Goal: Task Accomplishment & Management: Manage account settings

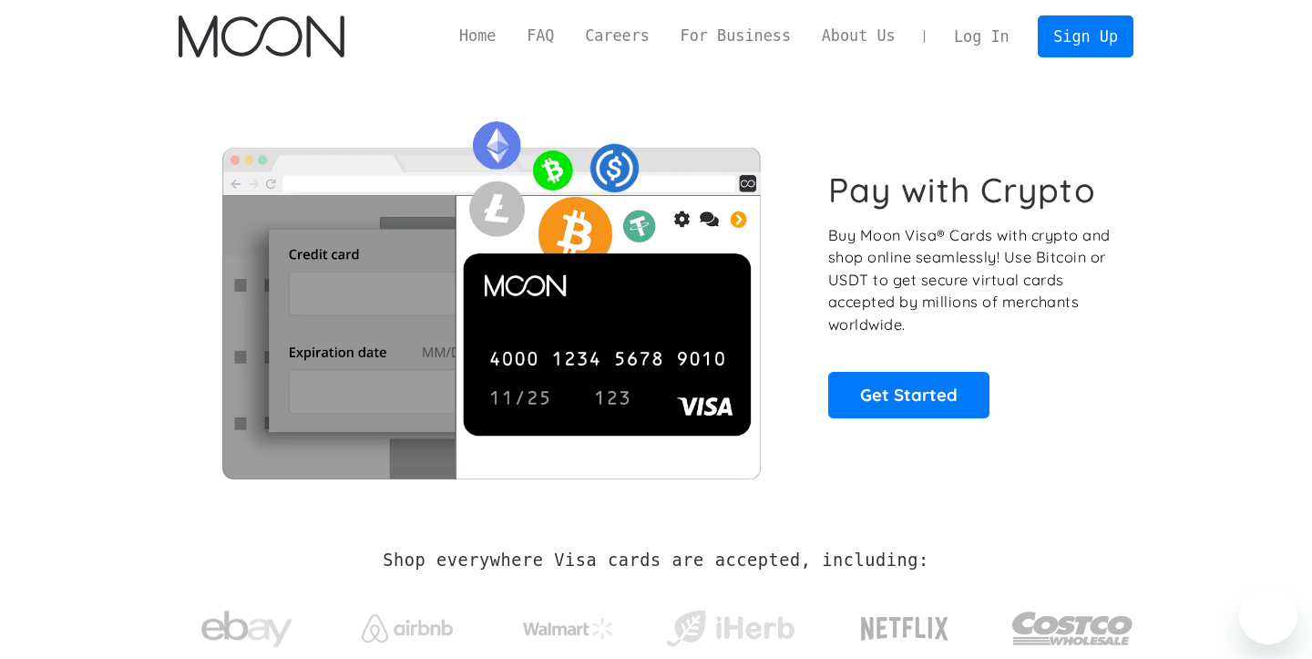
click at [950, 36] on link "Log In" at bounding box center [981, 36] width 86 height 40
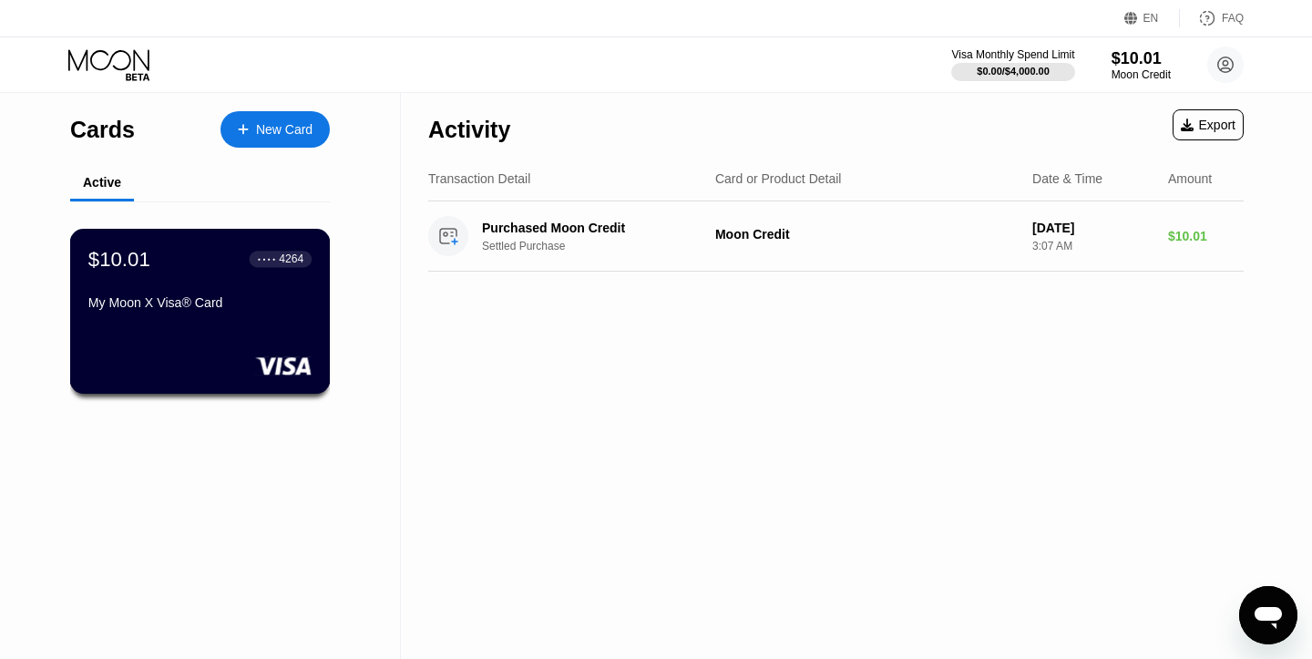
click at [239, 298] on div "My Moon X Visa® Card" at bounding box center [199, 302] width 223 height 15
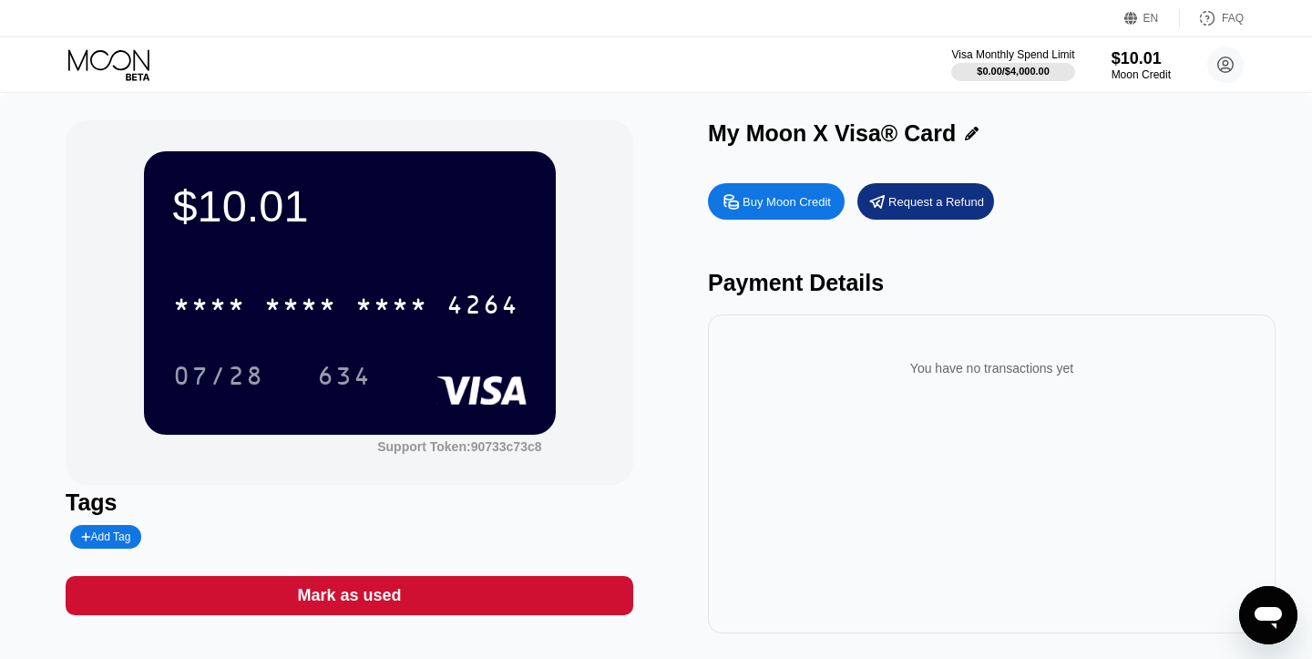
click at [1246, 600] on div "Open messaging window" at bounding box center [1268, 615] width 55 height 55
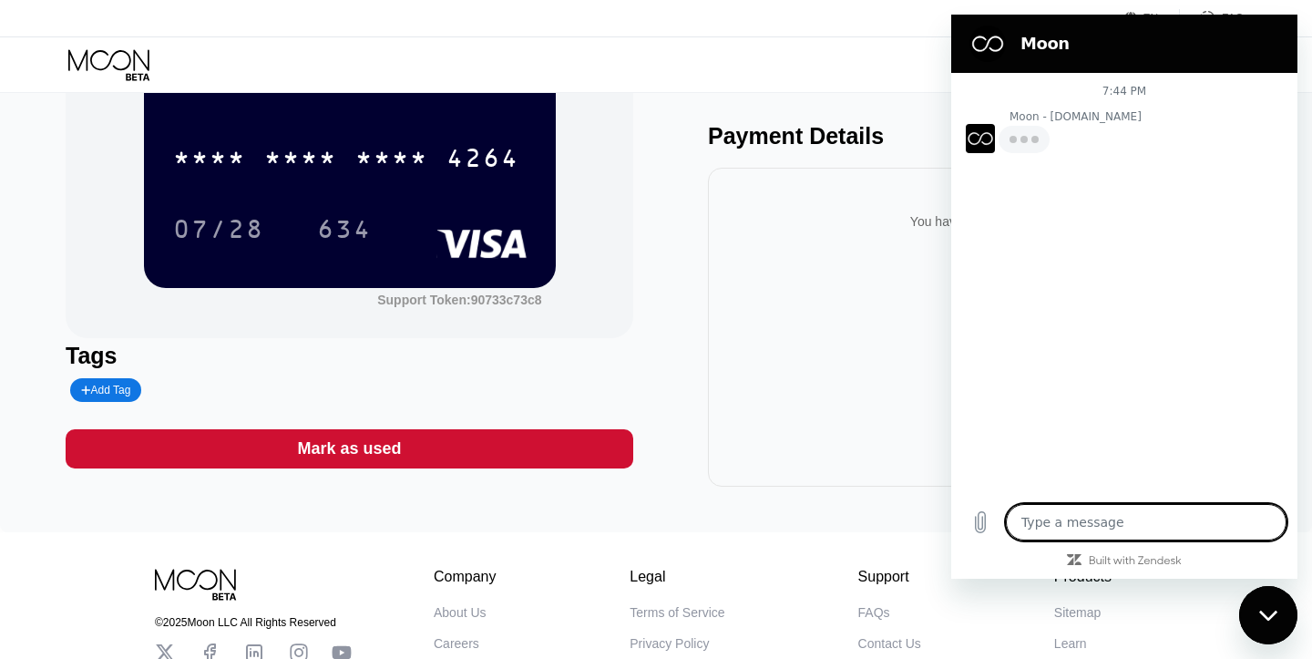
scroll to position [290, 0]
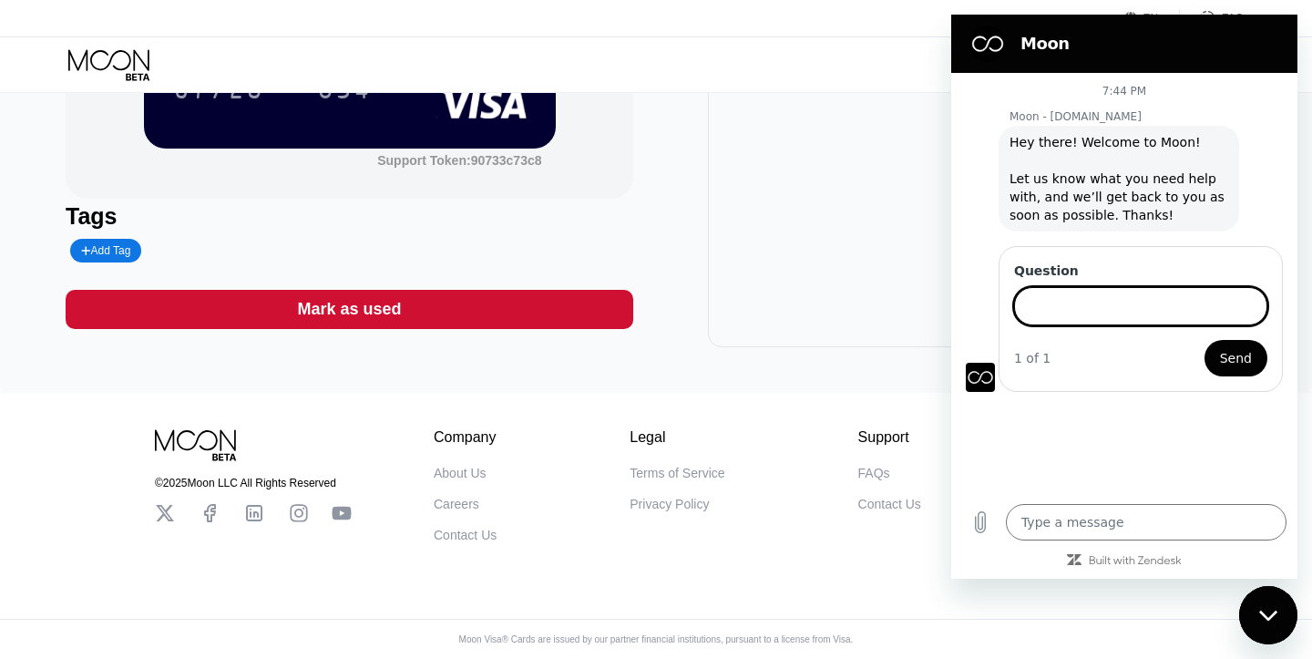
click at [990, 29] on figure at bounding box center [987, 44] width 36 height 36
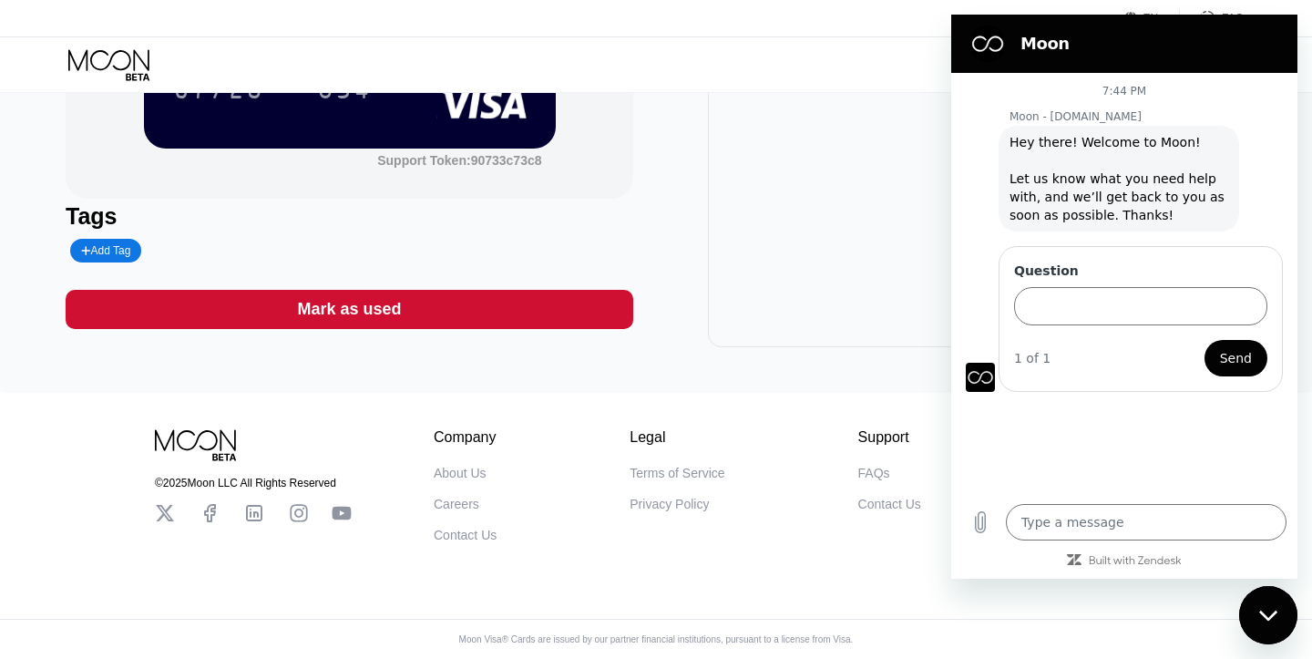
click at [990, 43] on figure at bounding box center [987, 44] width 36 height 36
click at [905, 432] on div "Support" at bounding box center [889, 437] width 63 height 16
click at [1256, 606] on div "Close messaging window" at bounding box center [1268, 615] width 55 height 55
type textarea "x"
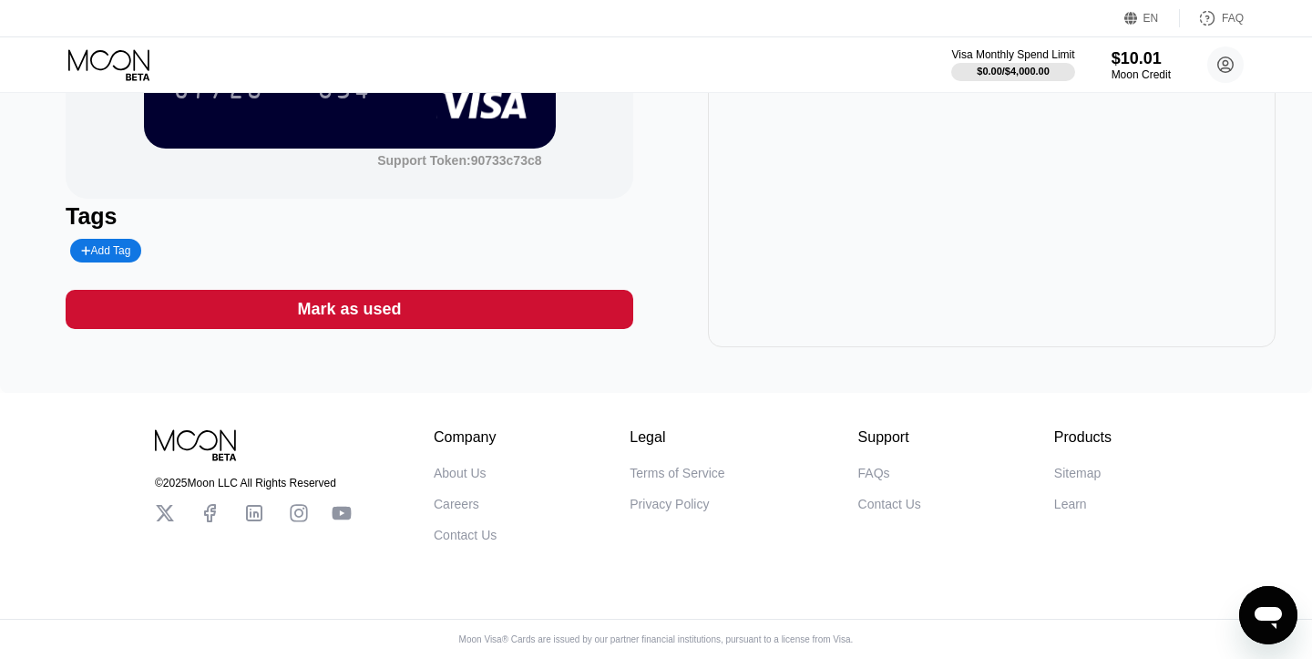
click at [873, 473] on div "FAQs" at bounding box center [874, 473] width 32 height 15
click at [455, 498] on div "Careers" at bounding box center [457, 504] width 46 height 15
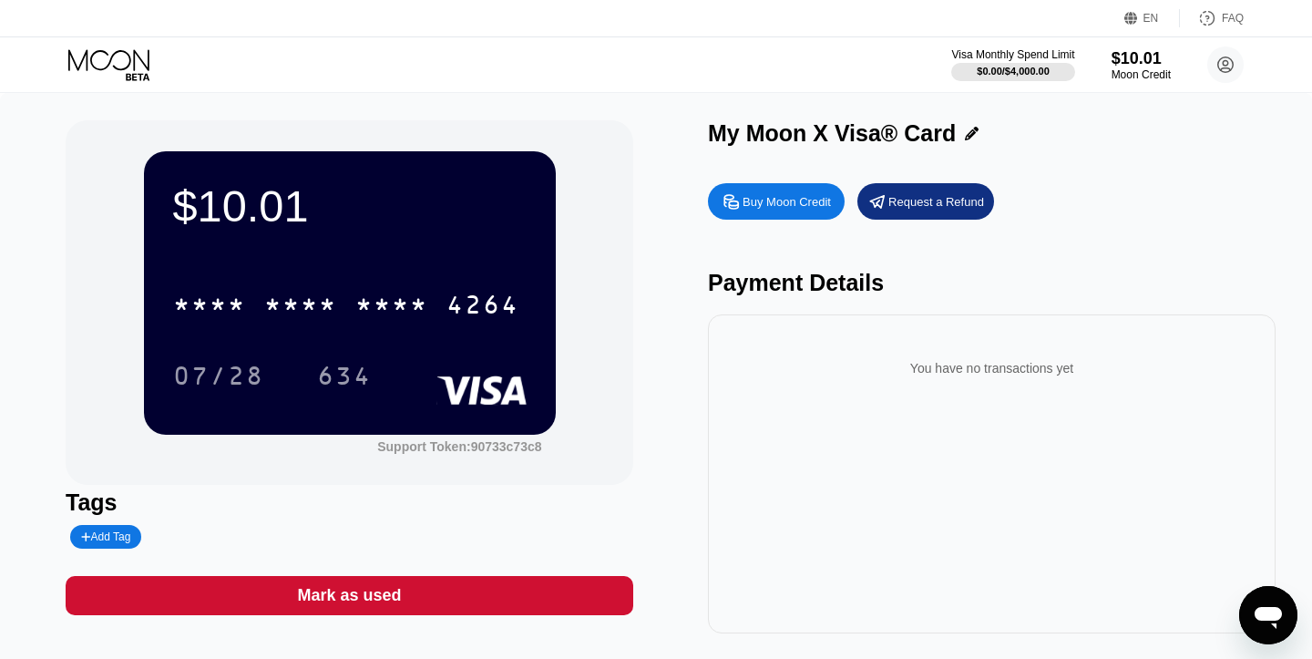
type textarea "x"
click at [213, 205] on div "$10.01" at bounding box center [350, 205] width 354 height 51
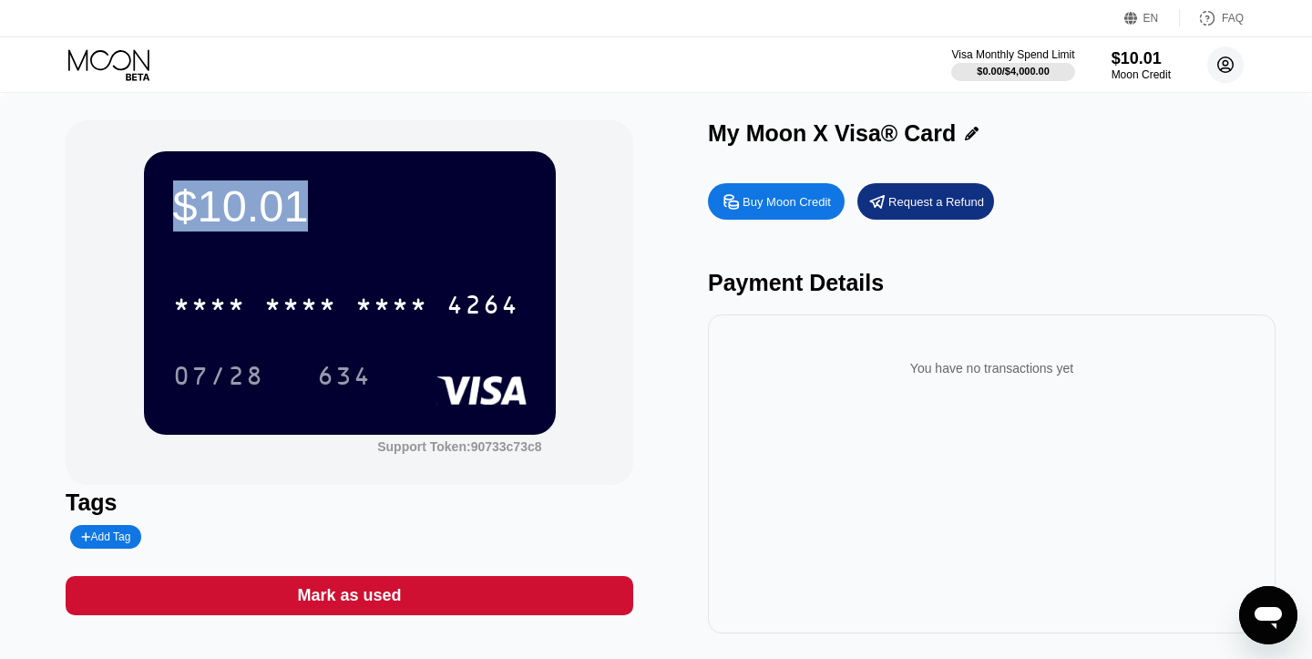
click at [1222, 74] on circle at bounding box center [1225, 64] width 36 height 36
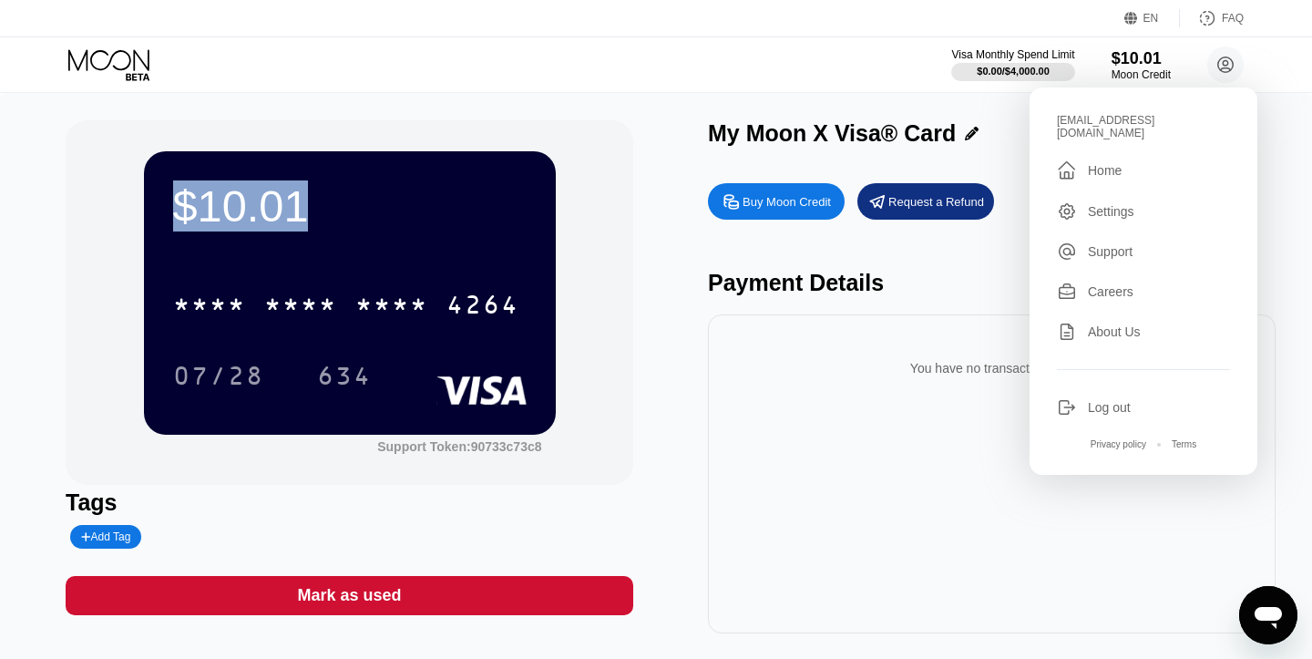
click at [1143, 201] on div "Settings" at bounding box center [1143, 211] width 173 height 20
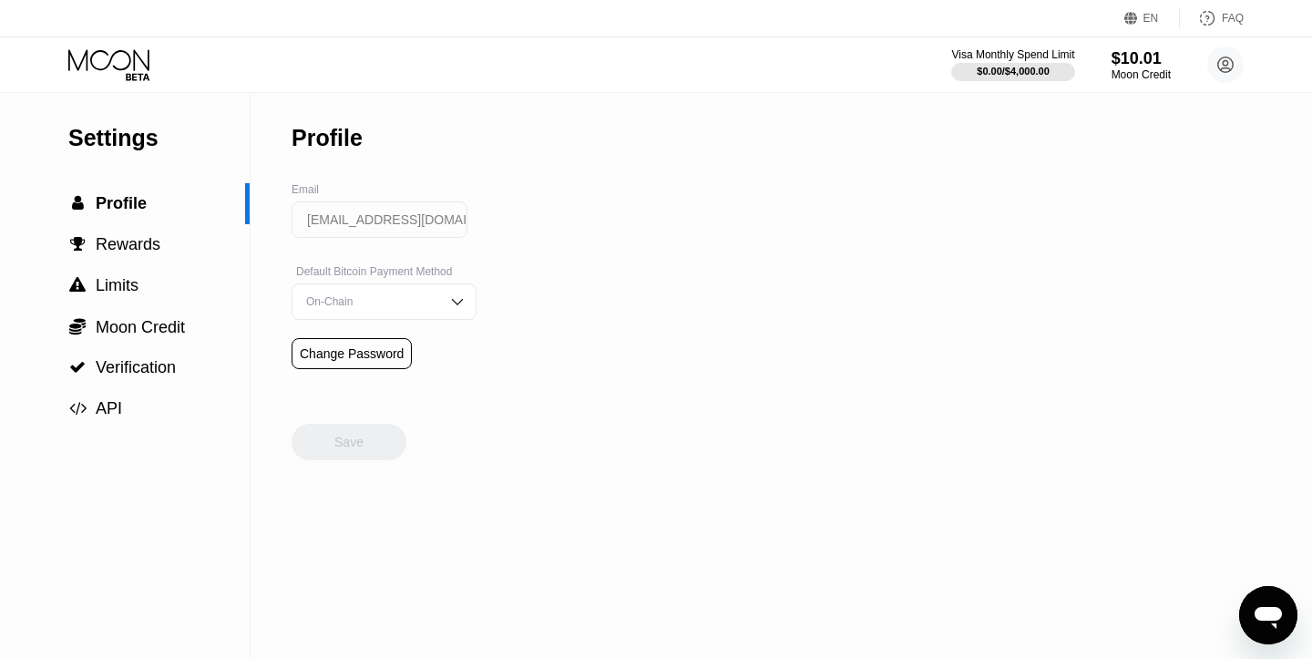
click at [354, 305] on div "On-Chain" at bounding box center [371, 301] width 138 height 13
click at [527, 292] on div "Settings  Profile  Rewards  Limits  Moon Credit  Verification  API Profil…" at bounding box center [656, 376] width 1312 height 566
click at [327, 297] on div "On-Chain" at bounding box center [371, 301] width 138 height 13
click at [104, 229] on div " Rewards" at bounding box center [125, 244] width 250 height 41
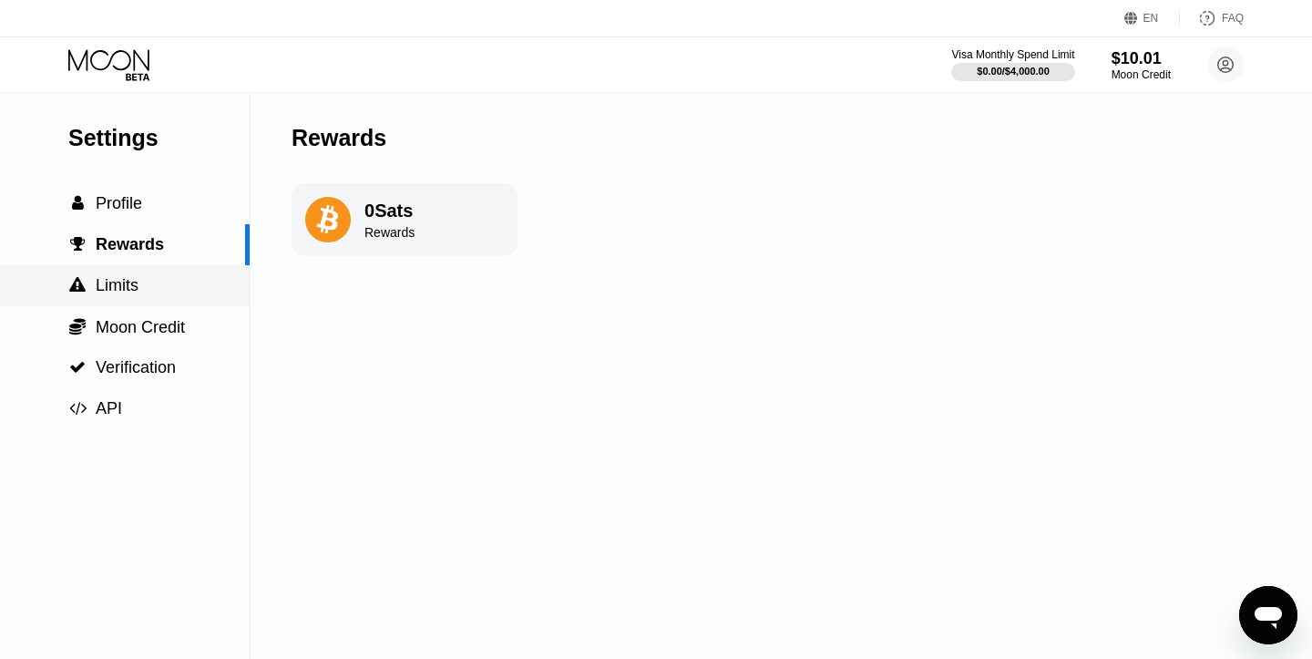
click at [95, 296] on div " Limits" at bounding box center [125, 285] width 250 height 41
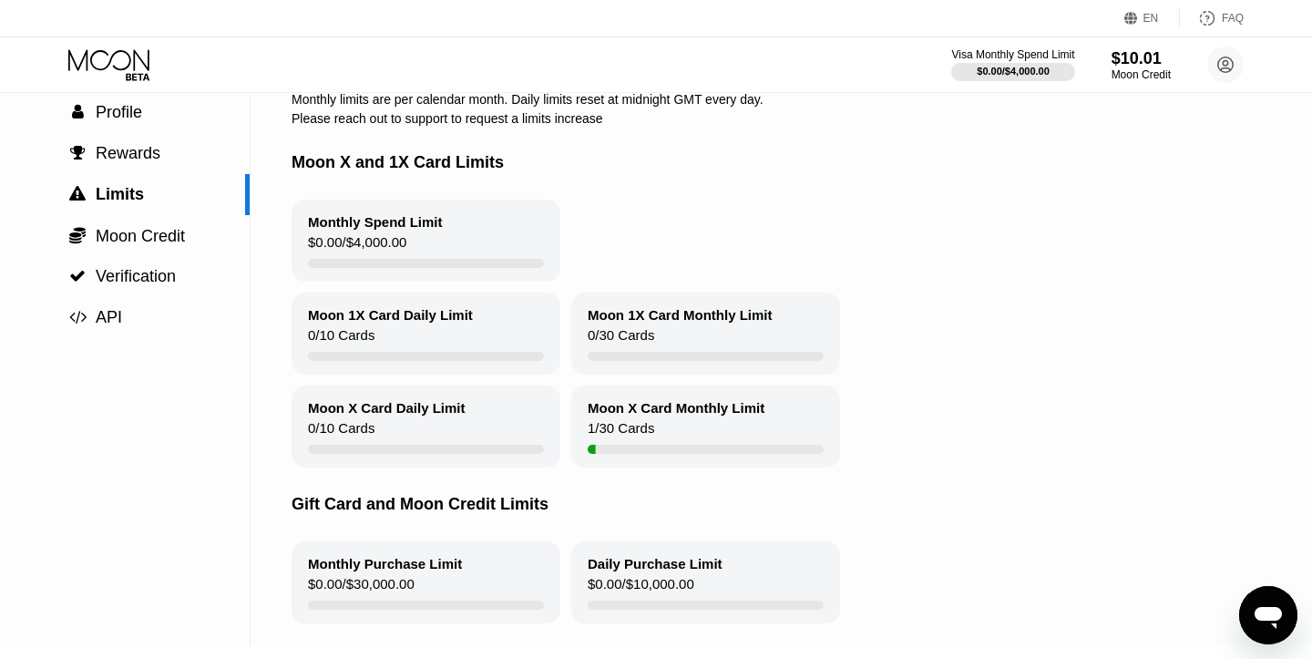
scroll to position [98, 0]
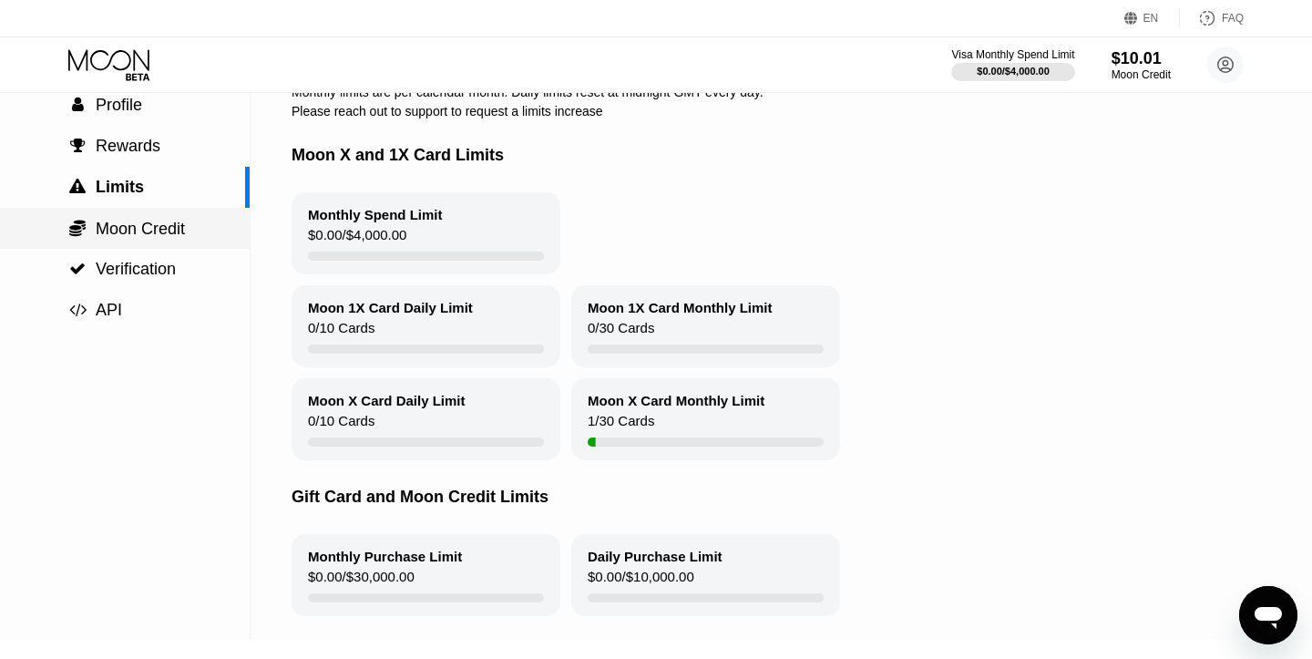
click at [159, 230] on span "Moon Credit" at bounding box center [140, 229] width 89 height 18
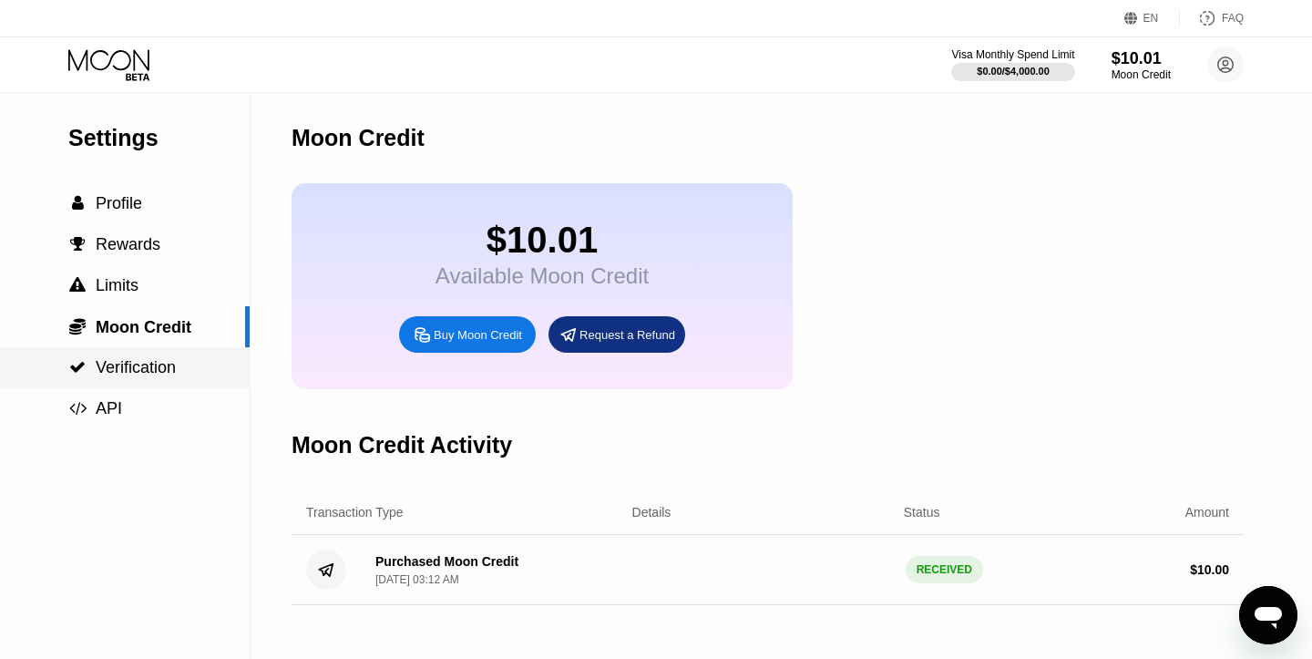
click at [87, 362] on div " Verification" at bounding box center [122, 367] width 108 height 19
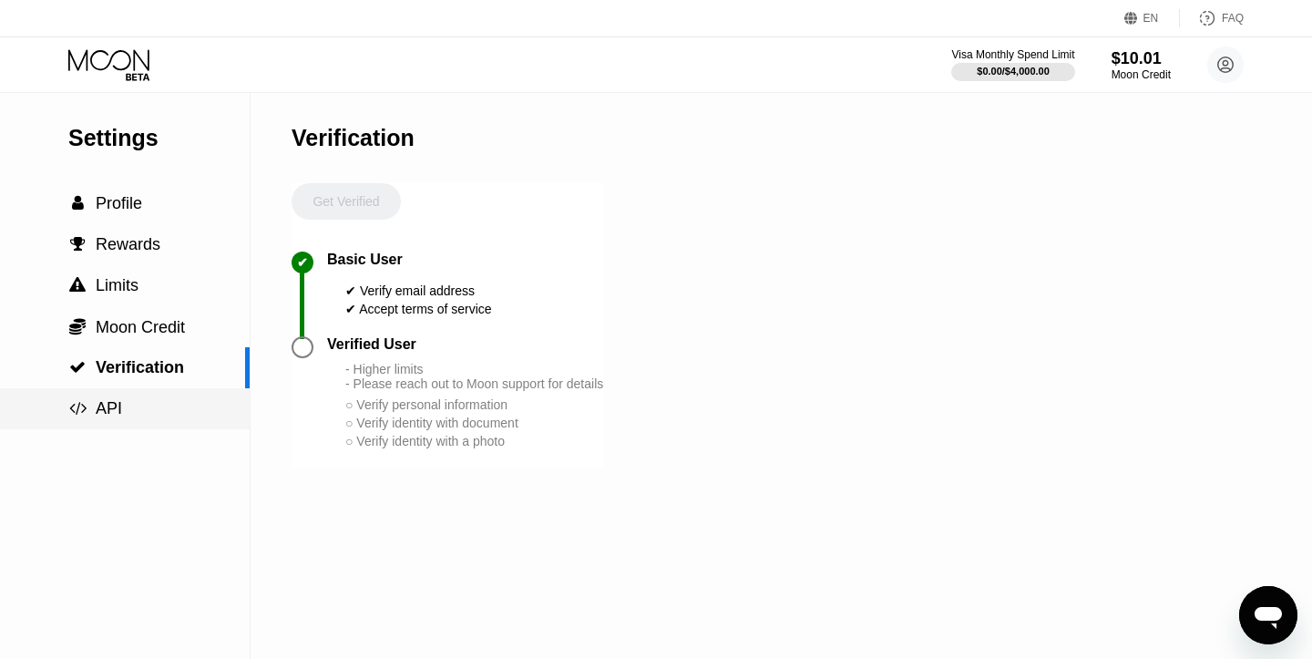
click at [94, 424] on div " API" at bounding box center [125, 408] width 250 height 41
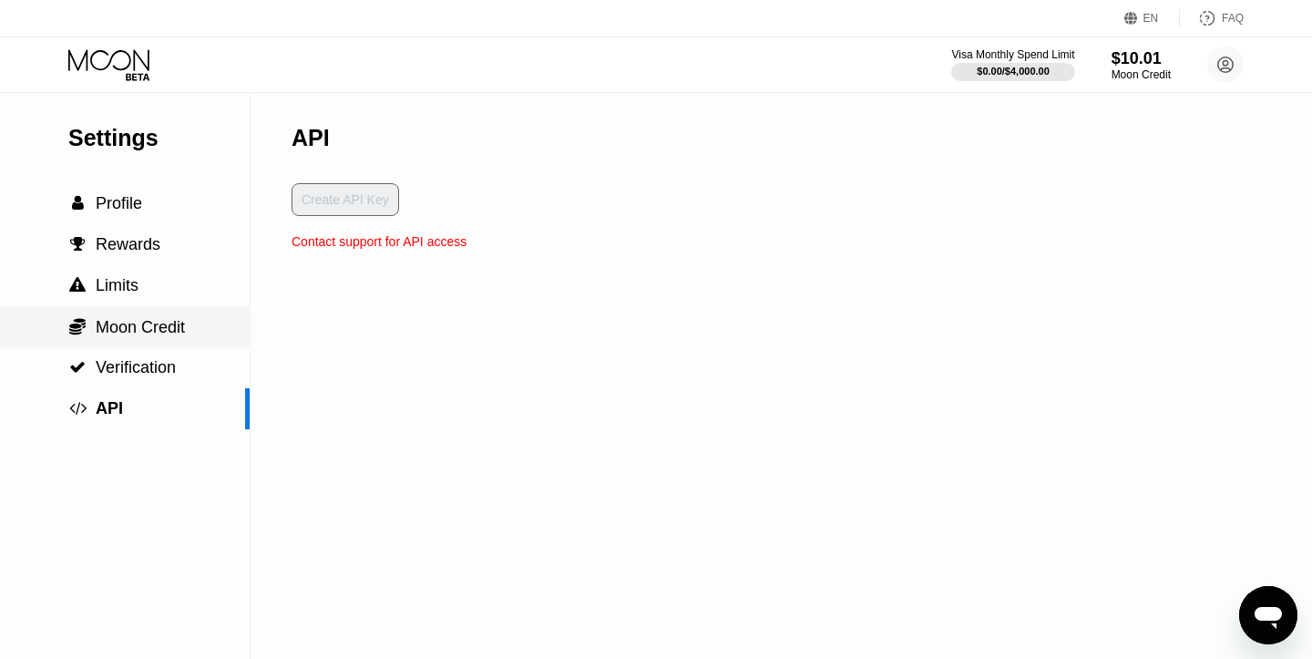
click at [94, 332] on div " Moon Credit" at bounding box center [126, 327] width 117 height 20
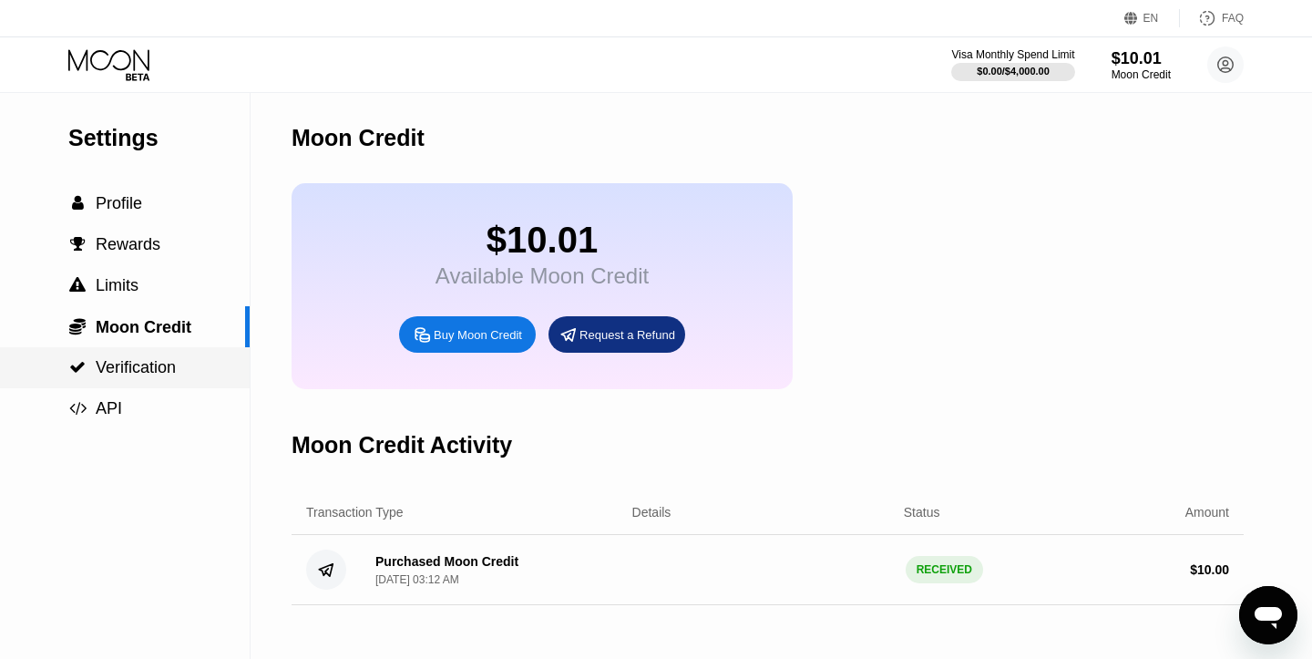
click at [88, 363] on div " Verification" at bounding box center [122, 367] width 108 height 19
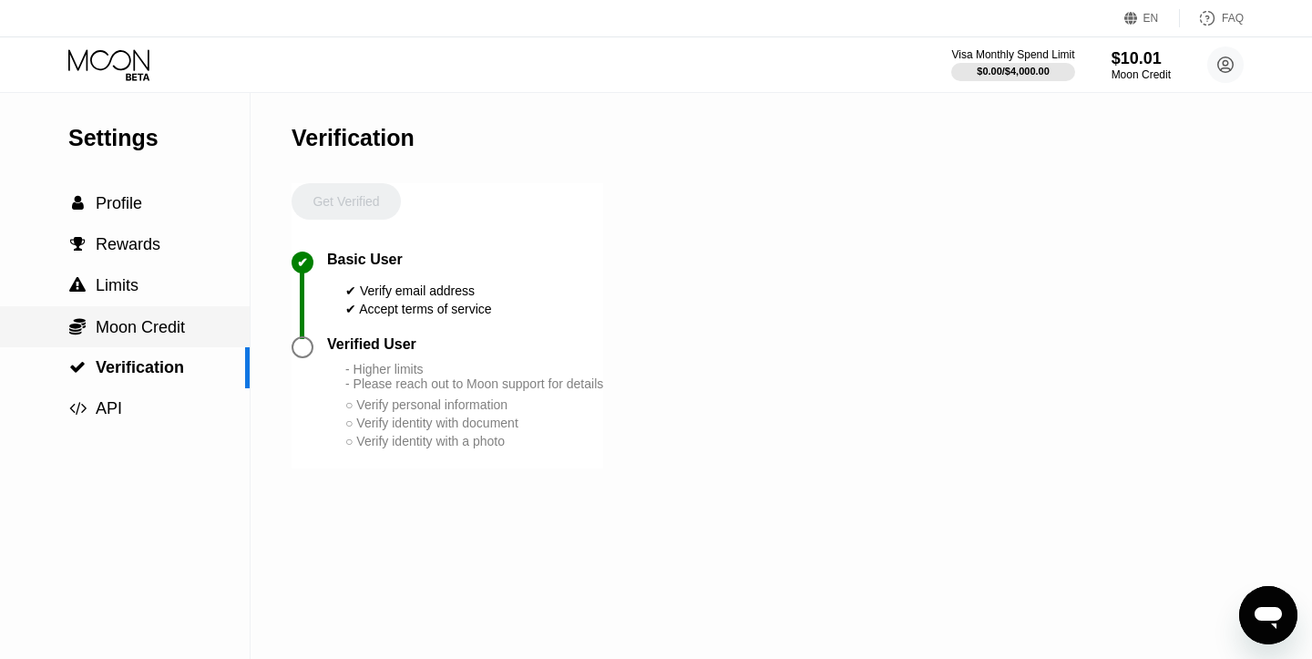
click at [95, 329] on div " Moon Credit" at bounding box center [126, 327] width 117 height 20
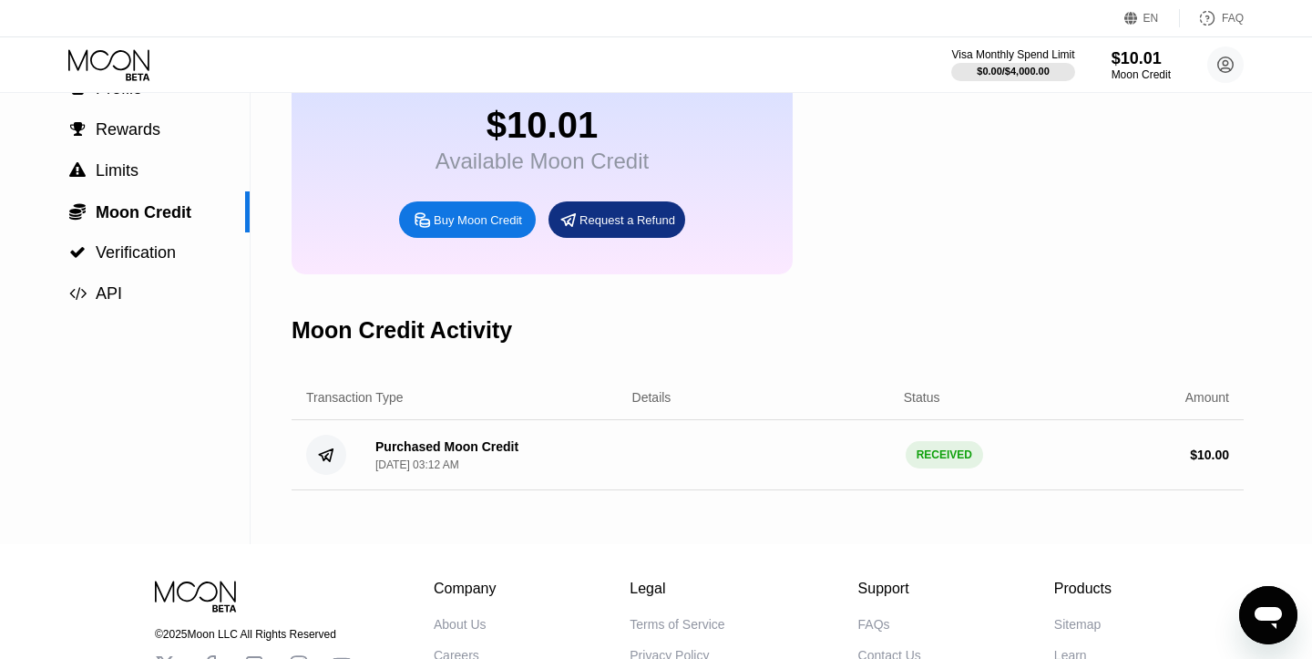
scroll to position [114, 0]
click at [396, 471] on div "Aug 14, 2025, 03:12 AM" at bounding box center [417, 465] width 84 height 13
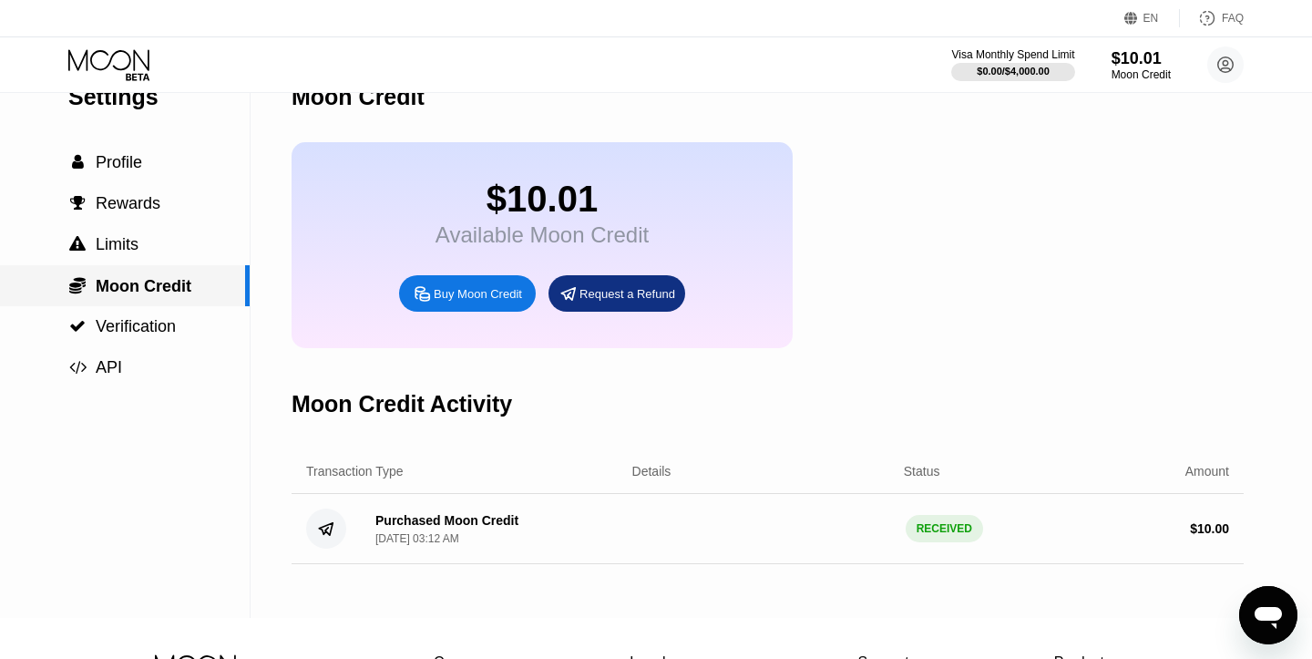
scroll to position [42, 0]
click at [97, 233] on div " Limits" at bounding box center [125, 243] width 250 height 41
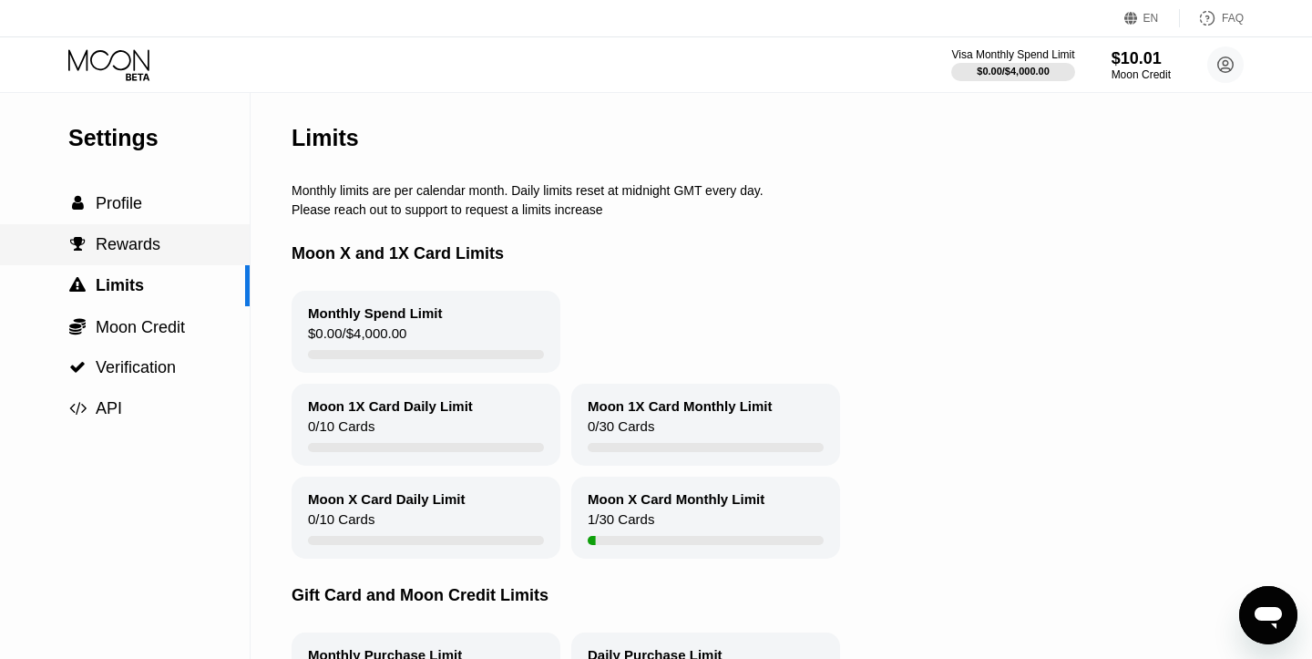
click at [128, 250] on span "Rewards" at bounding box center [128, 244] width 65 height 18
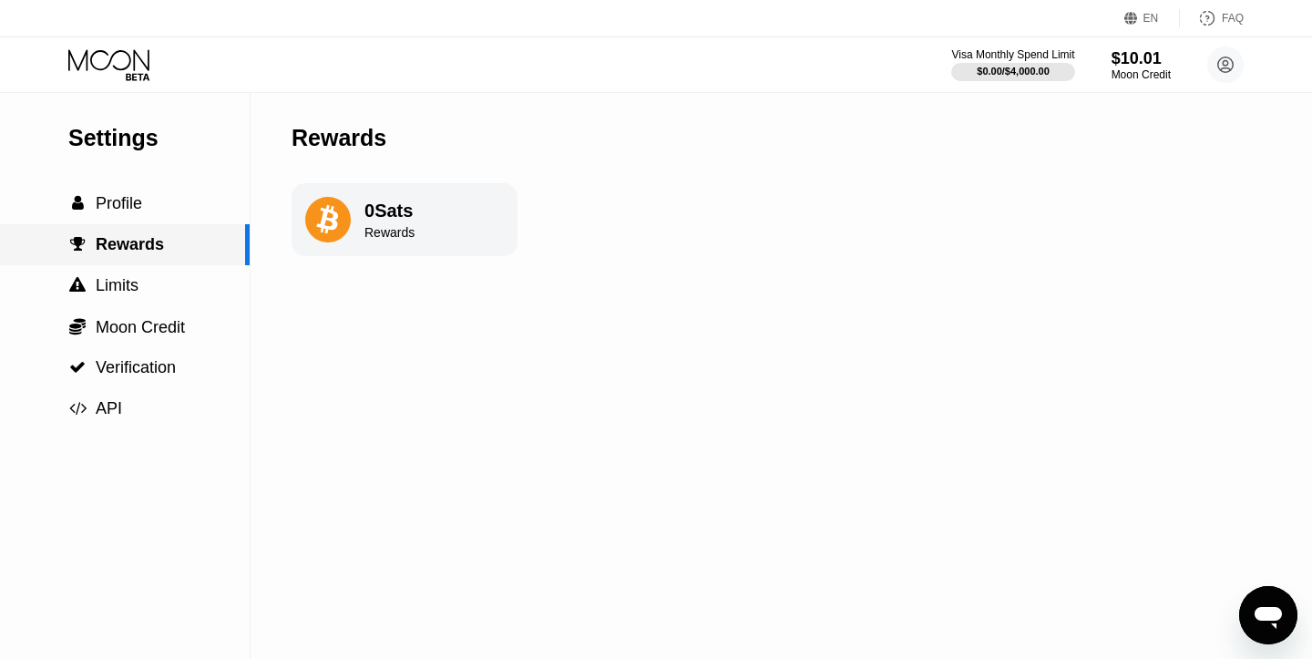
click at [126, 212] on span "Profile" at bounding box center [119, 203] width 46 height 18
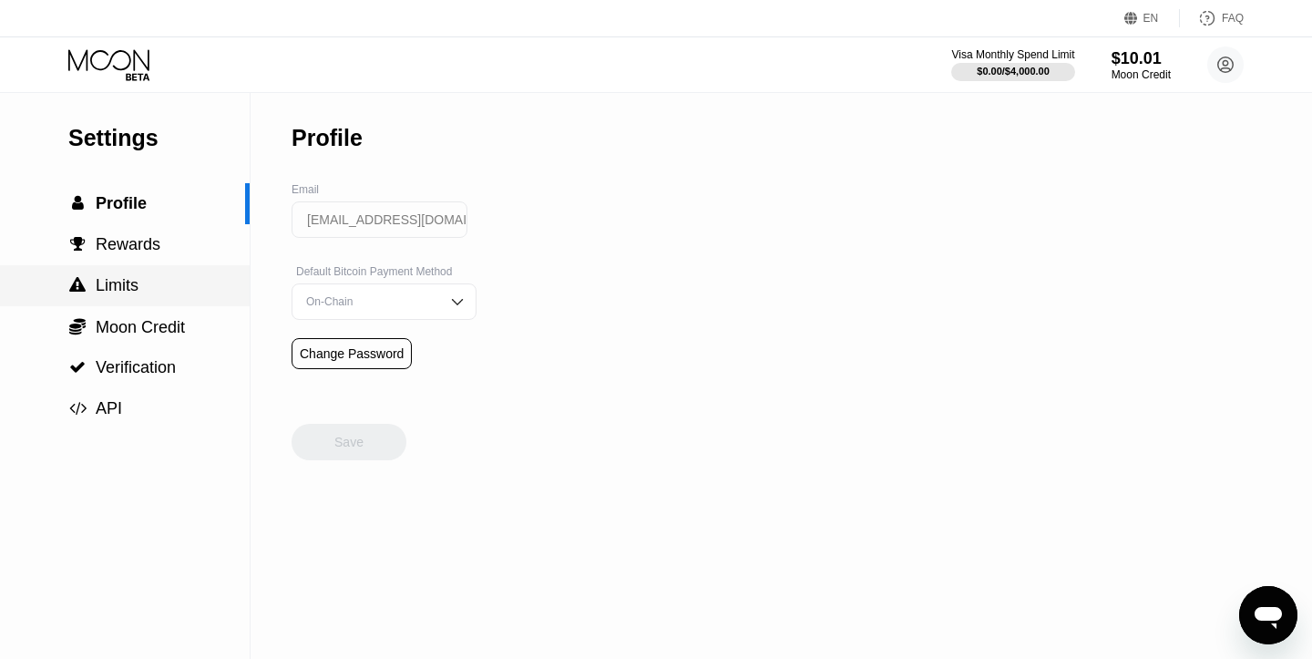
click at [128, 305] on div " Limits" at bounding box center [125, 285] width 250 height 41
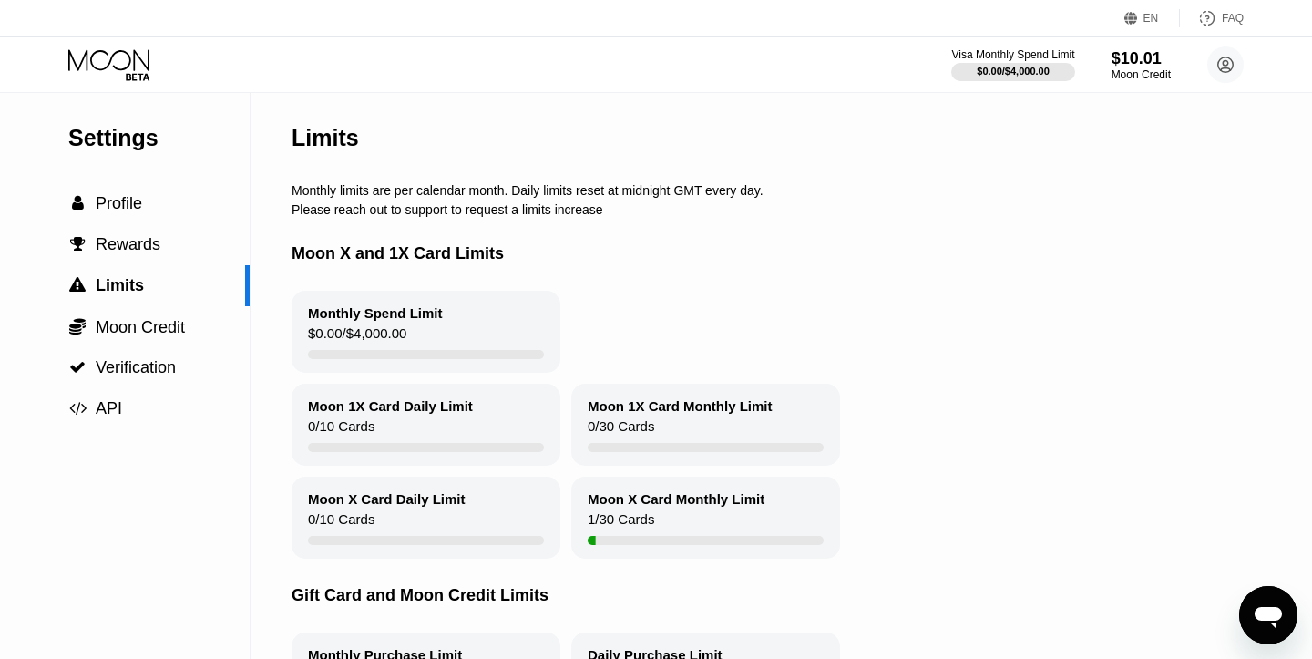
drag, startPoint x: 293, startPoint y: 188, endPoint x: 457, endPoint y: 220, distance: 167.1
click at [457, 220] on div "Limits Monthly limits are per calendar month. Daily limits reset at midnight GM…" at bounding box center [817, 415] width 1050 height 644
click at [292, 188] on div "Monthly limits are per calendar month. Daily limits reset at midnight GMT every…" at bounding box center [817, 190] width 1050 height 15
drag, startPoint x: 292, startPoint y: 188, endPoint x: 590, endPoint y: 328, distance: 329.3
click at [590, 327] on div "Limits Monthly limits are per calendar month. Daily limits reset at midnight GM…" at bounding box center [817, 415] width 1050 height 644
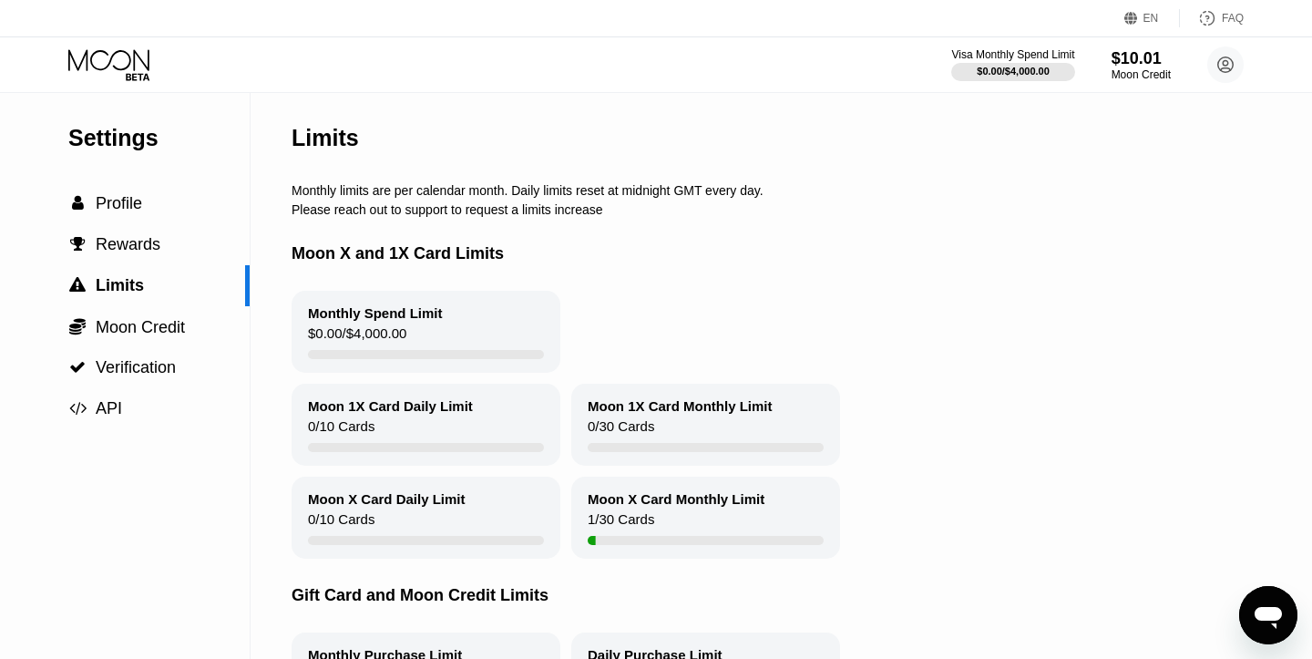
drag, startPoint x: 769, startPoint y: 493, endPoint x: 416, endPoint y: 430, distance: 358.2
click at [422, 437] on div "Monthly Spend Limit $0.00 / $4,000.00 Moon 1X Card Daily Limit 0 / 10 Cards Moo…" at bounding box center [817, 425] width 1050 height 268
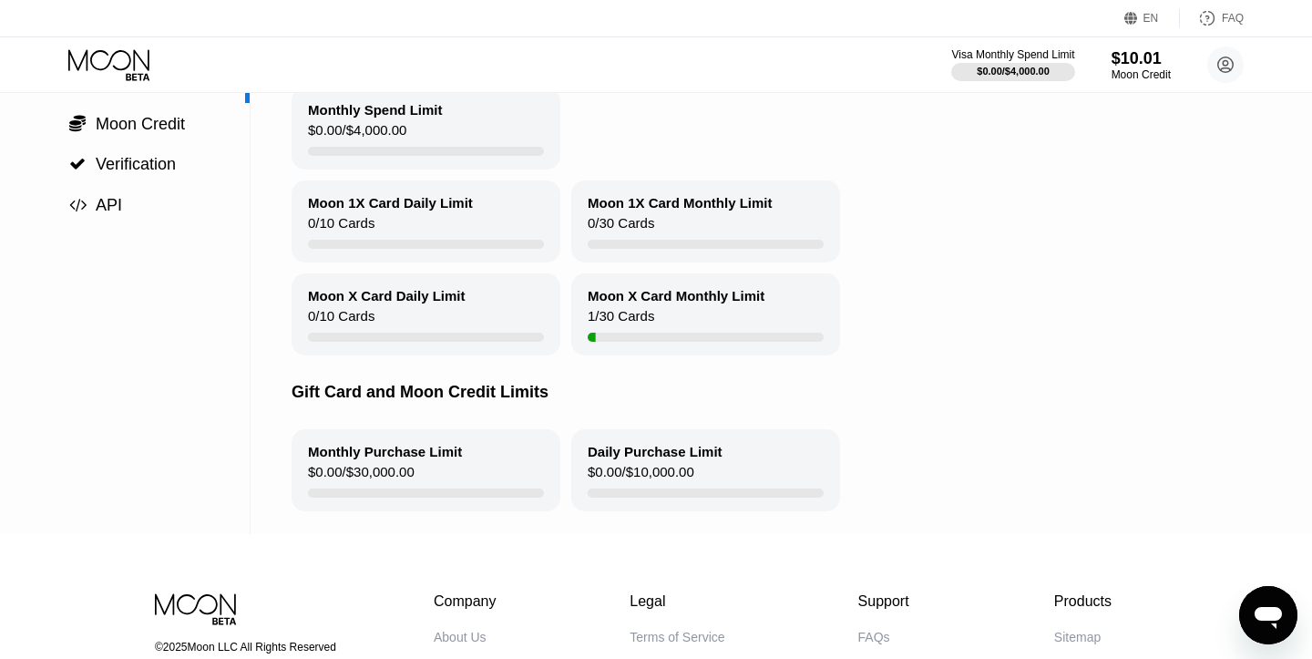
scroll to position [209, 0]
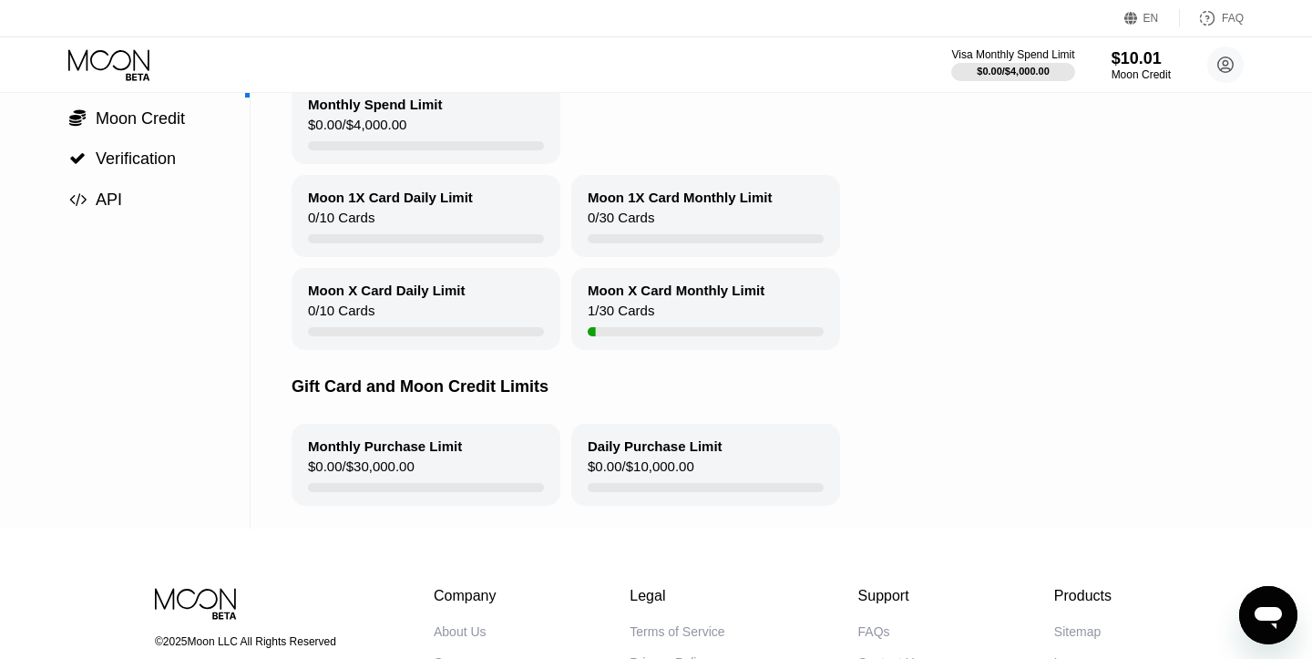
drag, startPoint x: 264, startPoint y: 250, endPoint x: 530, endPoint y: 404, distance: 307.4
click at [530, 404] on div "Settings  Profile  Rewards  Limits  Moon Credit  Verification  API Limits…" at bounding box center [656, 206] width 1312 height 644
drag, startPoint x: 347, startPoint y: 313, endPoint x: 338, endPoint y: 310, distance: 9.5
click at [338, 311] on div "0 / 10 Cards" at bounding box center [341, 314] width 67 height 25
click at [338, 310] on div "0 / 10 Cards" at bounding box center [341, 314] width 67 height 25
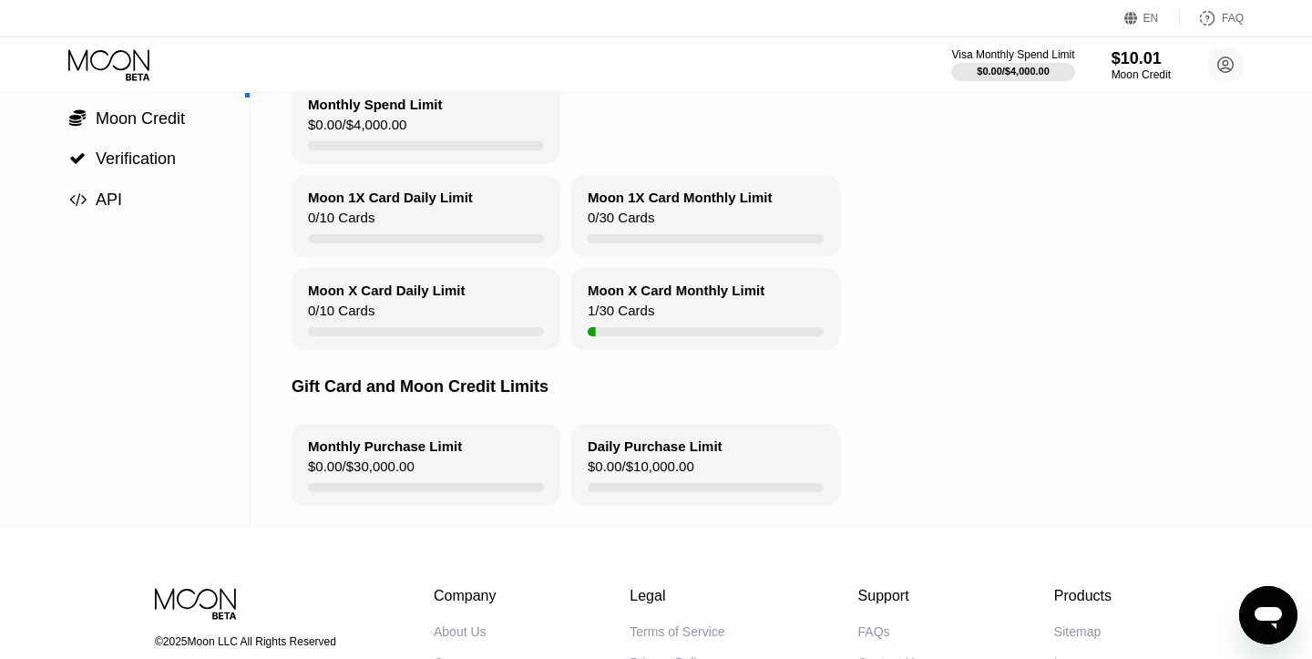
drag, startPoint x: 668, startPoint y: 314, endPoint x: 569, endPoint y: 311, distance: 98.5
click at [569, 311] on div "Moon X Card Daily Limit 0 / 10 Cards Moon X Card Monthly Limit 1 / 30 Cards" at bounding box center [817, 309] width 1050 height 82
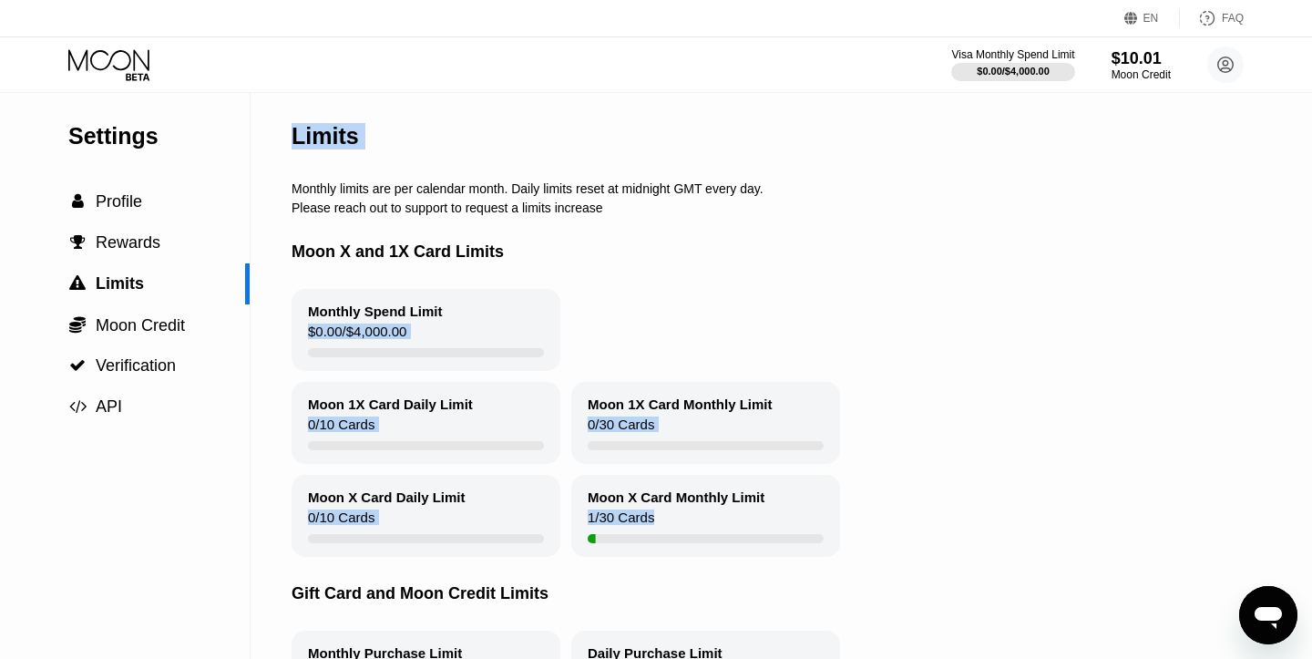
scroll to position [0, 0]
drag, startPoint x: 654, startPoint y: 311, endPoint x: 284, endPoint y: 123, distance: 414.8
click at [285, 123] on div "Settings  Profile  Rewards  Limits  Moon Credit  Verification  API Limits…" at bounding box center [656, 415] width 1312 height 644
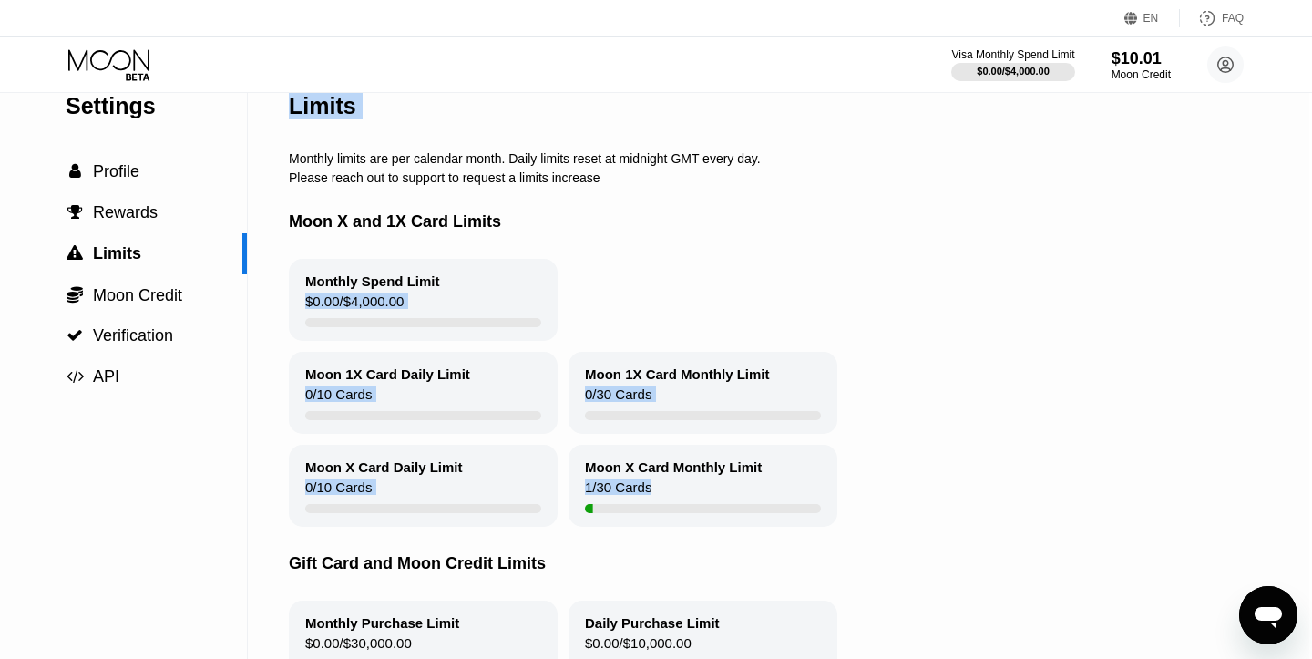
scroll to position [32, 1]
click at [91, 169] on div " Profile" at bounding box center [104, 171] width 74 height 19
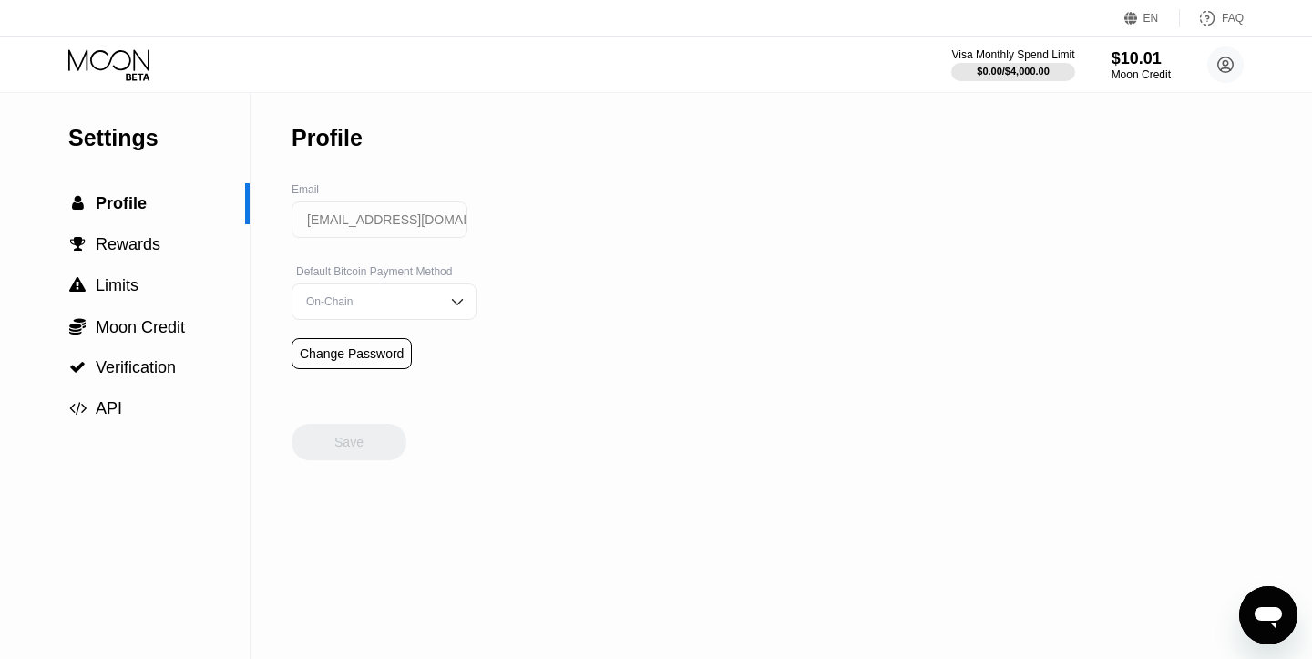
click at [106, 66] on icon at bounding box center [108, 59] width 81 height 21
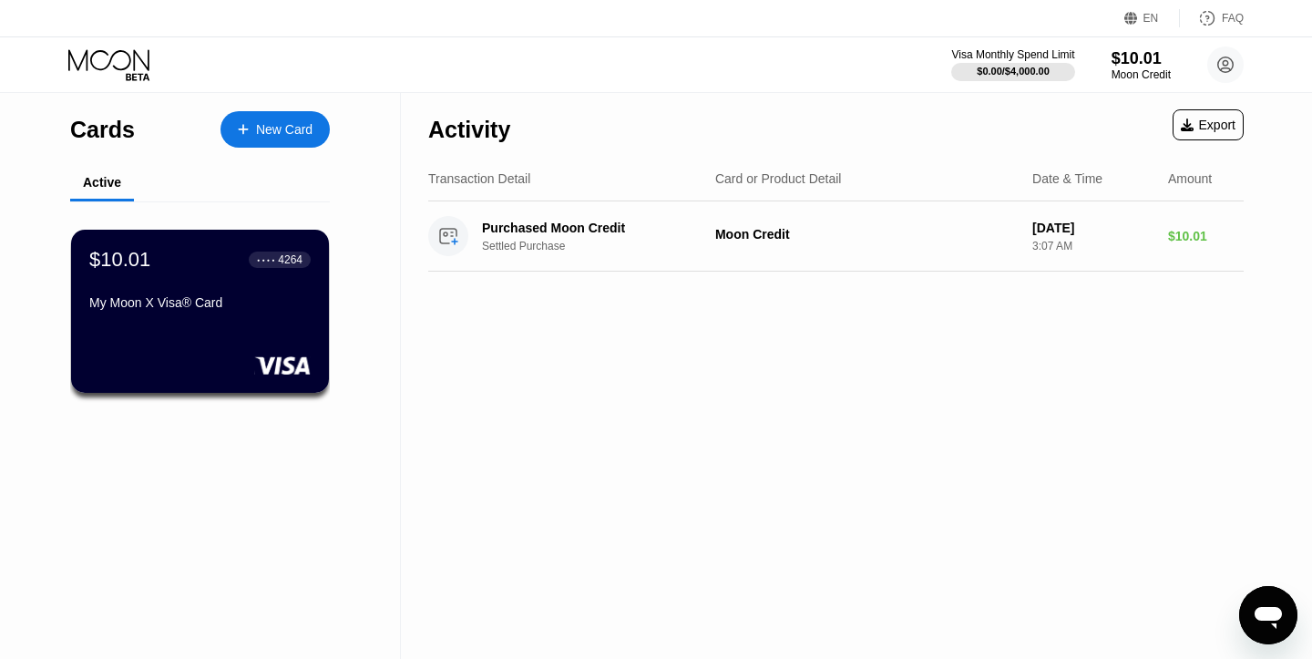
click at [241, 128] on icon at bounding box center [243, 129] width 10 height 10
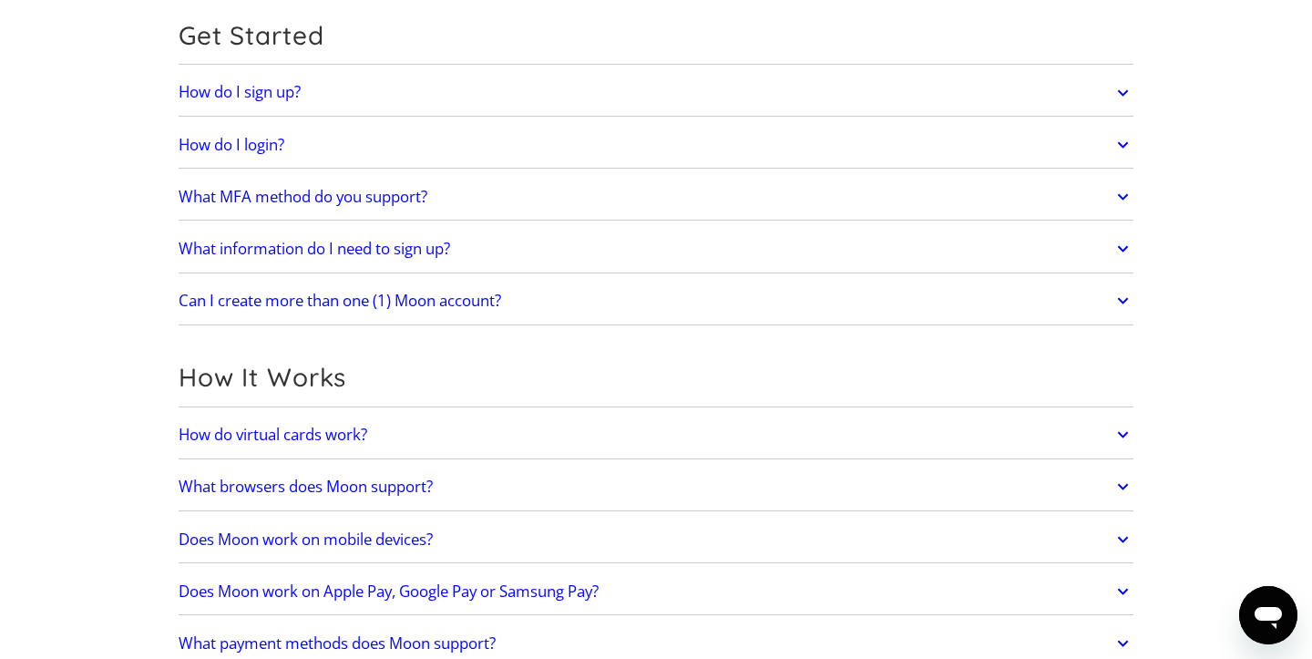
scroll to position [197, 0]
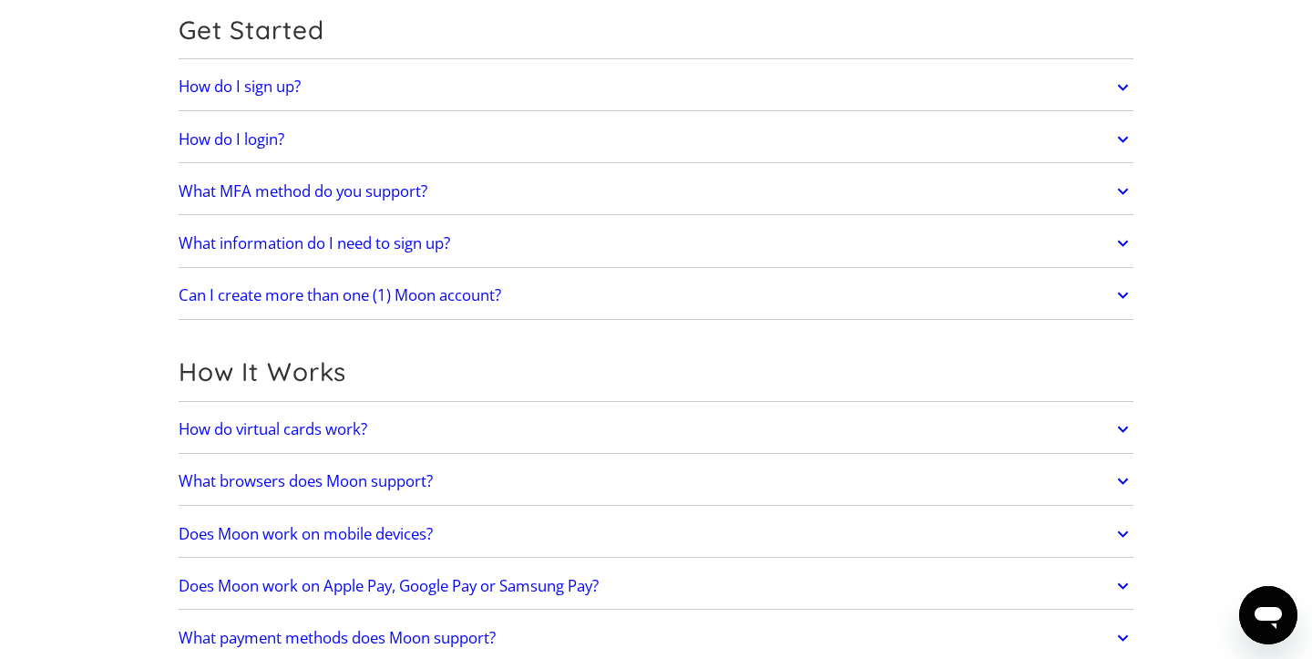
click at [299, 437] on h2 "How do virtual cards work?" at bounding box center [273, 429] width 189 height 18
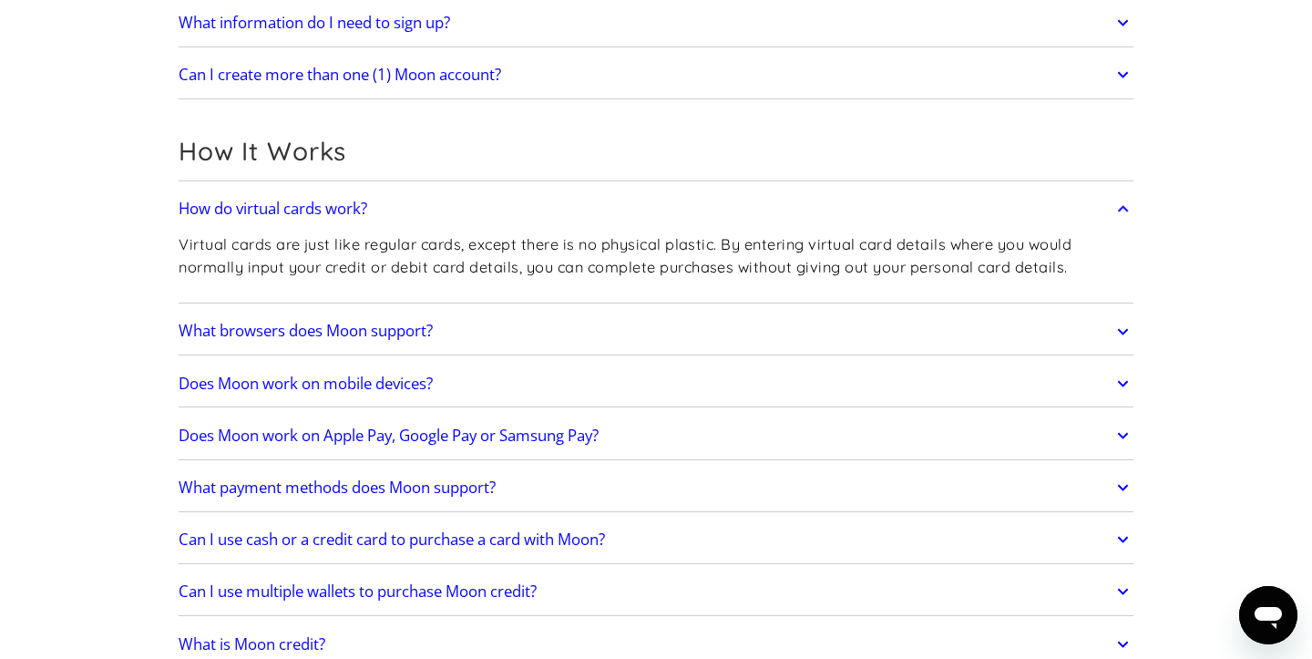
scroll to position [418, 0]
click at [302, 326] on h2 "What browsers does Moon support?" at bounding box center [306, 330] width 254 height 18
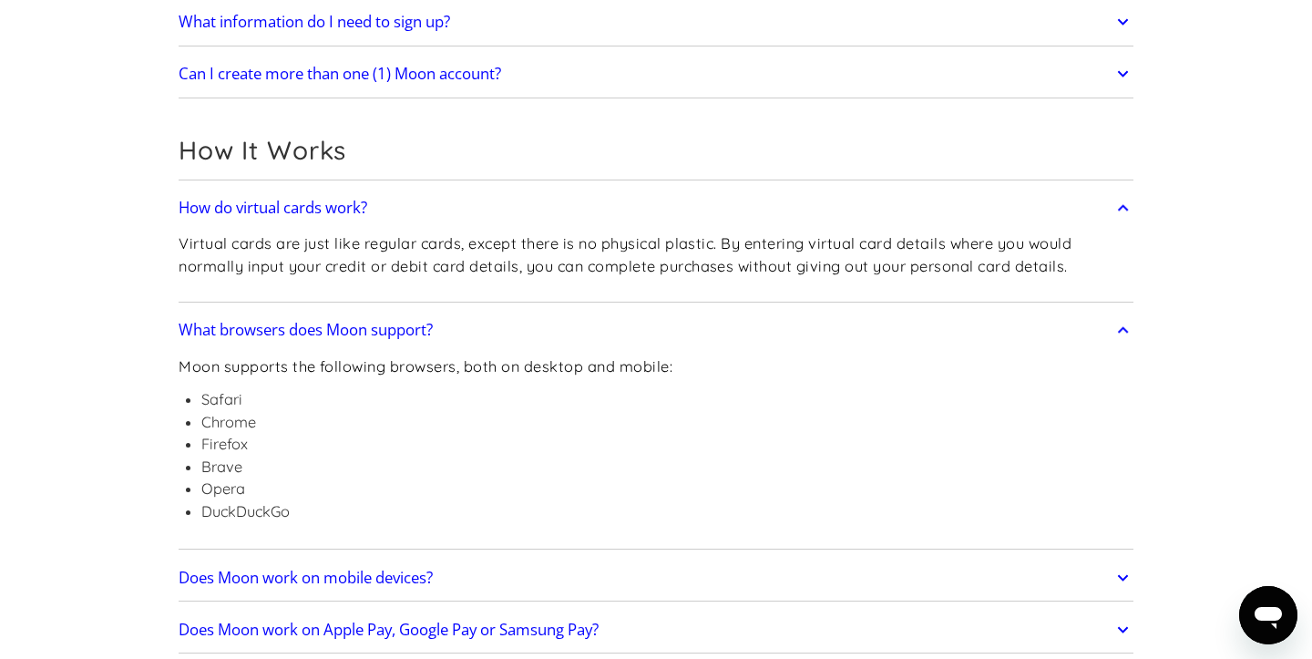
click at [292, 580] on h2 "Does Moon work on mobile devices?" at bounding box center [306, 578] width 254 height 18
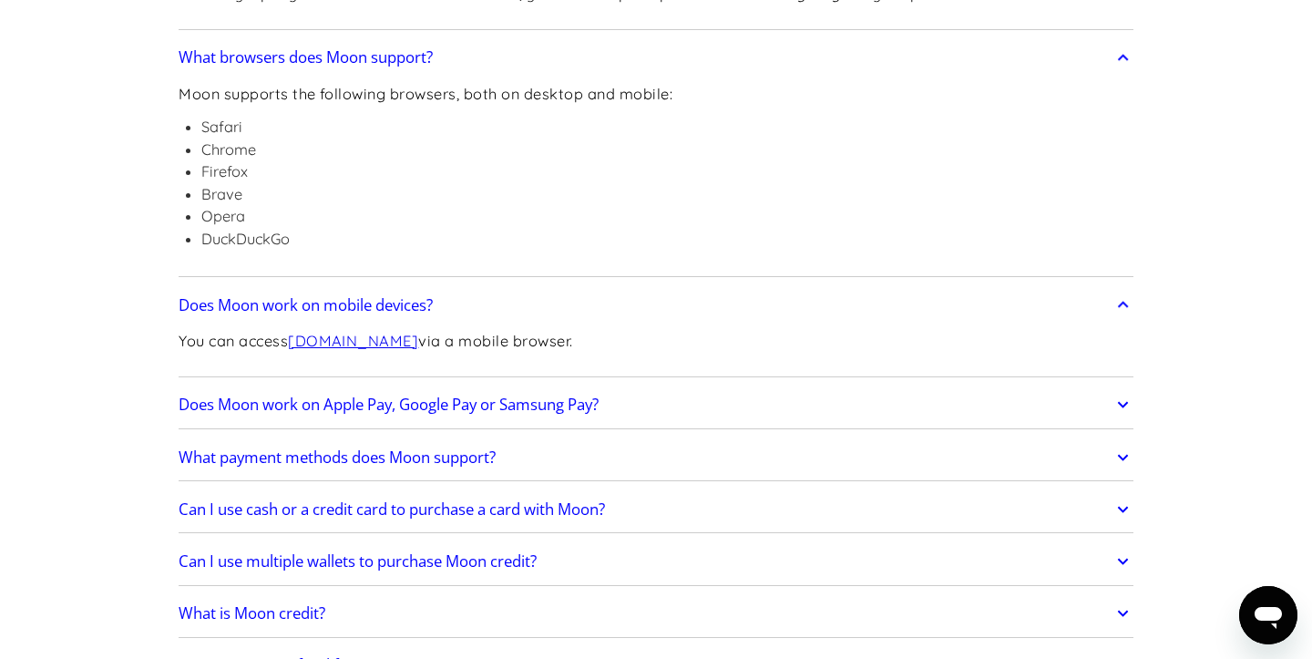
scroll to position [692, 0]
click at [332, 406] on h2 "Does Moon work on Apple Pay, Google Pay or Samsung Pay?" at bounding box center [389, 404] width 420 height 18
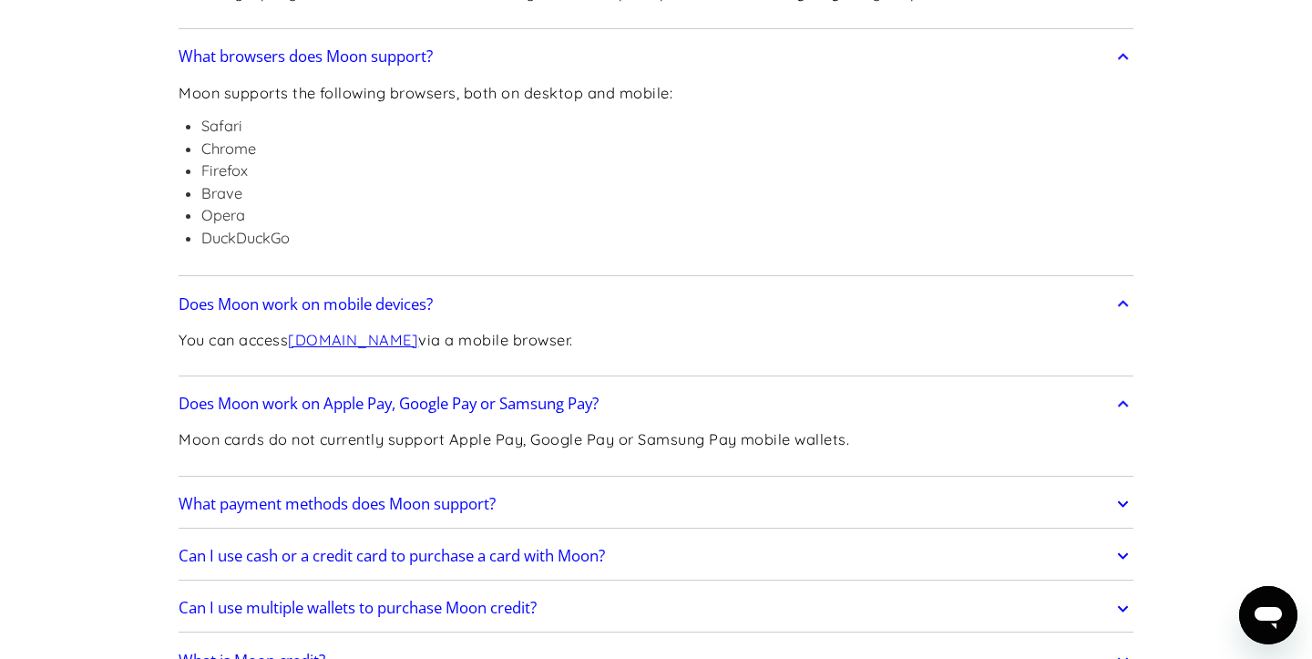
click at [344, 450] on p "Moon cards do not currently support Apple Pay, Google Pay or Samsung Pay mobile…" at bounding box center [514, 439] width 671 height 23
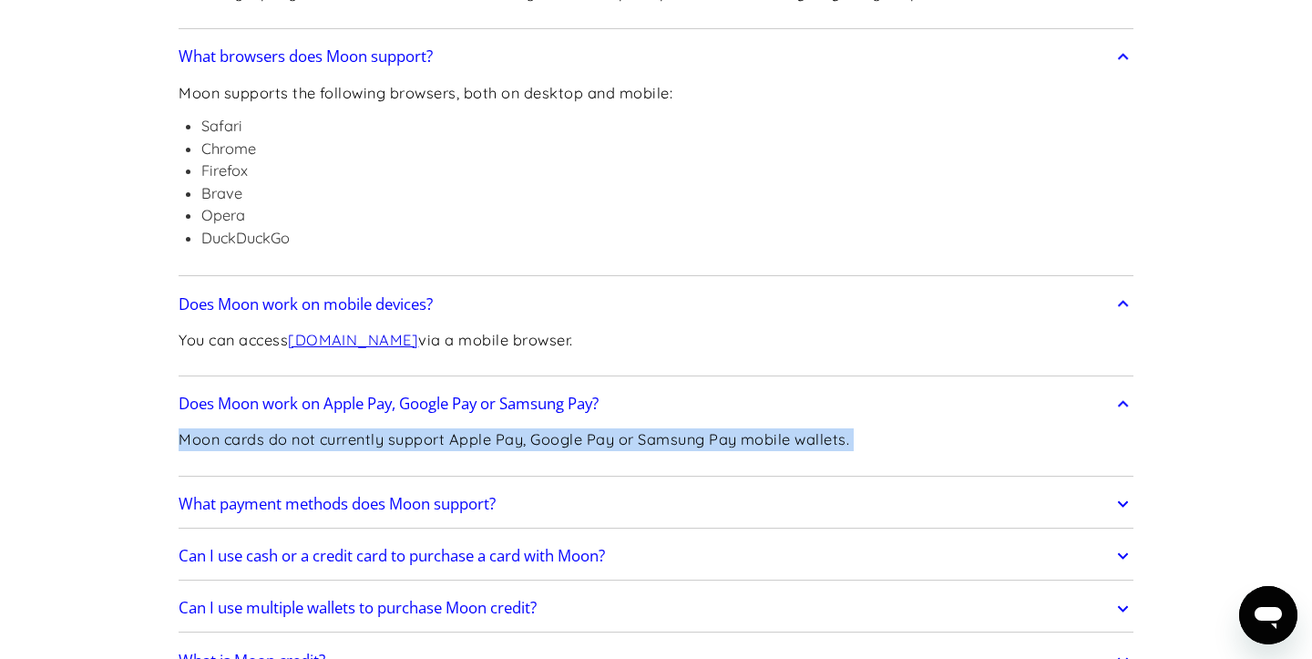
click at [344, 450] on p "Moon cards do not currently support Apple Pay, Google Pay or Samsung Pay mobile…" at bounding box center [514, 439] width 671 height 23
click at [330, 434] on p "Moon cards do not currently support Apple Pay, Google Pay or Samsung Pay mobile…" at bounding box center [514, 439] width 671 height 23
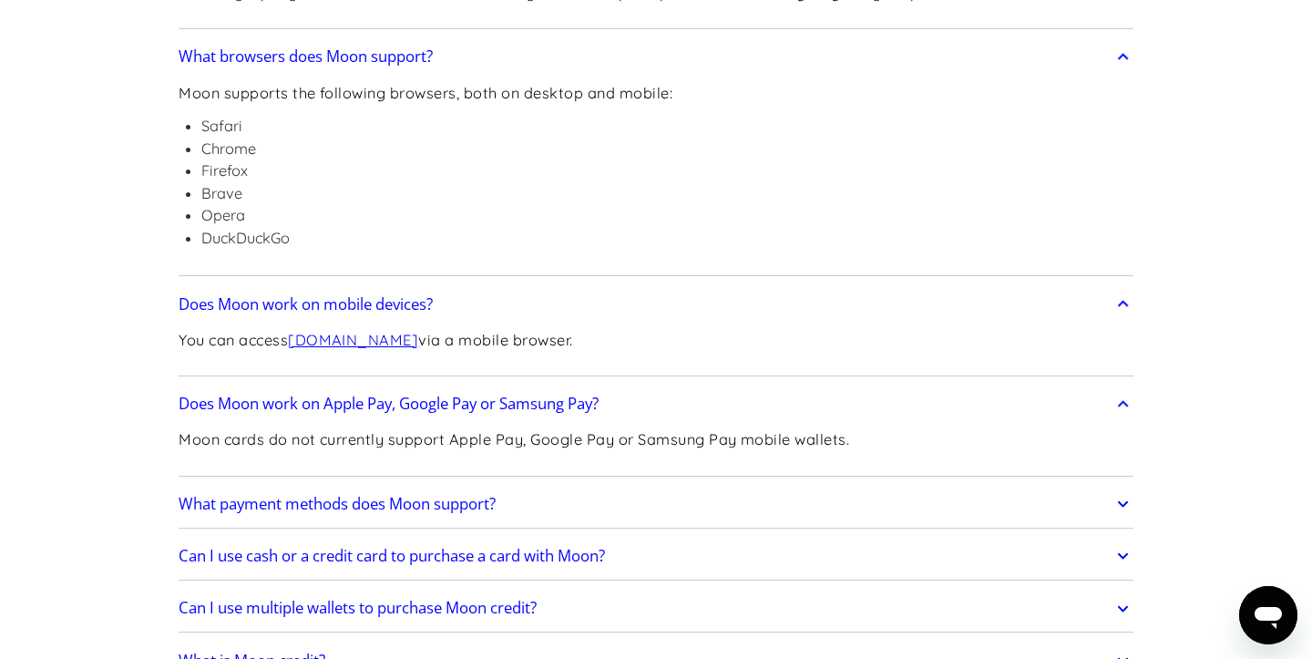
click at [330, 434] on p "Moon cards do not currently support Apple Pay, Google Pay or Samsung Pay mobile…" at bounding box center [514, 439] width 671 height 23
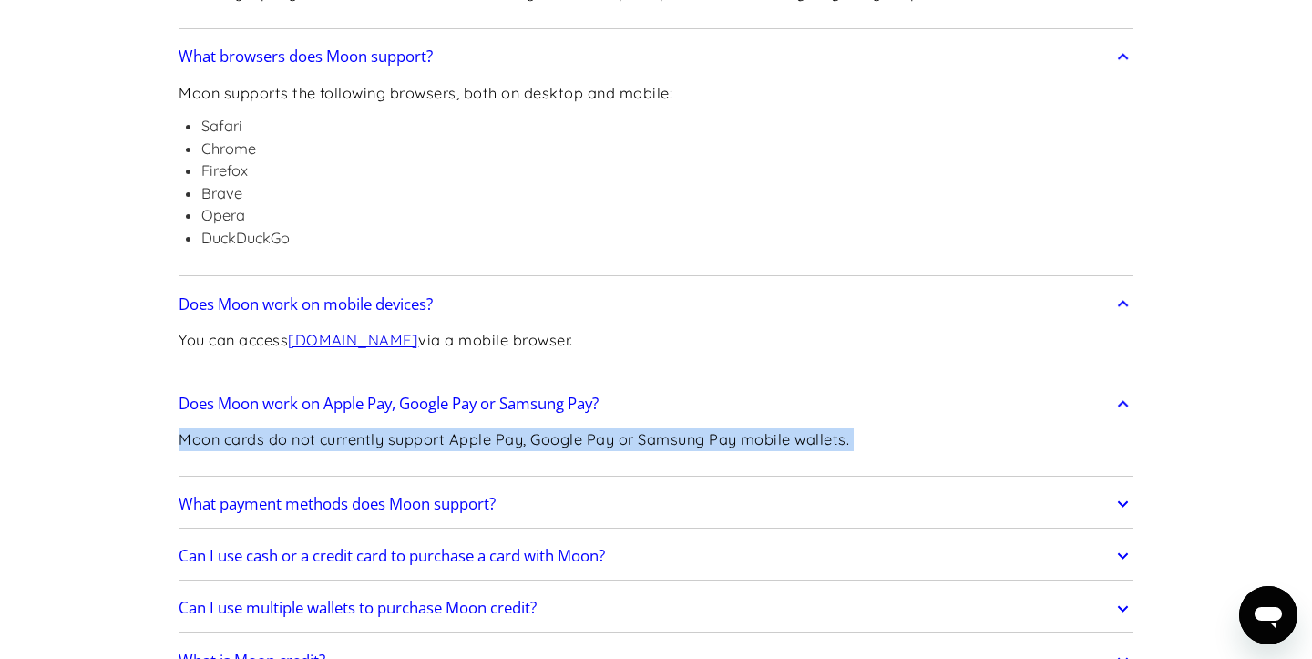
click at [330, 434] on p "Moon cards do not currently support Apple Pay, Google Pay or Samsung Pay mobile…" at bounding box center [514, 439] width 671 height 23
click at [326, 519] on link "What payment methods does Moon support?" at bounding box center [656, 504] width 955 height 38
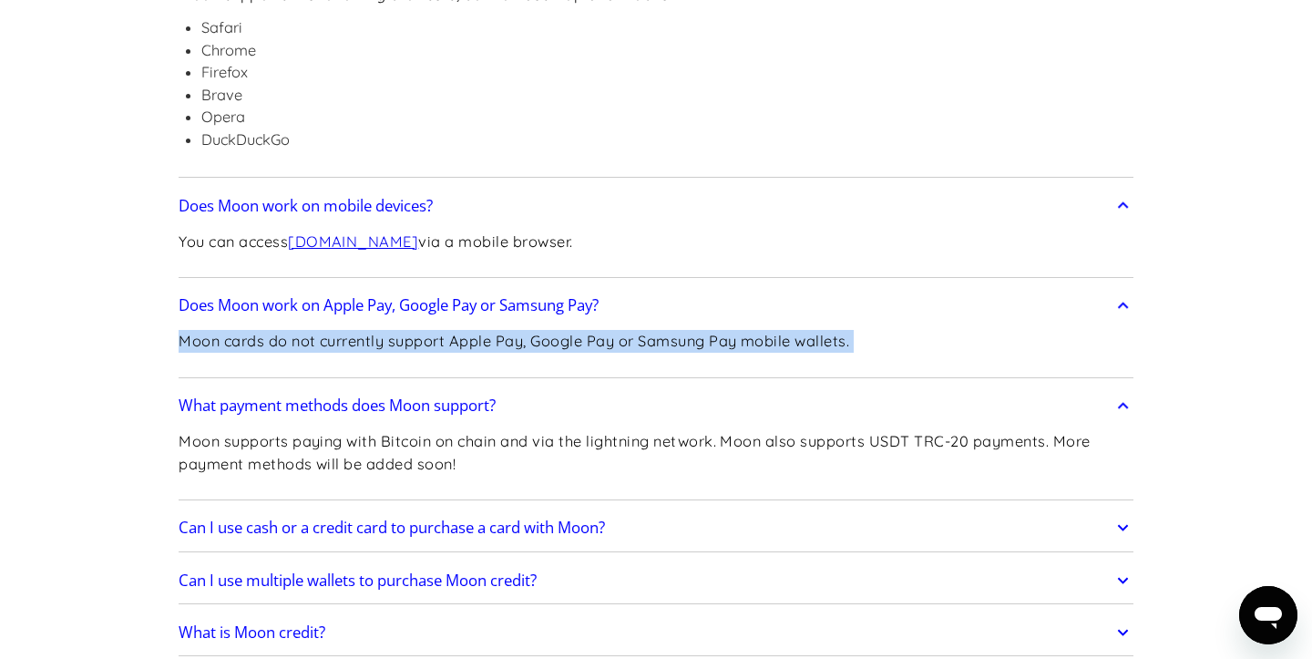
scroll to position [880, 0]
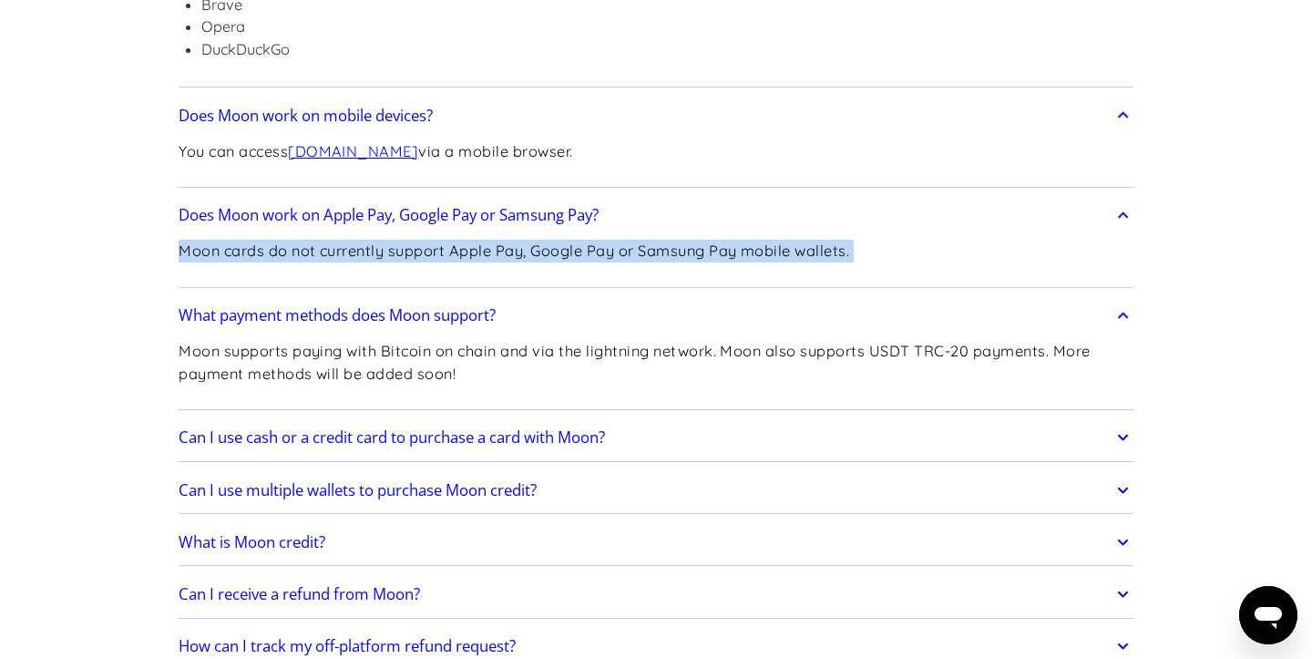
click at [329, 438] on h2 "Can I use cash or a credit card to purchase a card with Moon?" at bounding box center [392, 437] width 426 height 18
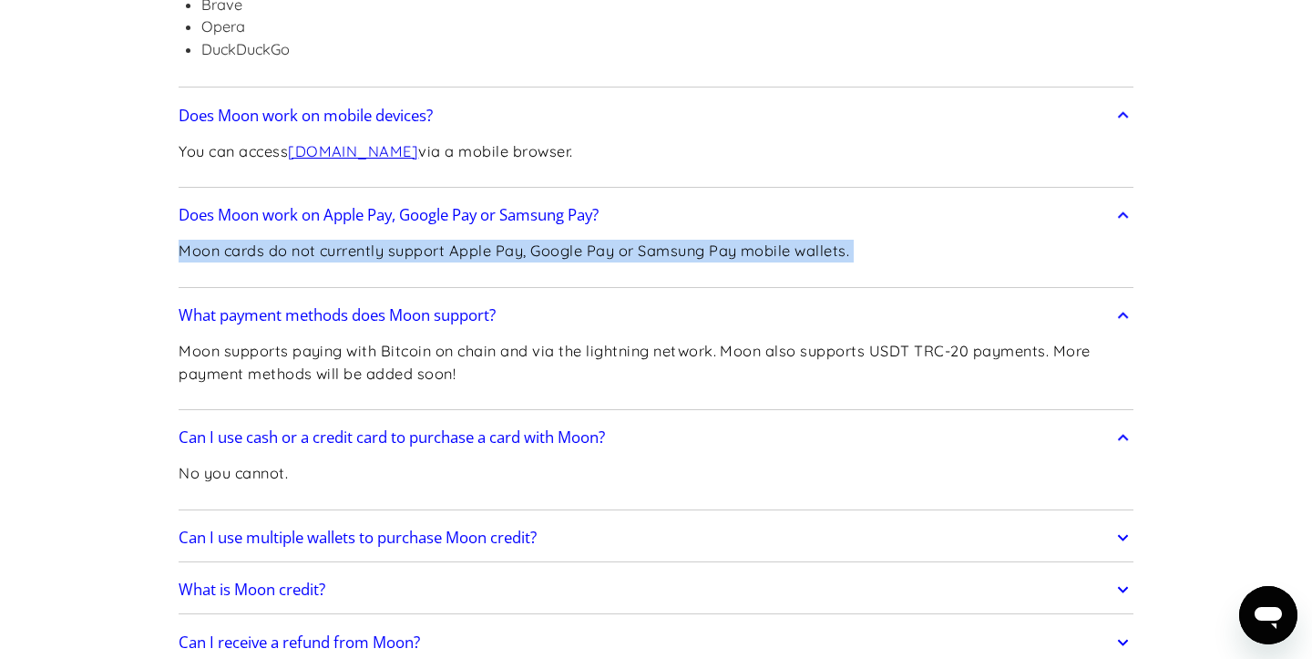
click at [339, 548] on link "Can I use multiple wallets to purchase Moon credit?" at bounding box center [656, 537] width 955 height 38
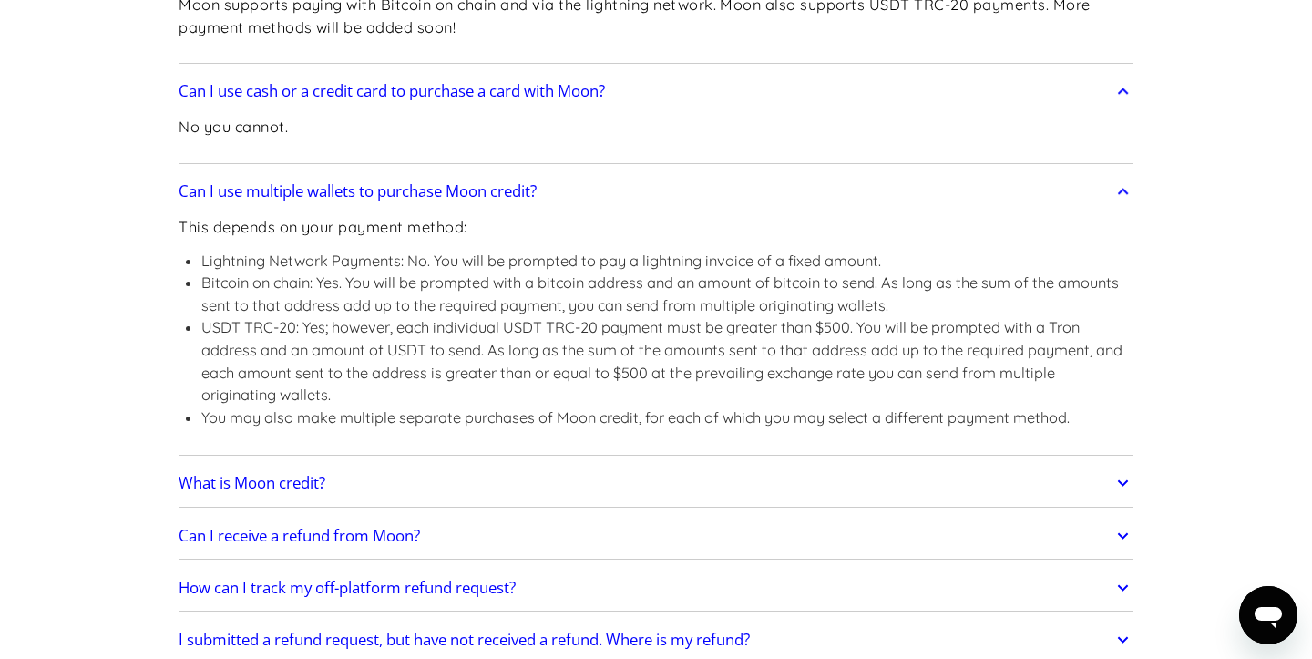
scroll to position [1250, 0]
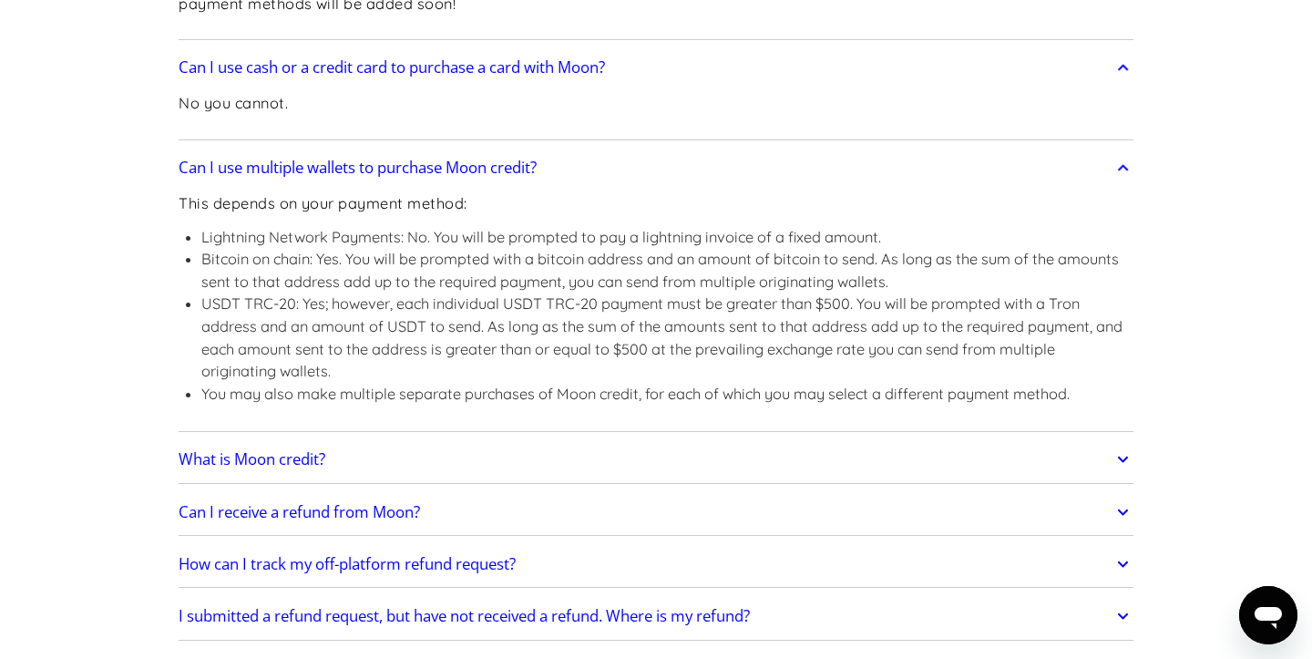
click at [323, 458] on h2 "What is Moon credit?" at bounding box center [252, 459] width 147 height 18
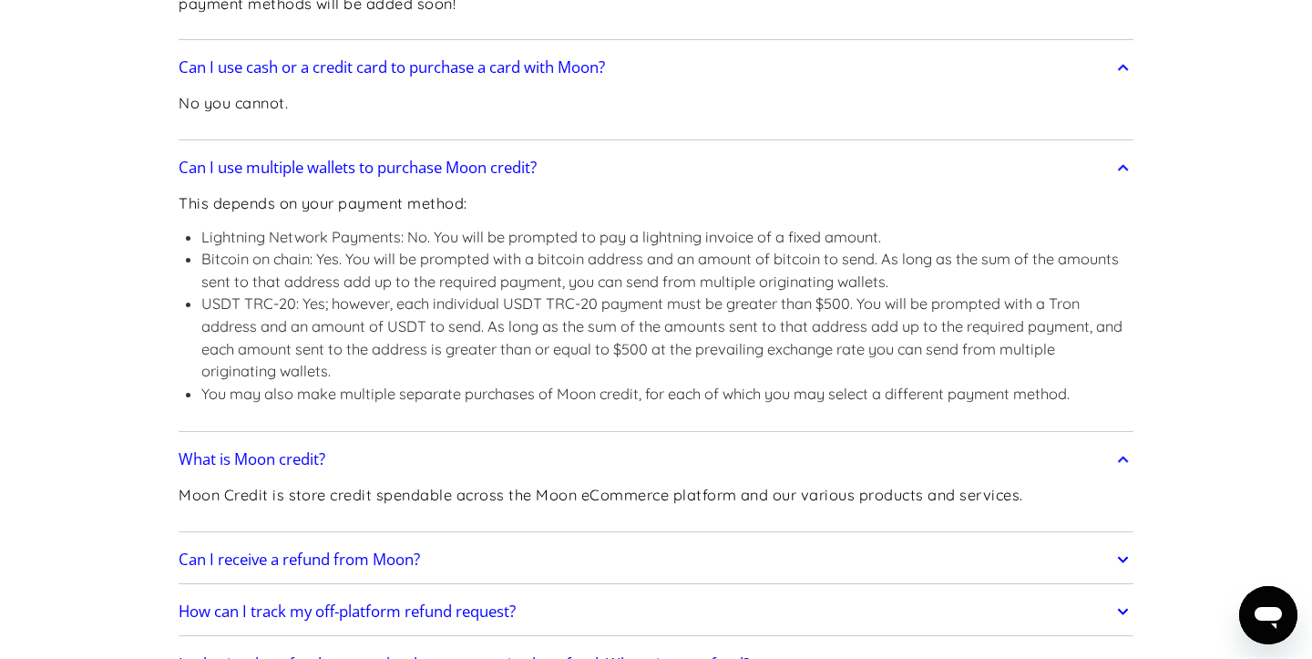
click at [343, 575] on link "Can I receive a refund from Moon?" at bounding box center [656, 559] width 955 height 38
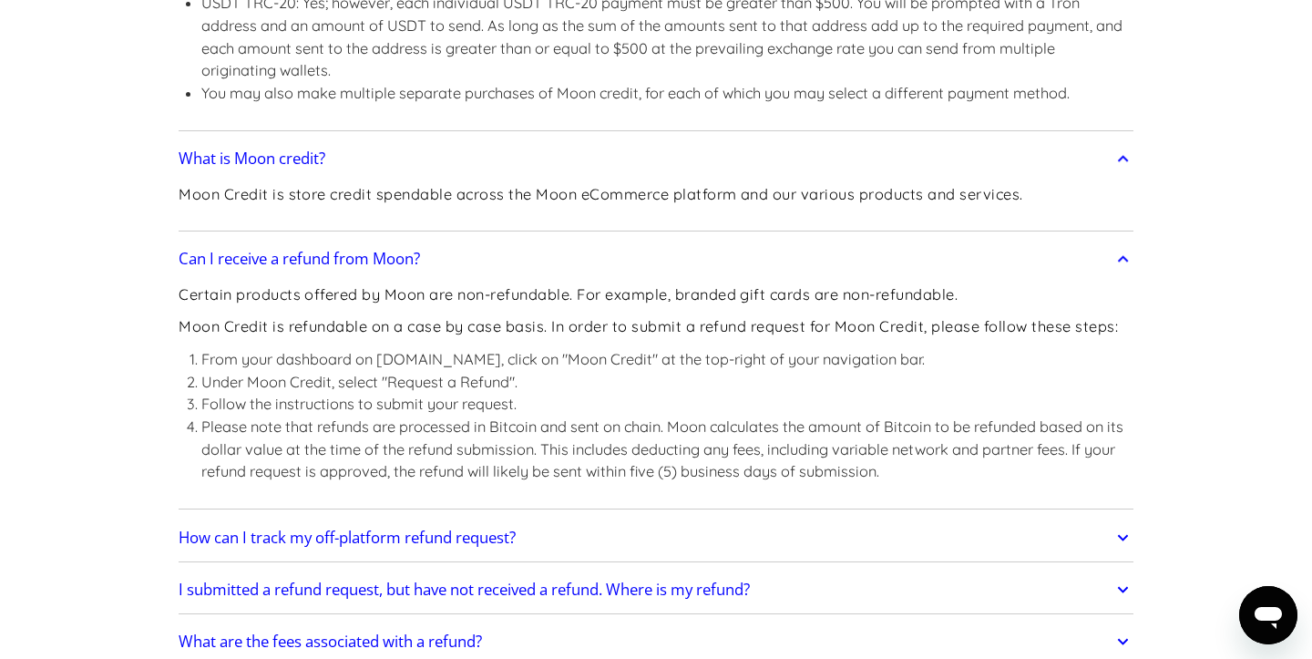
scroll to position [1553, 0]
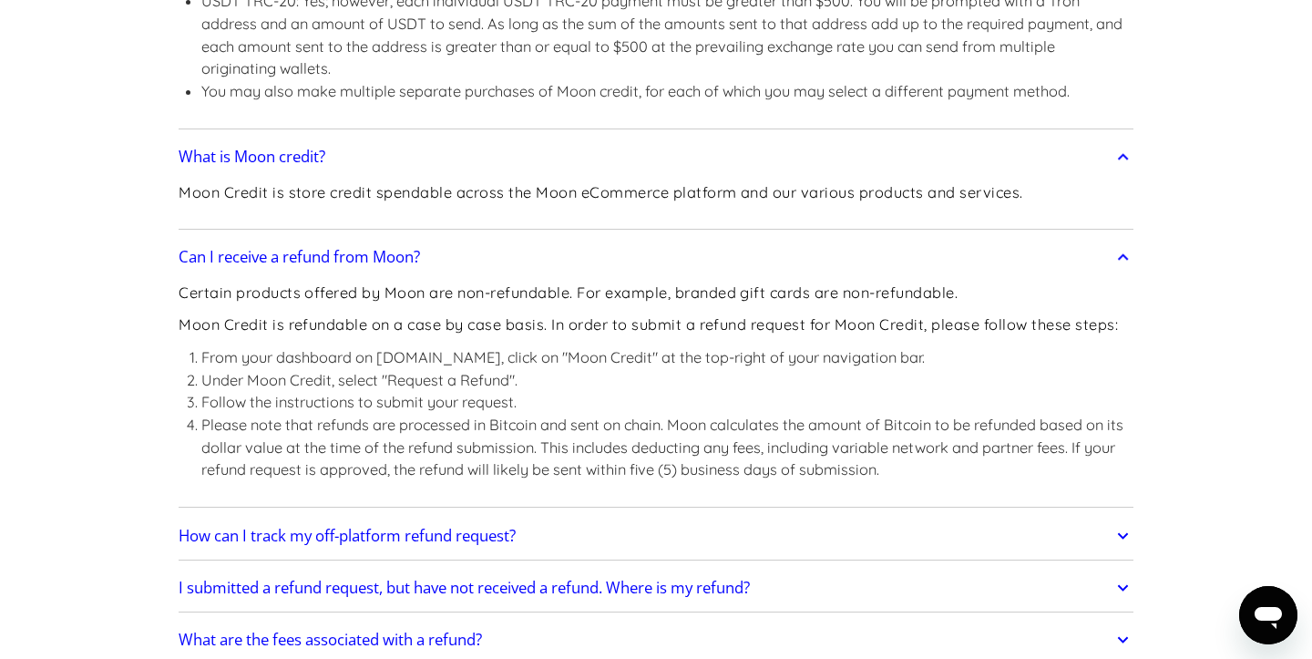
click at [353, 532] on h2 "How can I track my off-platform refund request?" at bounding box center [347, 536] width 337 height 18
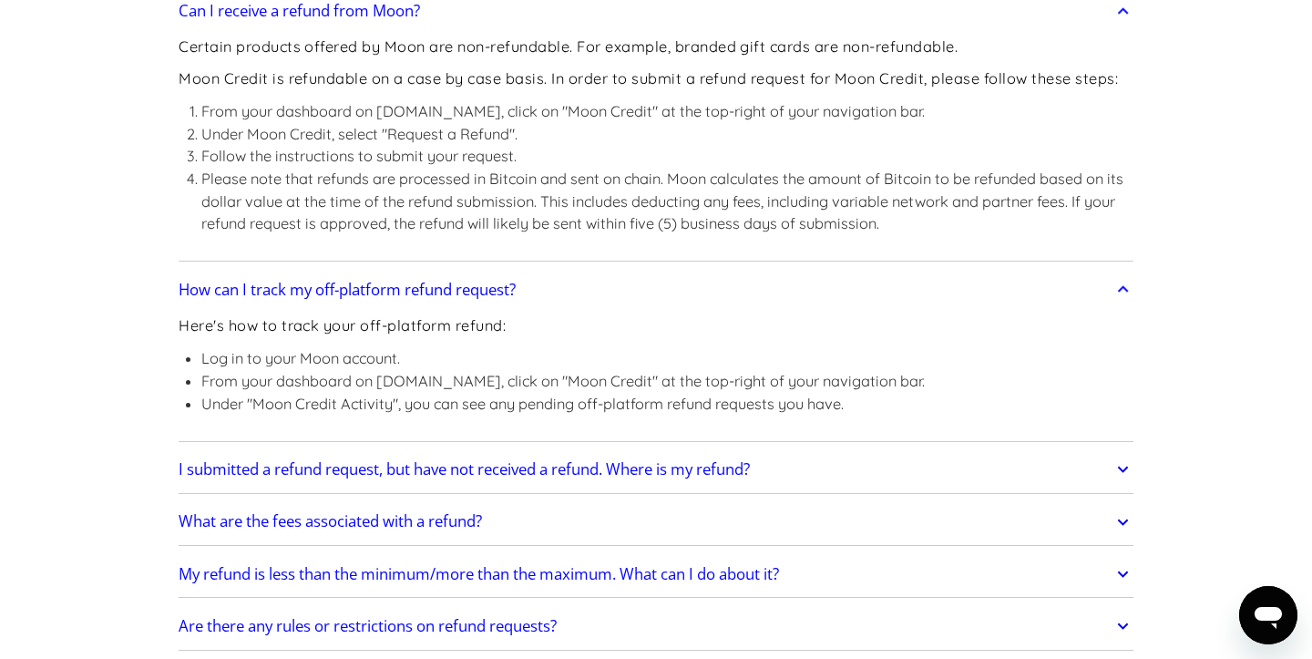
scroll to position [1802, 0]
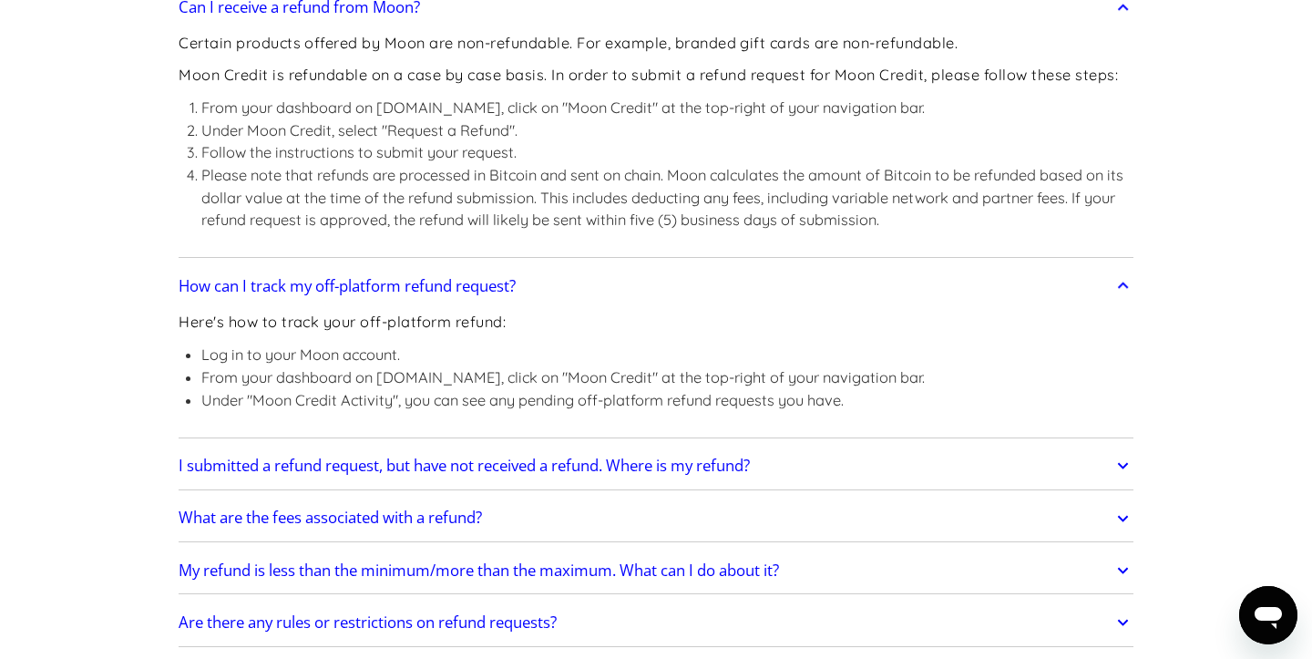
click at [322, 479] on link "I submitted a refund request, but have not received a refund. Where is my refun…" at bounding box center [656, 465] width 955 height 38
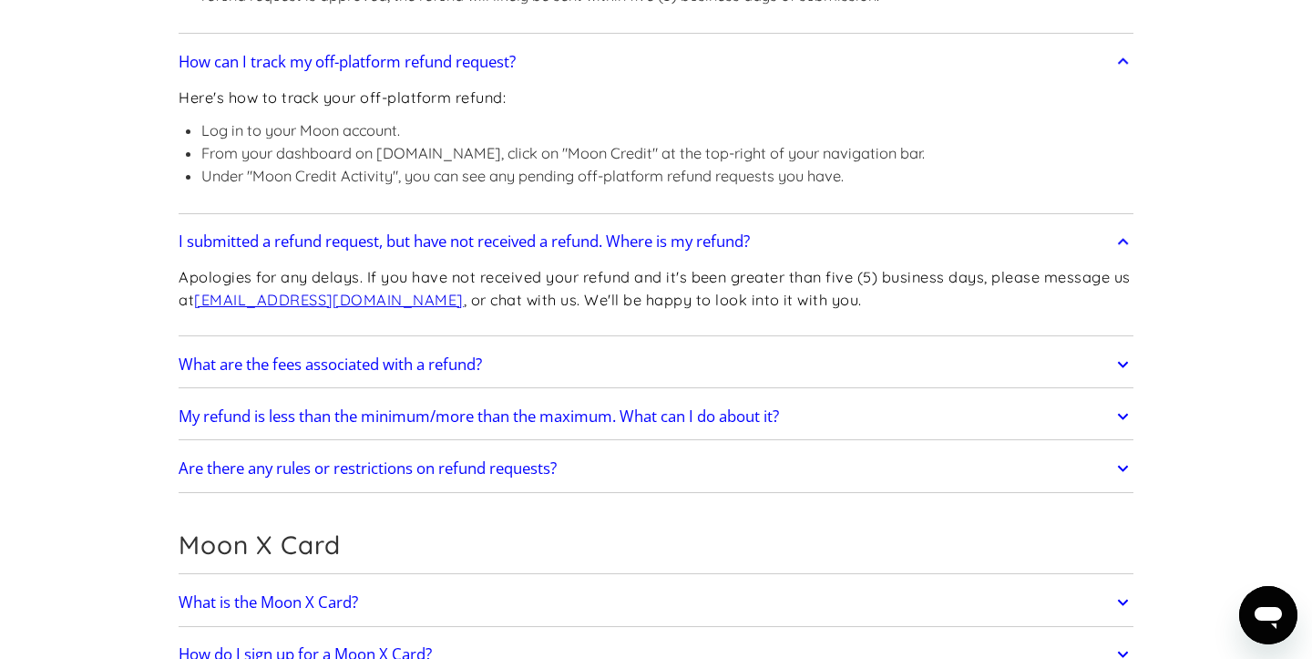
scroll to position [2096, 0]
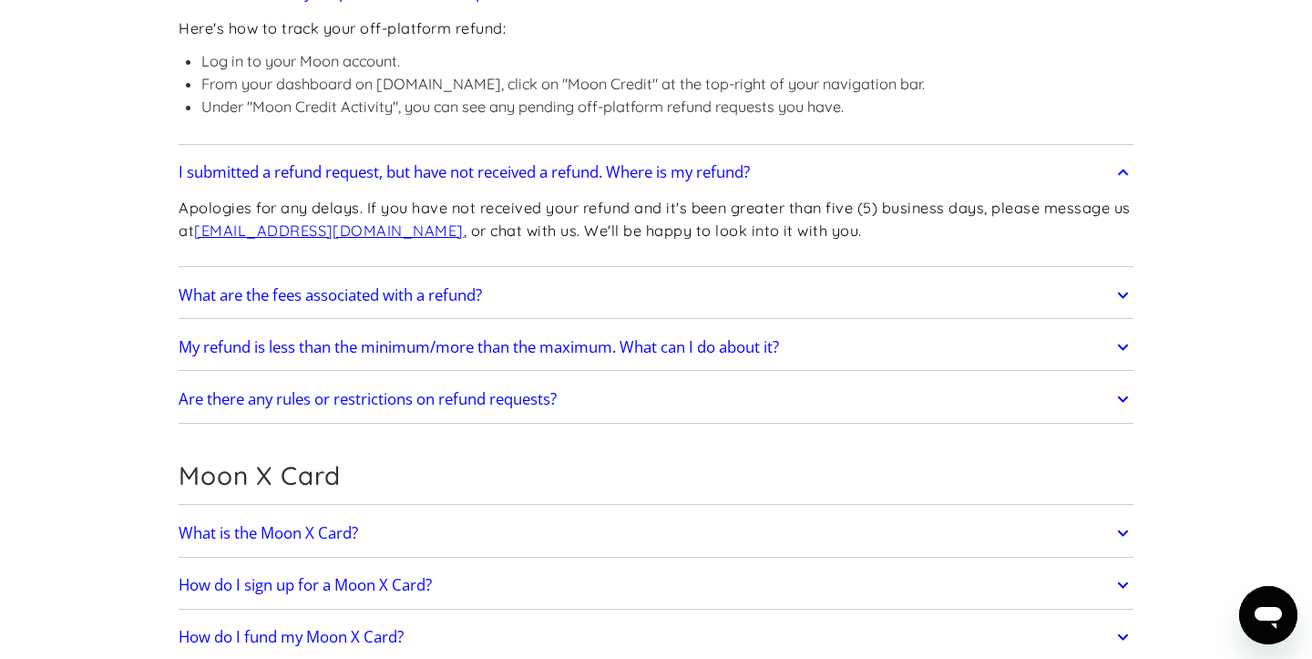
click at [288, 295] on h2 "What are the fees associated with a refund?" at bounding box center [330, 295] width 303 height 18
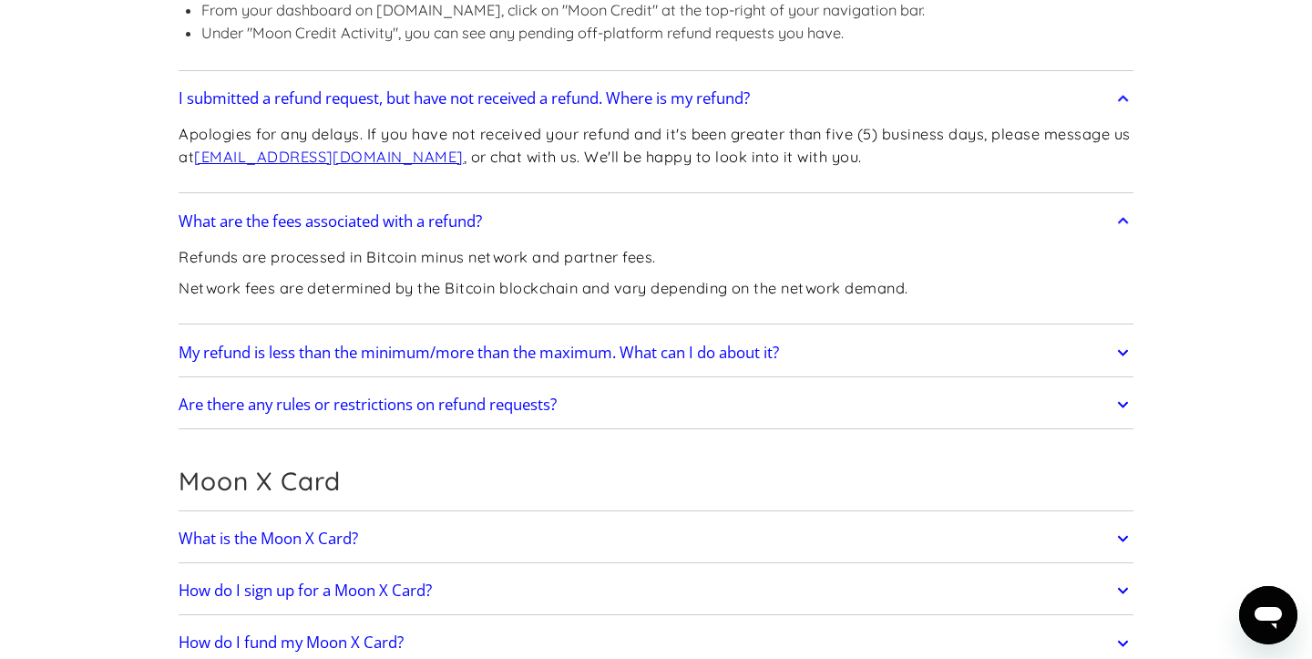
click at [309, 337] on link "My refund is less than the minimum/more than the maximum. What can I do about i…" at bounding box center [656, 352] width 955 height 38
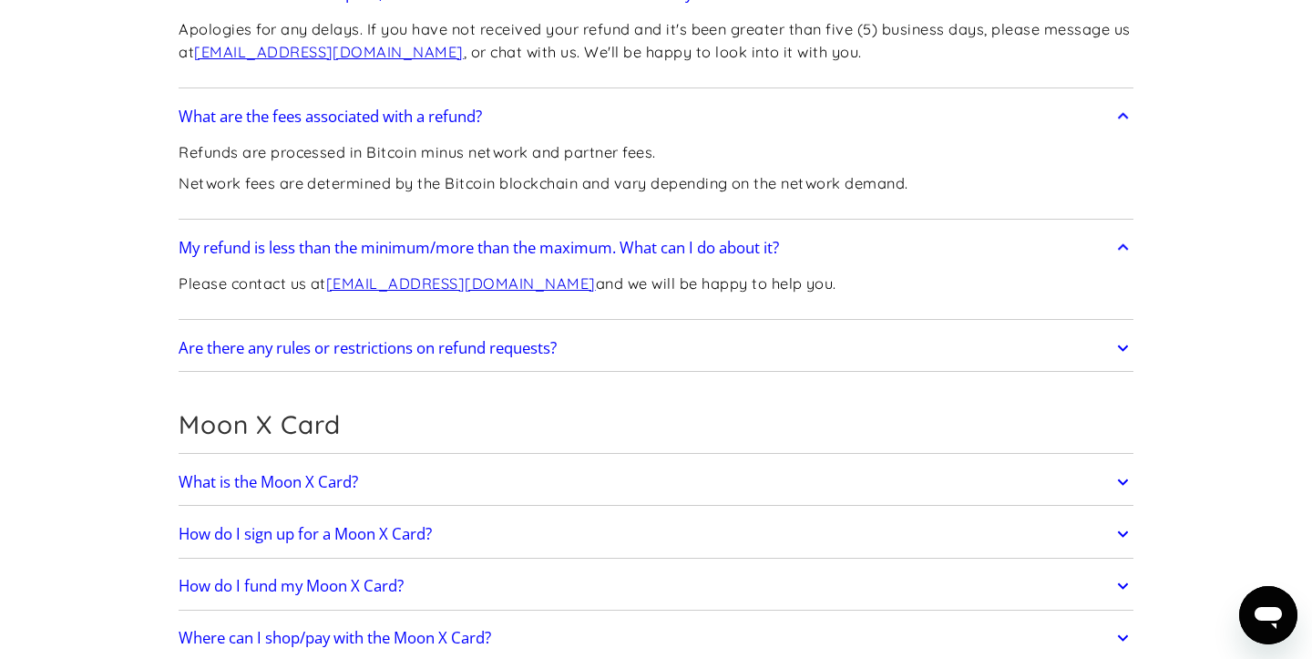
click at [309, 339] on h2 "Are there any rules or restrictions on refund requests?" at bounding box center [368, 348] width 378 height 18
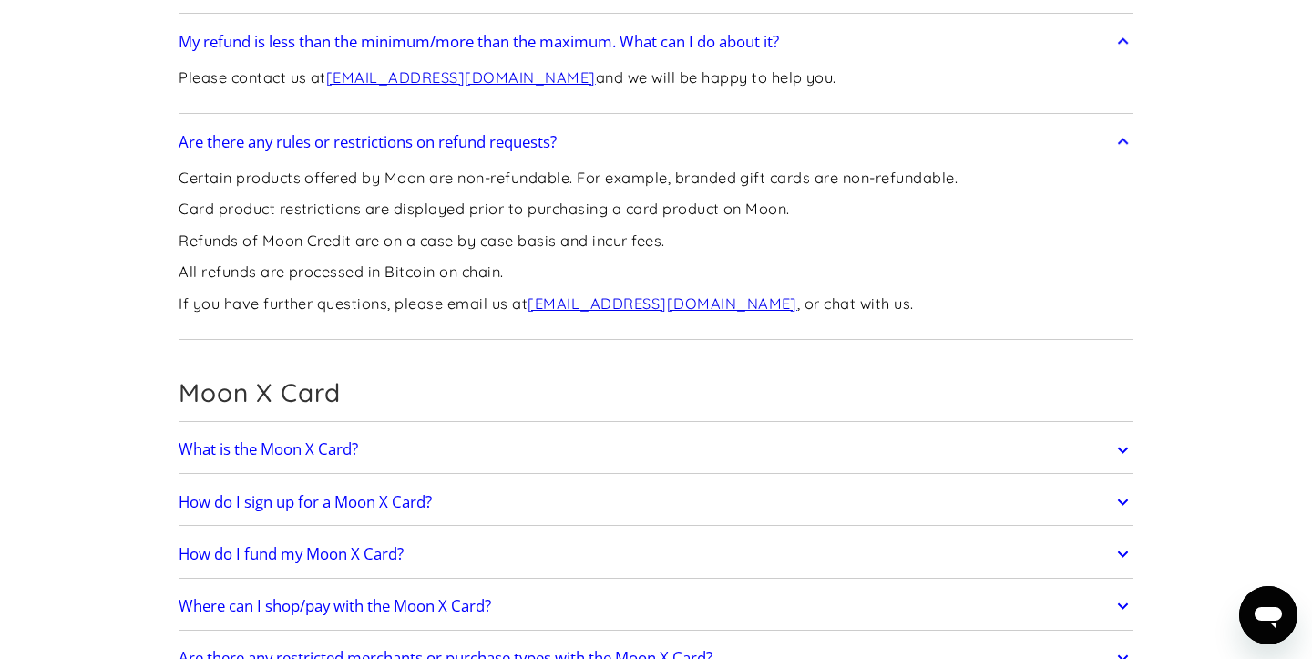
click at [324, 466] on link "What is the Moon X Card?" at bounding box center [656, 450] width 955 height 38
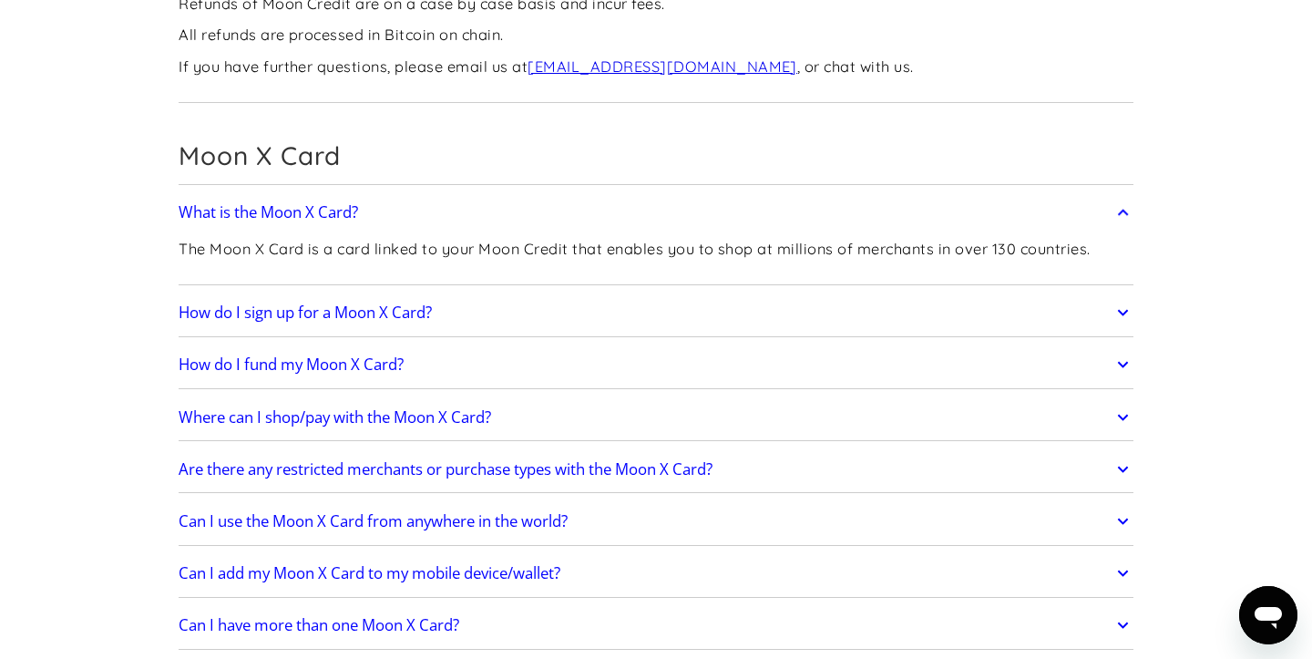
scroll to position [2718, 0]
click at [284, 311] on h2 "How do I sign up for a Moon X Card?" at bounding box center [305, 311] width 253 height 18
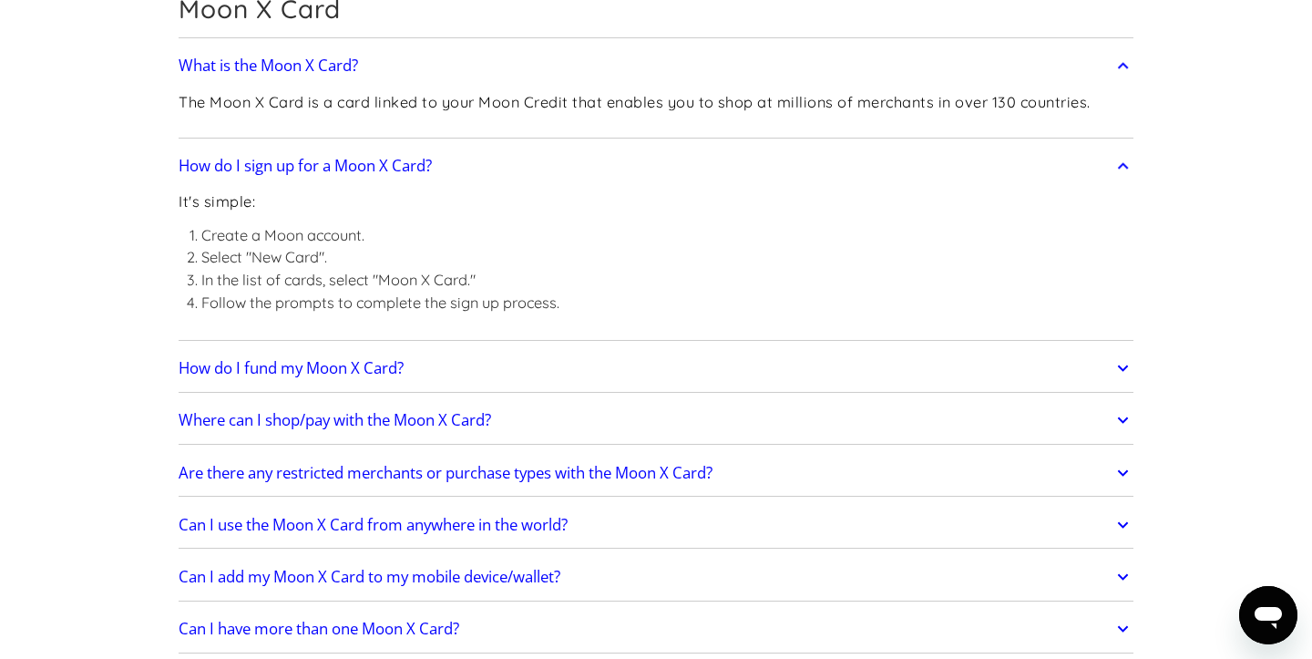
click at [294, 368] on h2 "How do I fund my Moon X Card?" at bounding box center [291, 368] width 225 height 18
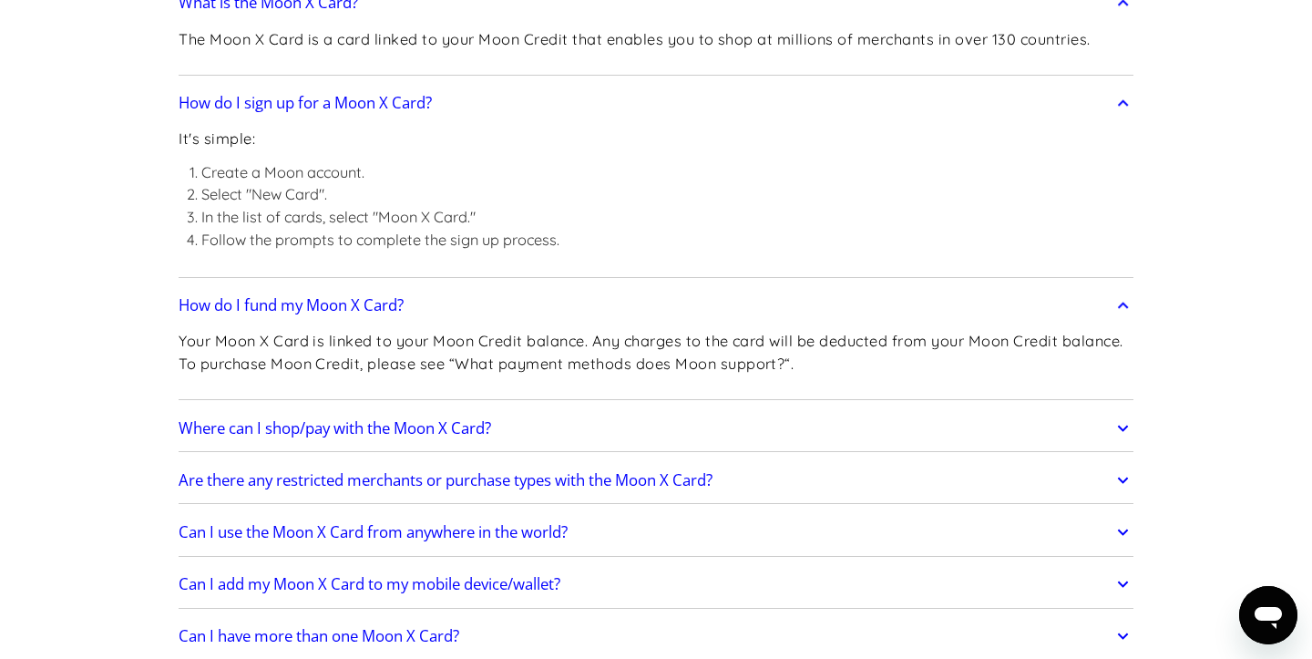
scroll to position [2957, 0]
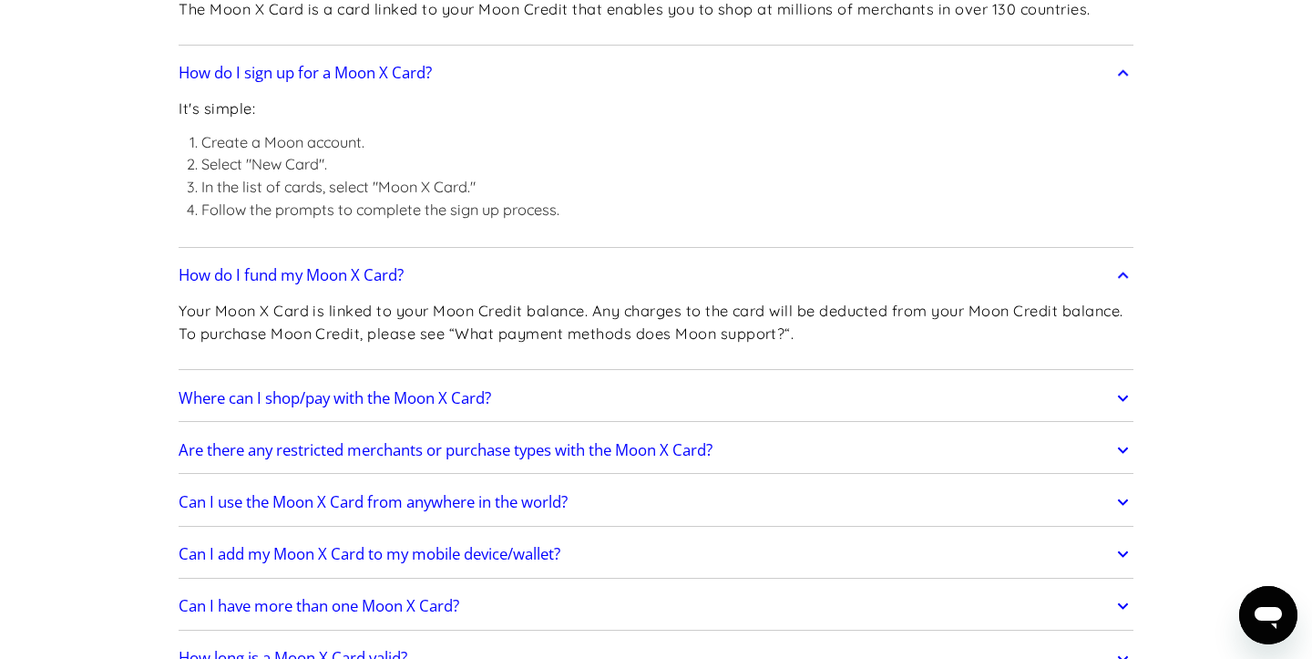
click at [294, 368] on div "How do I fund my Moon X Card? Your Moon X Card is linked to your Moon Credit ba…" at bounding box center [656, 311] width 955 height 118
click at [295, 375] on div "Where can I shop/pay with the Moon X Card? You can shop at millions of merchant…" at bounding box center [656, 397] width 955 height 47
click at [293, 397] on h2 "Where can I shop/pay with the Moon X Card?" at bounding box center [335, 398] width 313 height 18
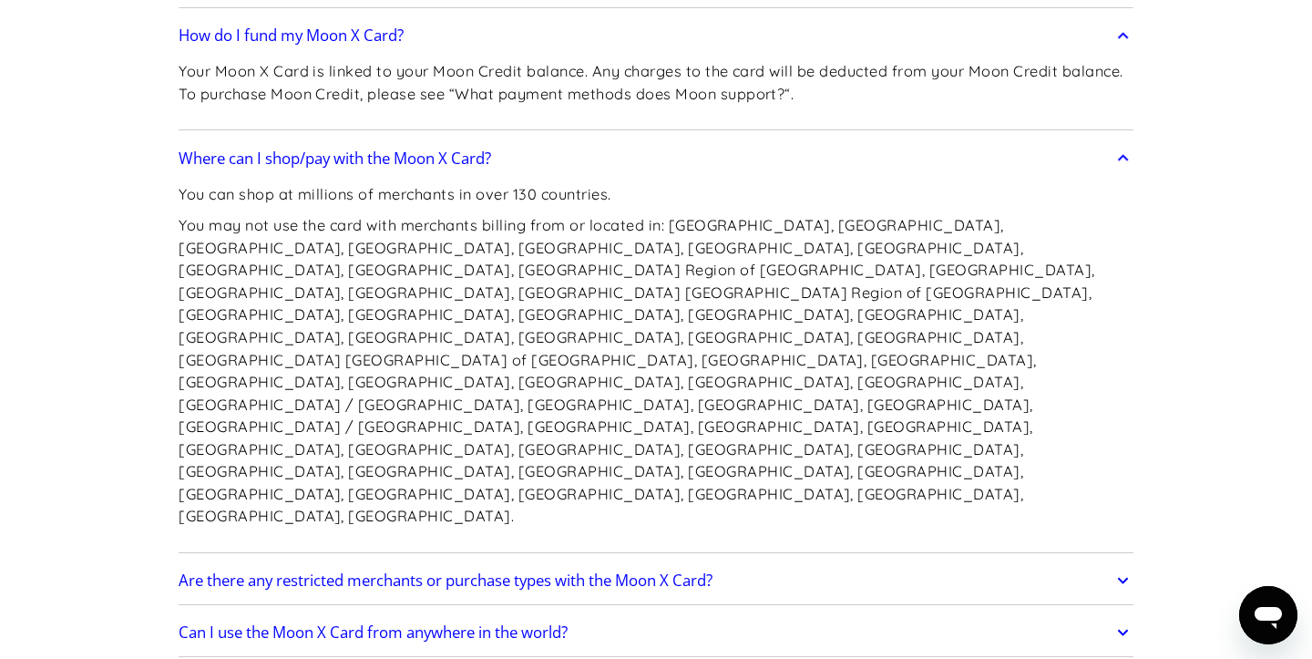
scroll to position [3200, 0]
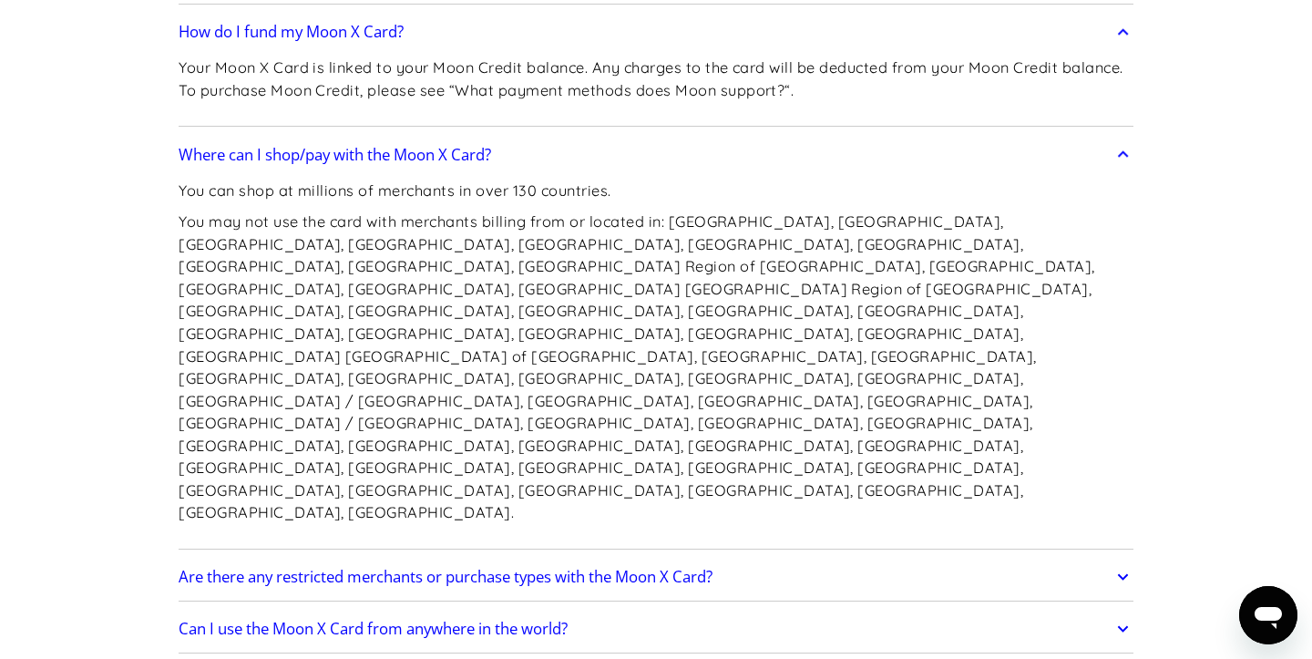
click at [290, 394] on div "What is the Moon X Card? The Moon X Card is a card linked to your Moon Credit t…" at bounding box center [656, 389] width 955 height 1364
click at [283, 558] on link "Are there any restricted merchants or purchase types with the Moon X Card?" at bounding box center [656, 577] width 955 height 38
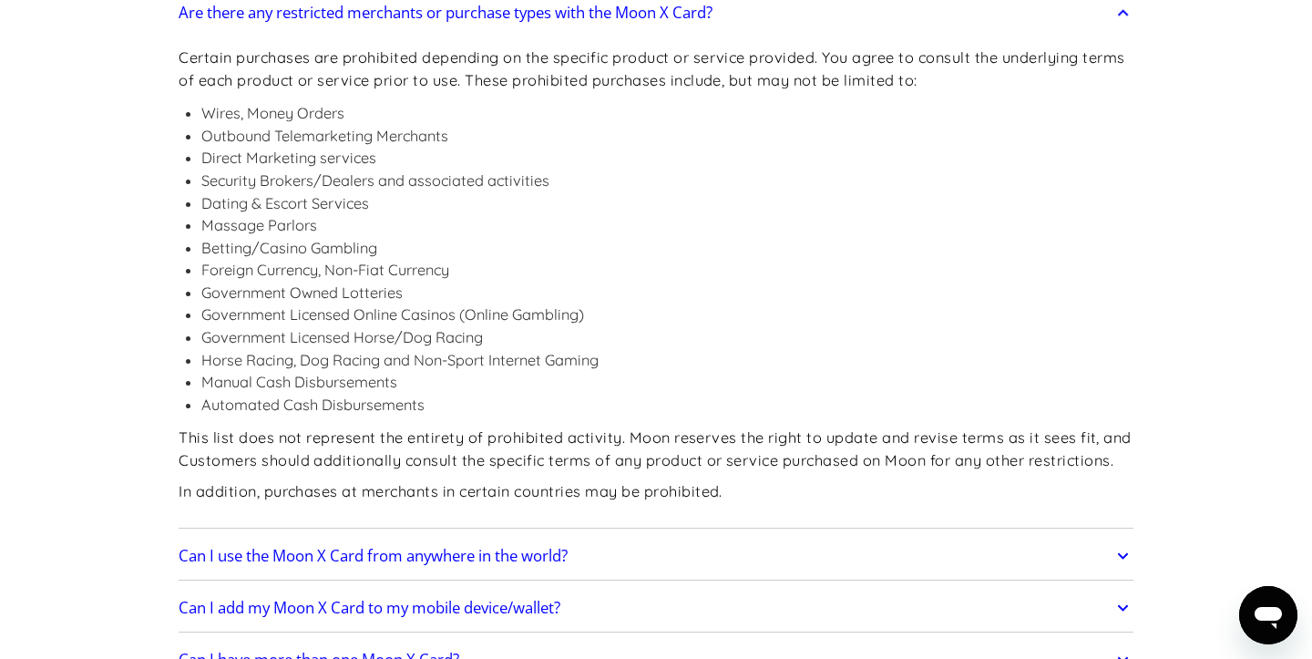
scroll to position [3766, 0]
click at [283, 545] on h2 "Can I use the Moon X Card from anywhere in the world?" at bounding box center [373, 554] width 389 height 18
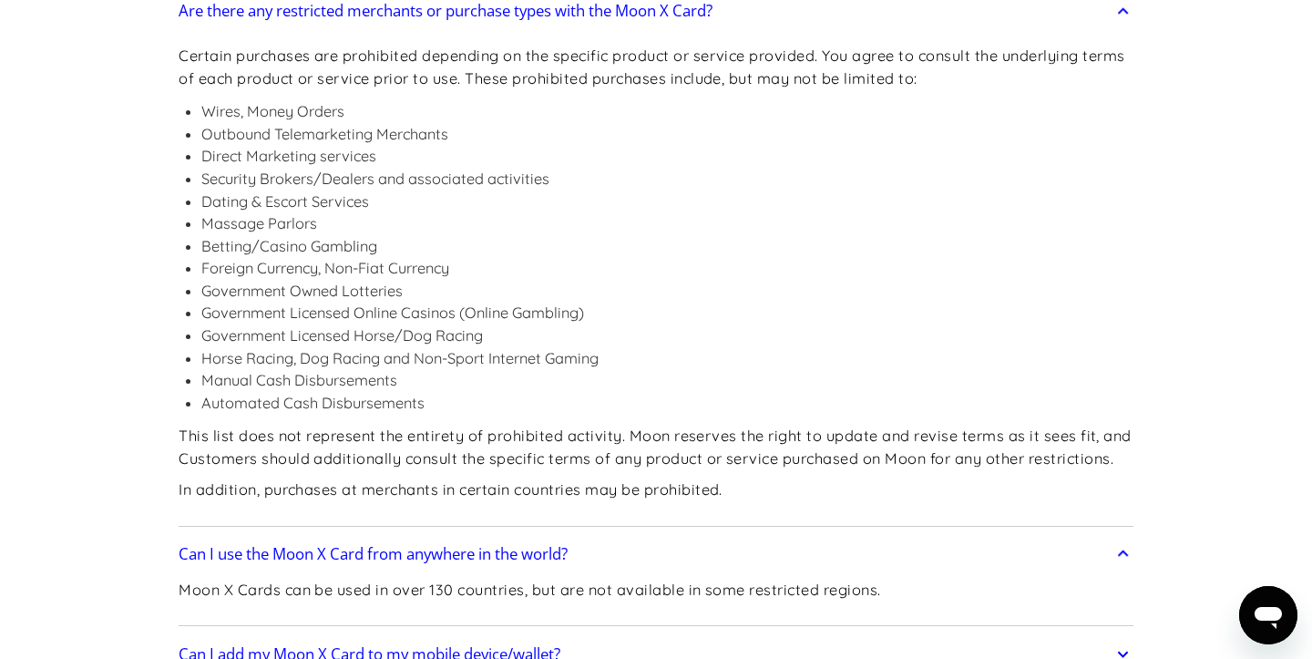
click at [293, 645] on h2 "Can I add my Moon X Card to my mobile device/wallet?" at bounding box center [370, 654] width 382 height 18
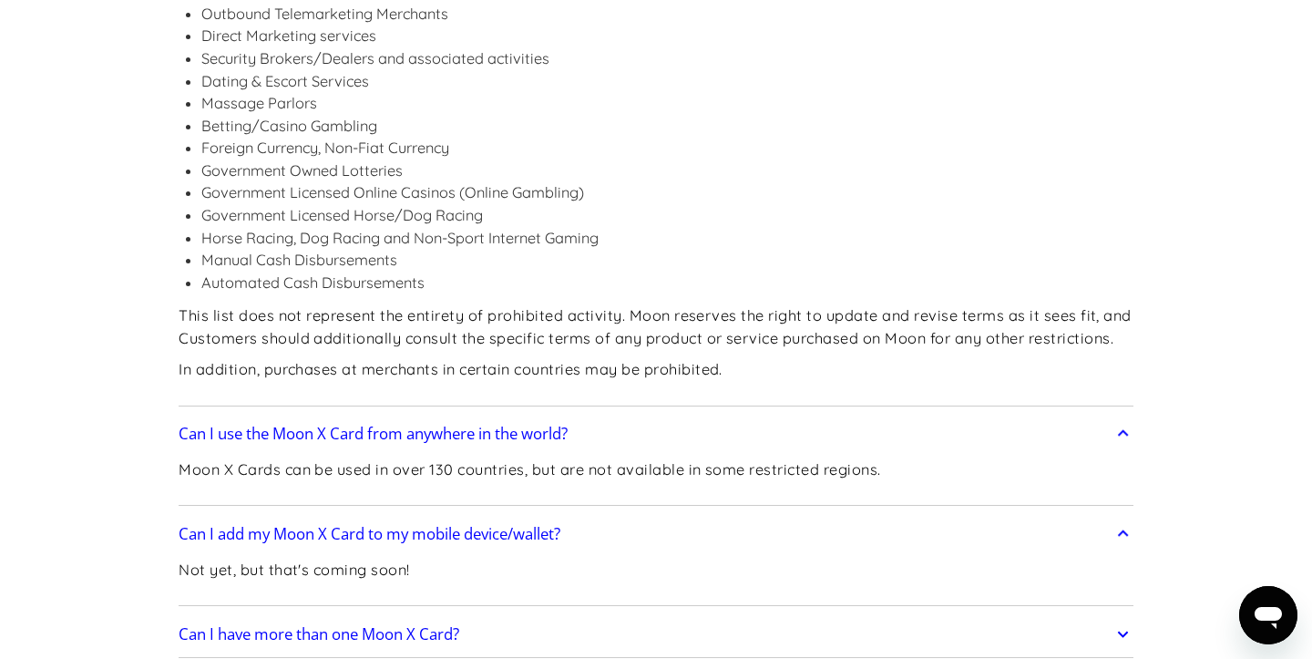
scroll to position [3889, 0]
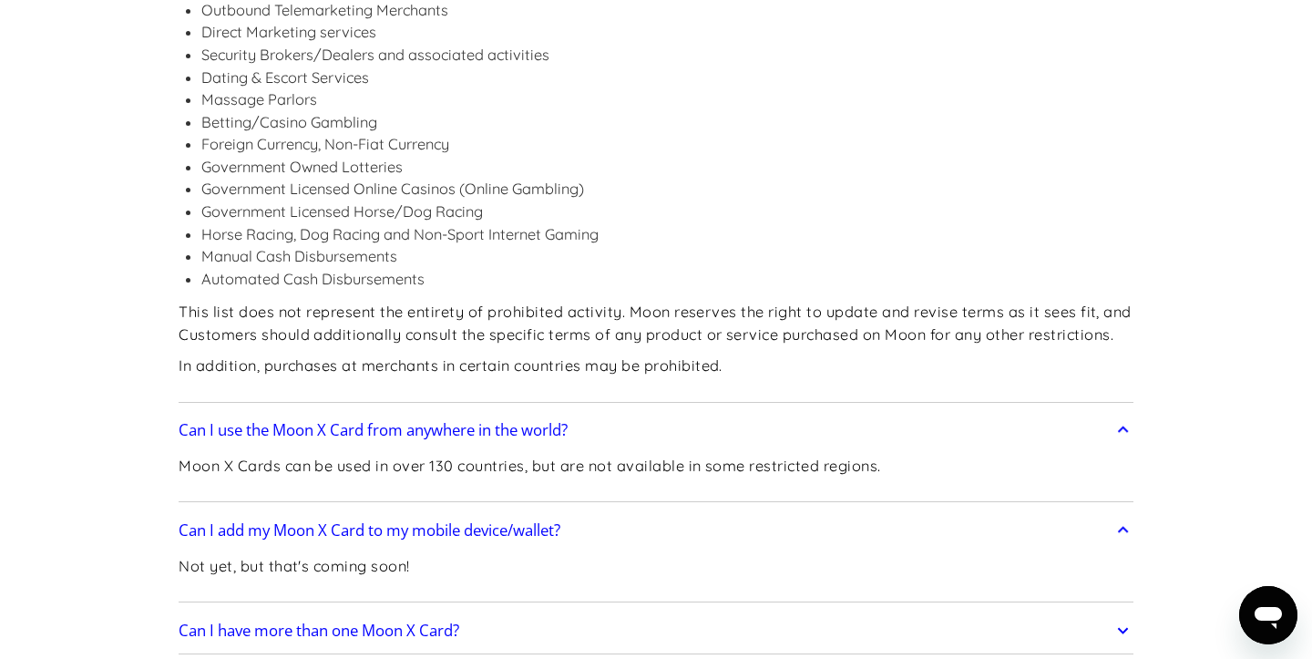
click at [289, 621] on h2 "Can I have more than one Moon X Card?" at bounding box center [319, 630] width 281 height 18
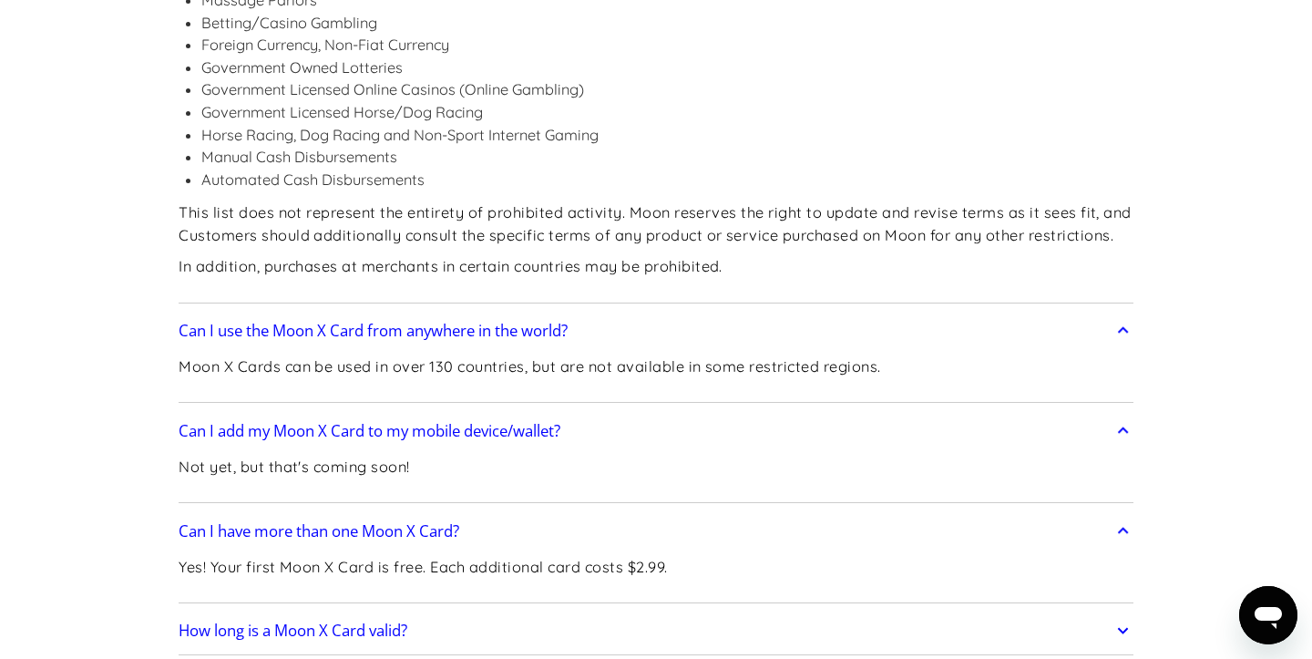
scroll to position [3992, 0]
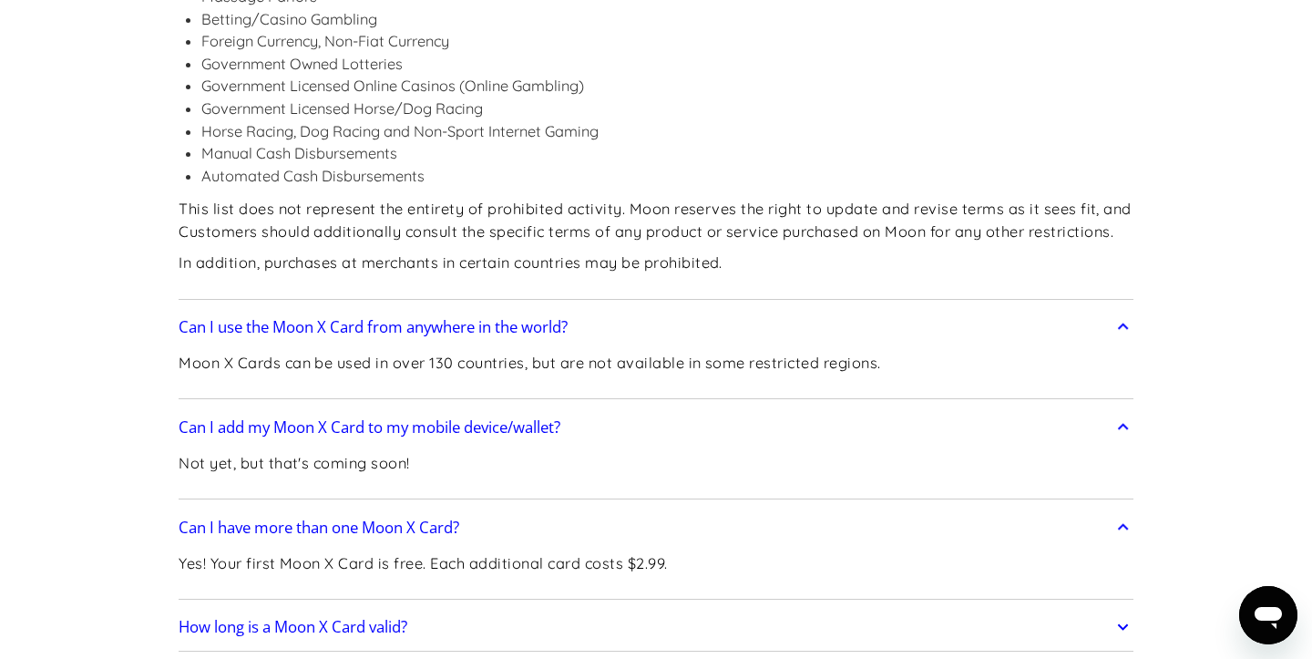
click at [360, 618] on h2 "How long is a Moon X Card valid?" at bounding box center [293, 627] width 229 height 18
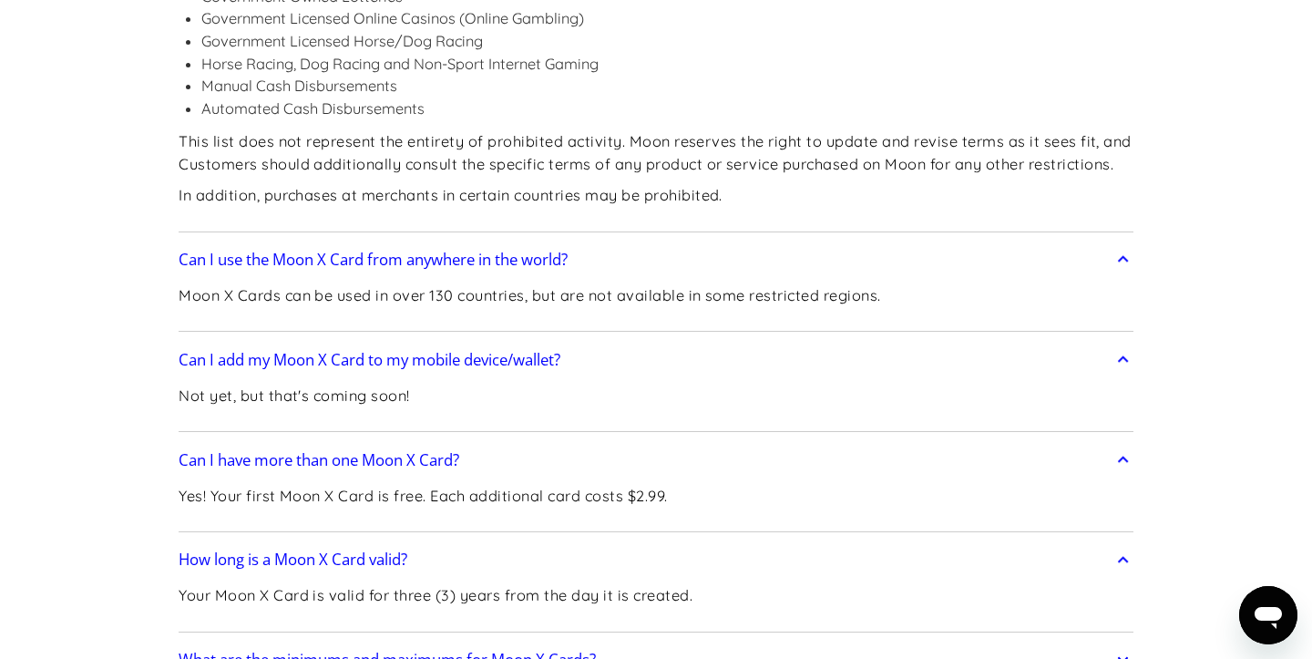
scroll to position [4061, 0]
click at [352, 650] on h2 "What are the minimums and maximums for Moon X Cards?" at bounding box center [387, 659] width 417 height 18
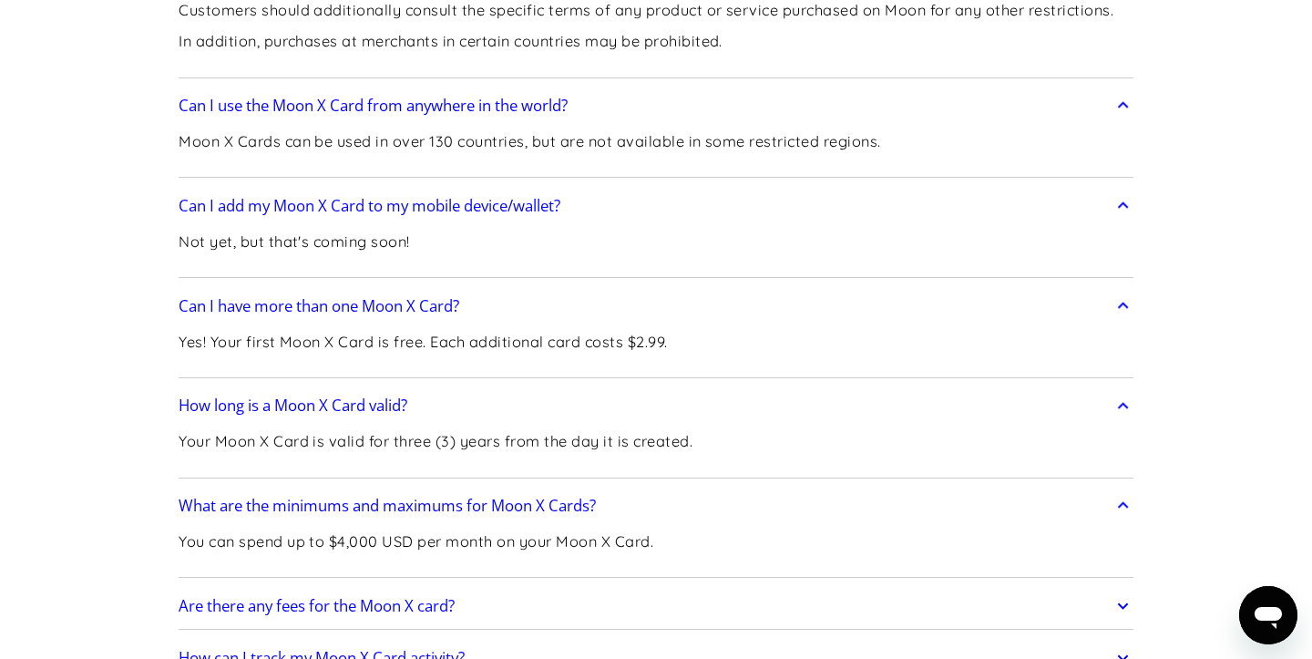
scroll to position [4215, 0]
click at [325, 596] on h2 "Are there any fees for the Moon X card?" at bounding box center [317, 605] width 276 height 18
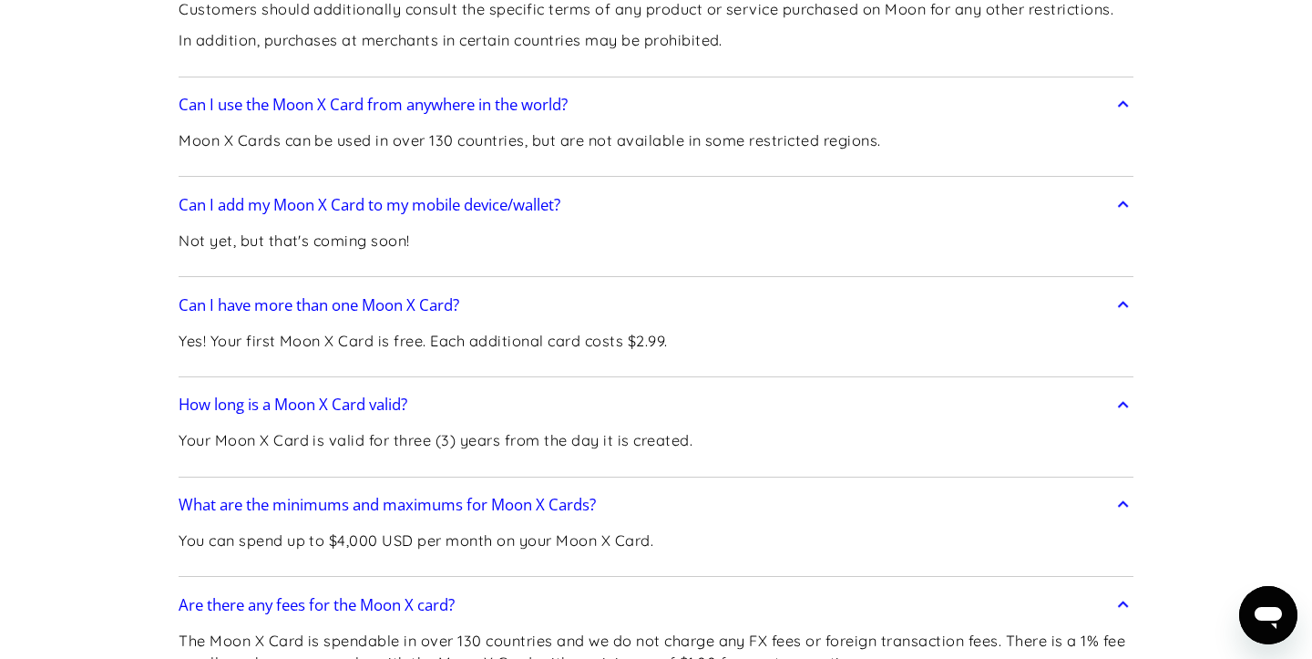
click at [372, 630] on p "The Moon X Card is spendable in over 130 countries and we do not charge any FX …" at bounding box center [656, 652] width 955 height 45
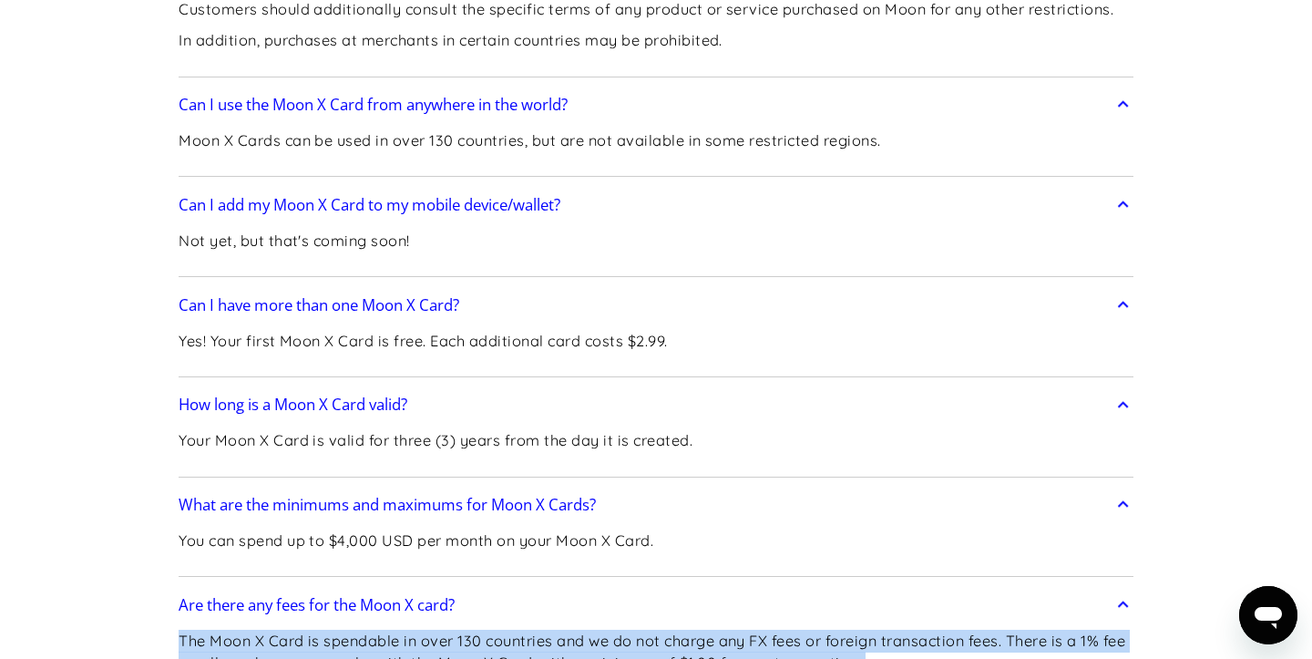
click at [372, 630] on p "The Moon X Card is spendable in over 130 countries and we do not charge any FX …" at bounding box center [656, 652] width 955 height 45
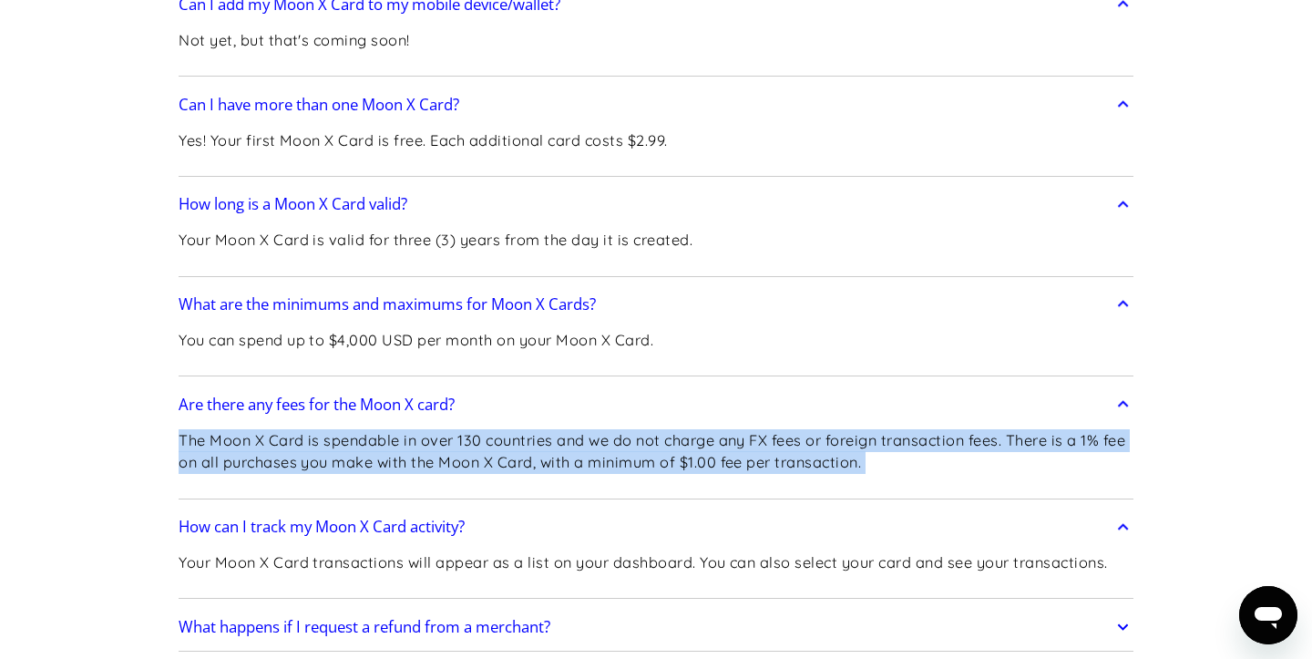
scroll to position [4416, 0]
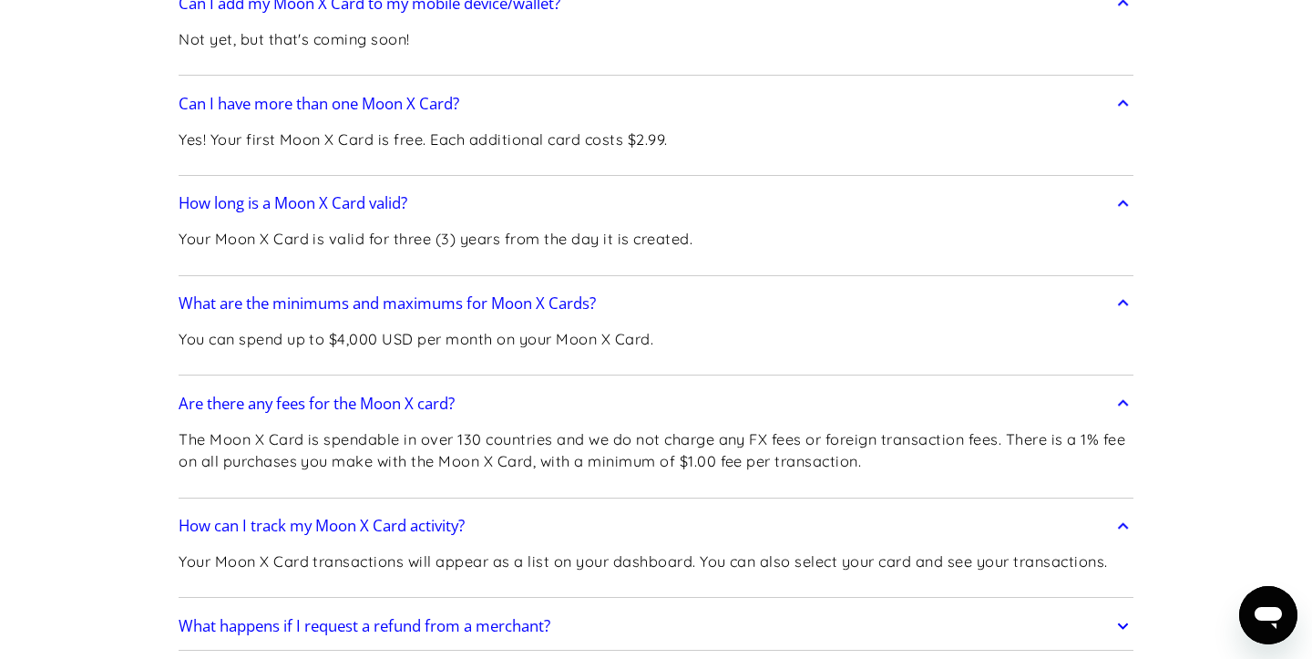
click at [342, 602] on div "What happens if I request a refund from a merchant? When you request a refund f…" at bounding box center [656, 625] width 955 height 47
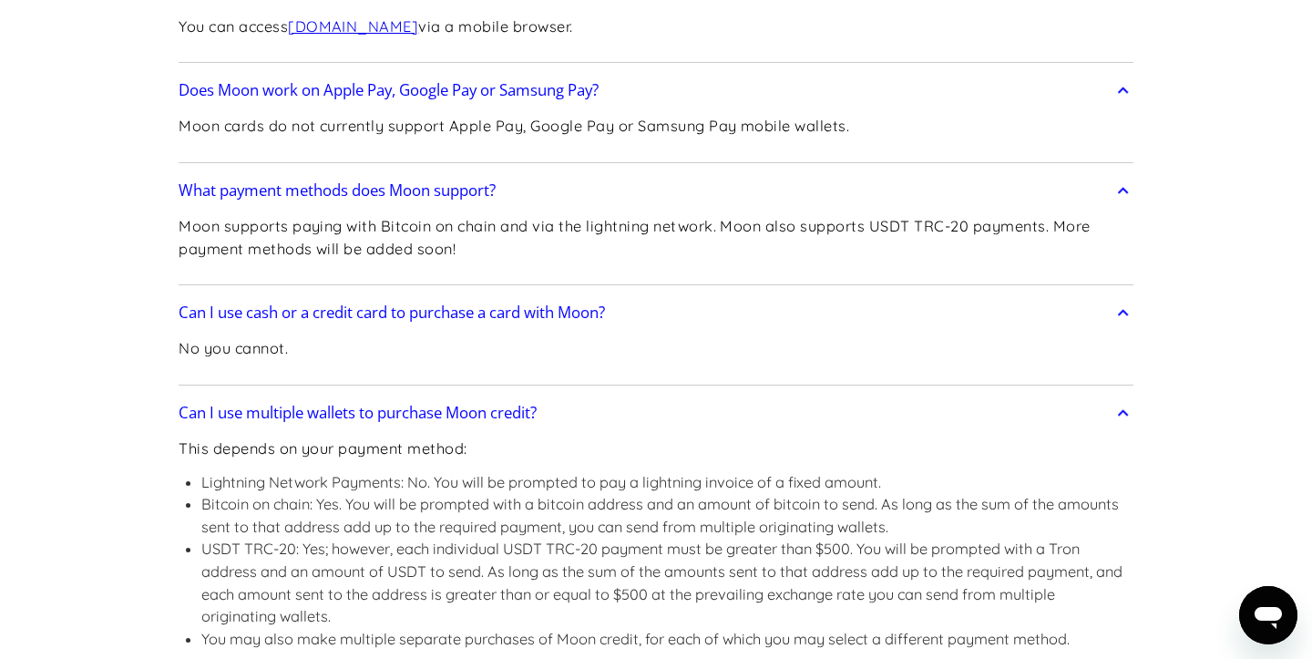
scroll to position [0, 0]
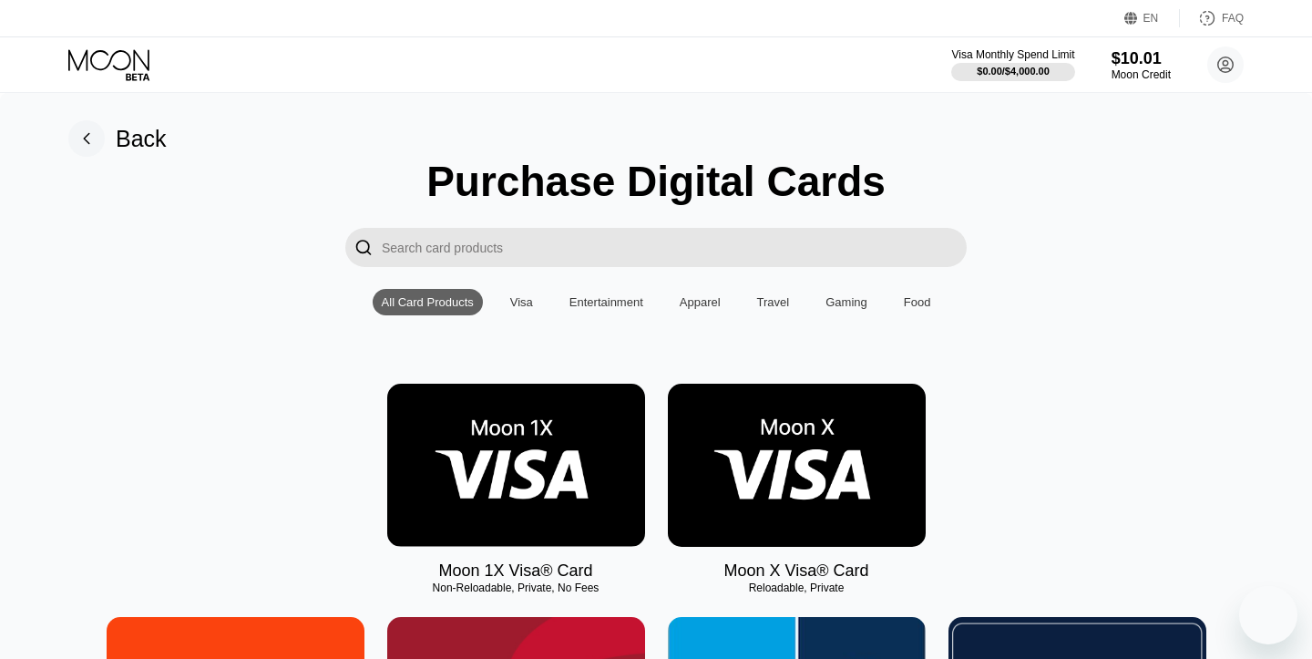
click at [842, 483] on img at bounding box center [797, 465] width 258 height 163
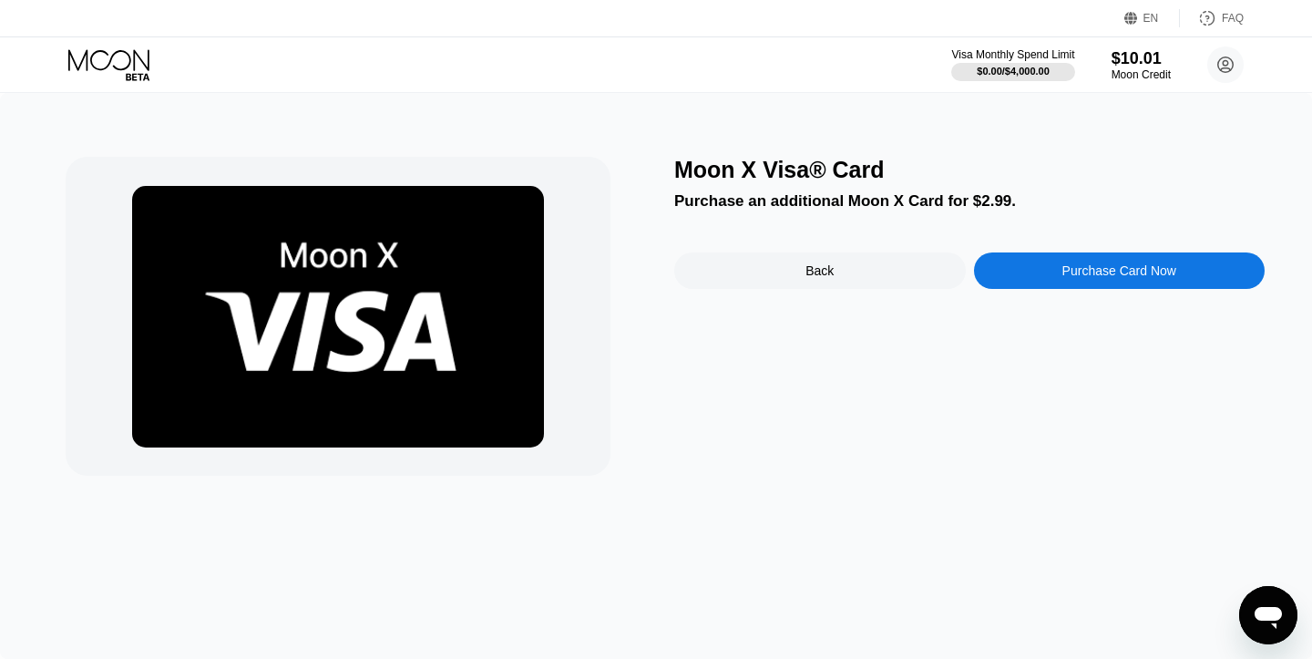
click at [880, 281] on div "Back" at bounding box center [820, 270] width 292 height 36
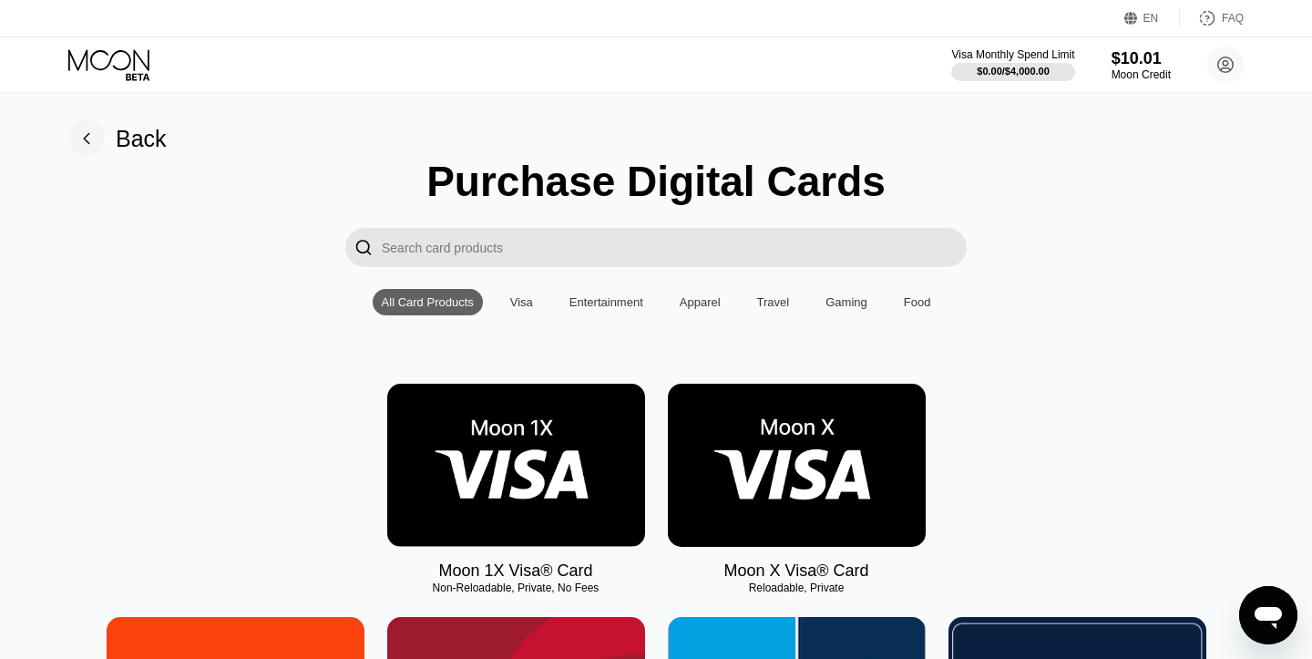
click at [528, 299] on div "Visa" at bounding box center [521, 302] width 23 height 14
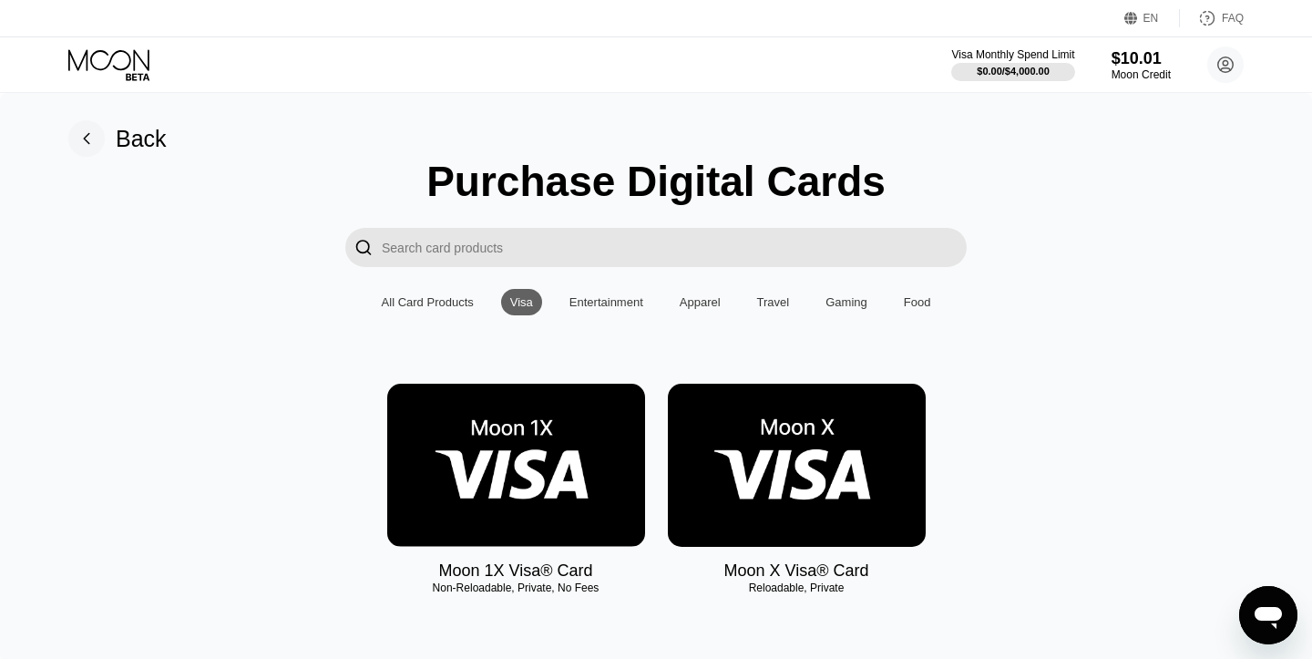
click at [584, 295] on div "Entertainment" at bounding box center [606, 302] width 74 height 14
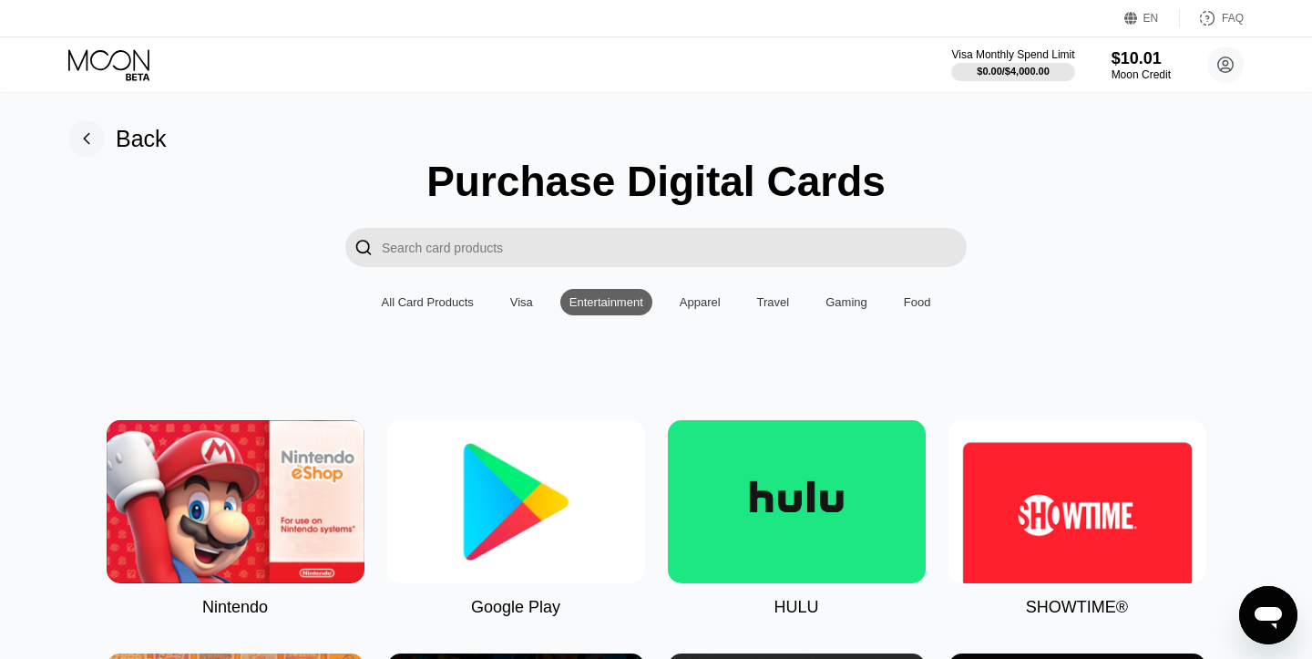
click at [694, 295] on div "Apparel" at bounding box center [700, 302] width 41 height 14
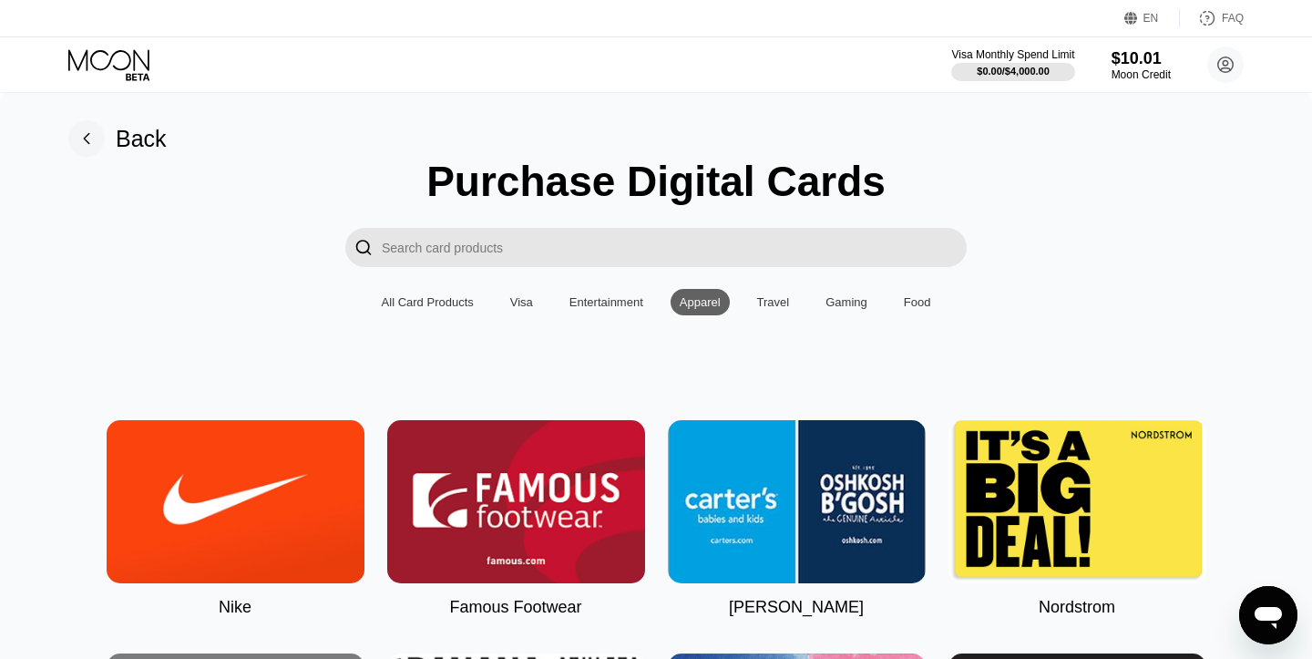
click at [579, 302] on div "Entertainment" at bounding box center [606, 302] width 74 height 14
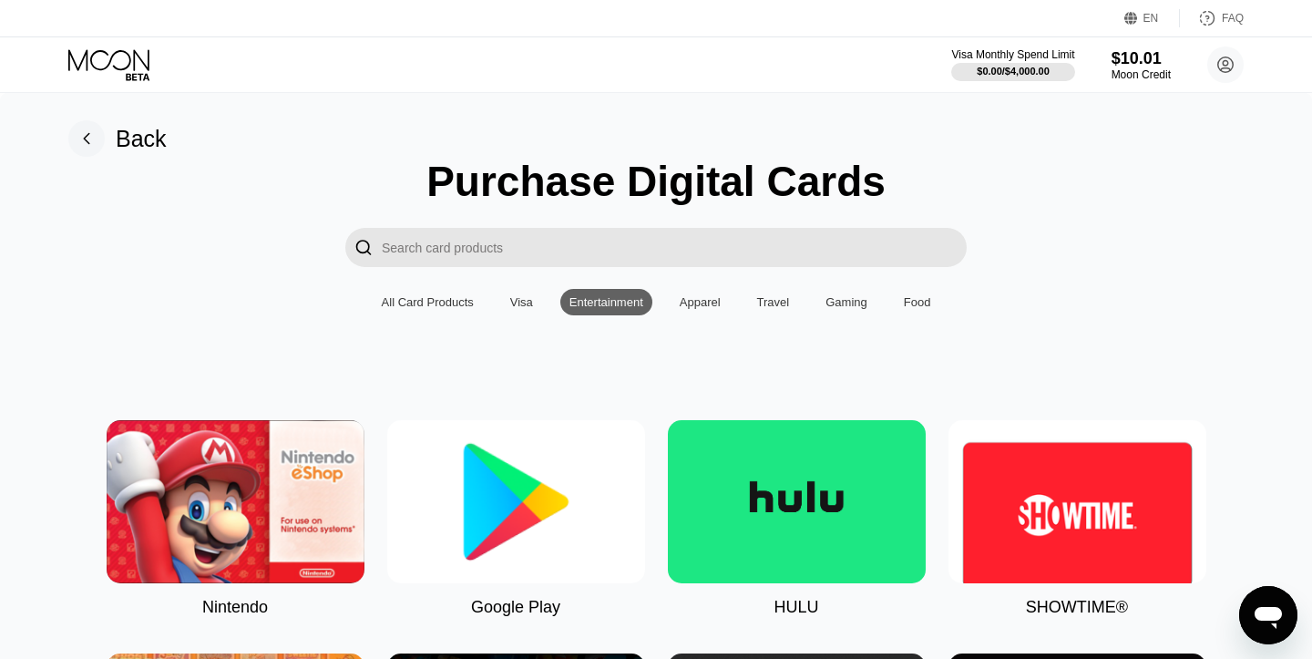
click at [799, 305] on div "Travel" at bounding box center [773, 302] width 51 height 26
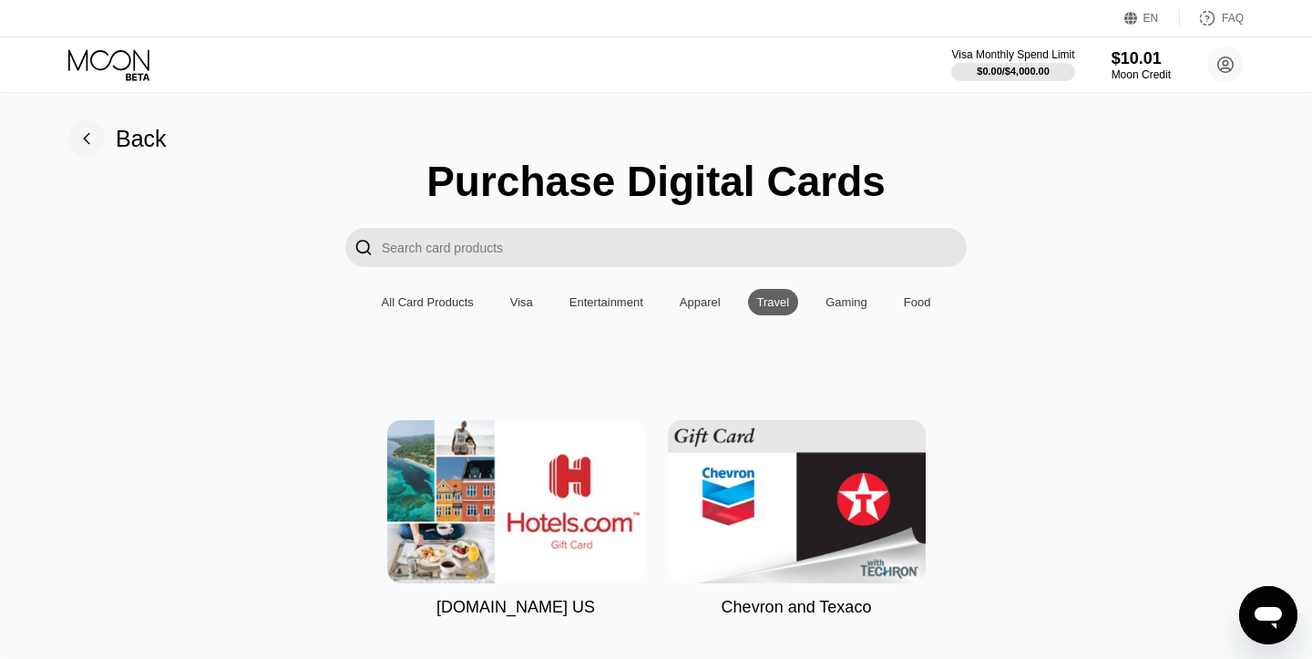
click at [837, 308] on div "Gaming" at bounding box center [846, 302] width 60 height 26
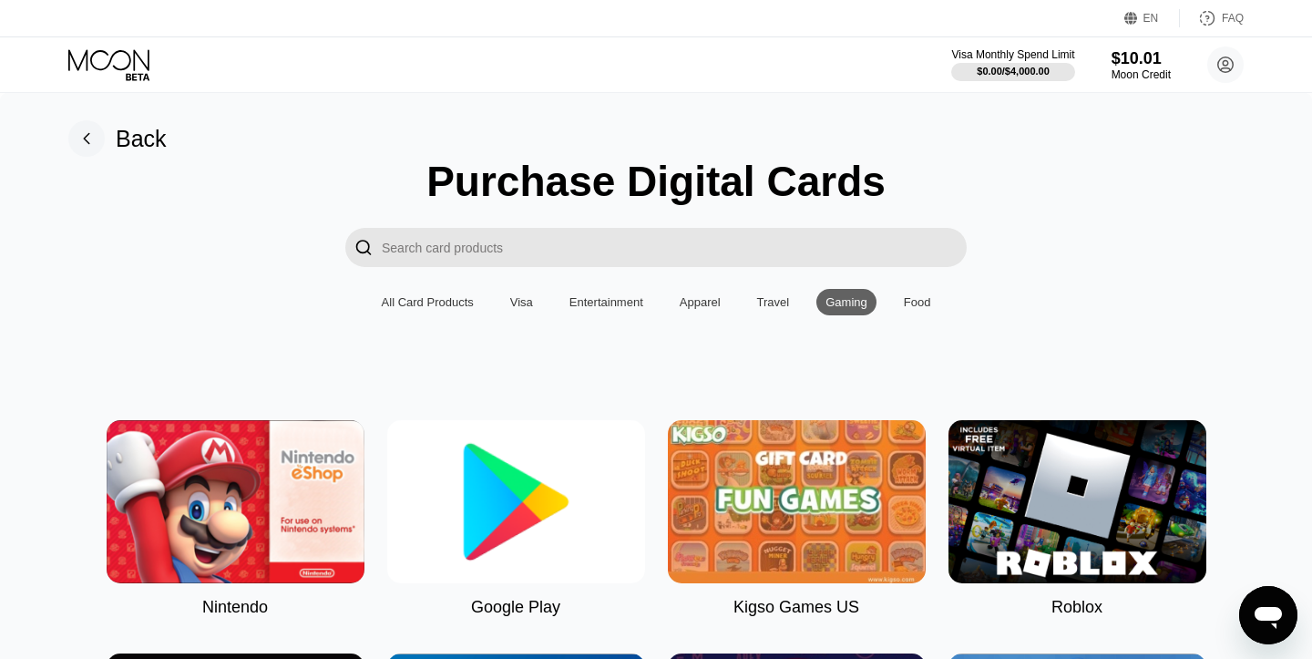
click at [911, 309] on div "Food" at bounding box center [918, 302] width 46 height 26
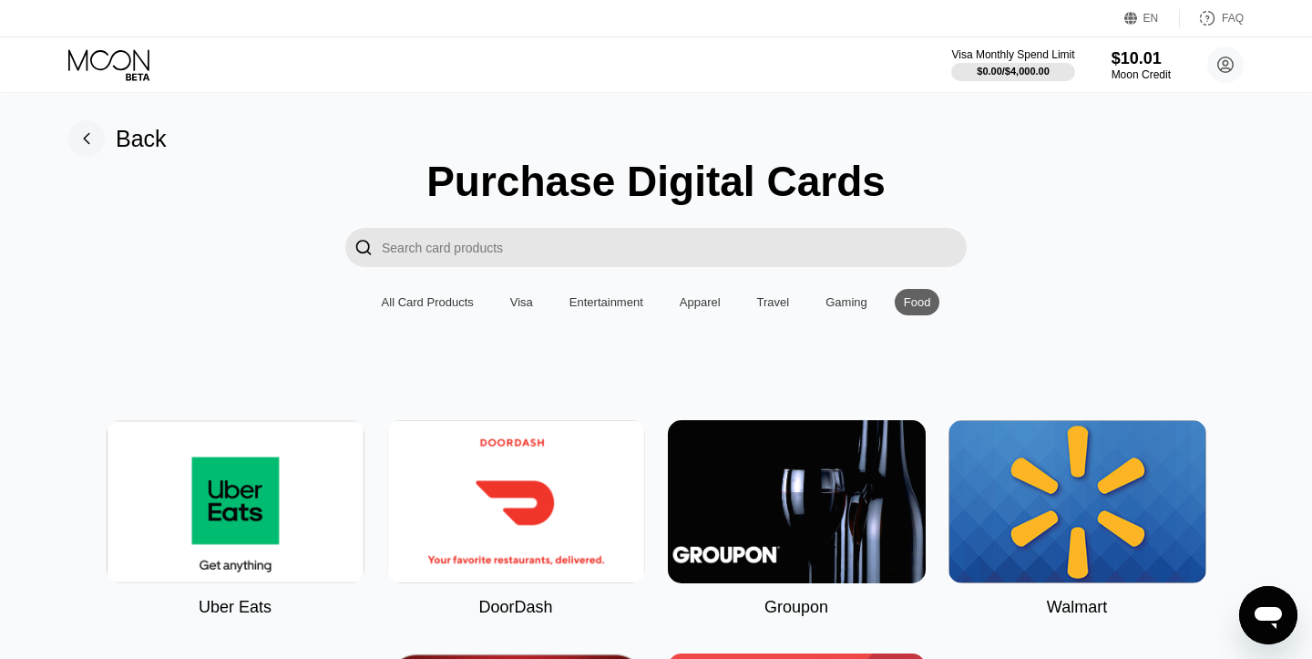
click at [448, 292] on div "All Card Products" at bounding box center [428, 302] width 110 height 26
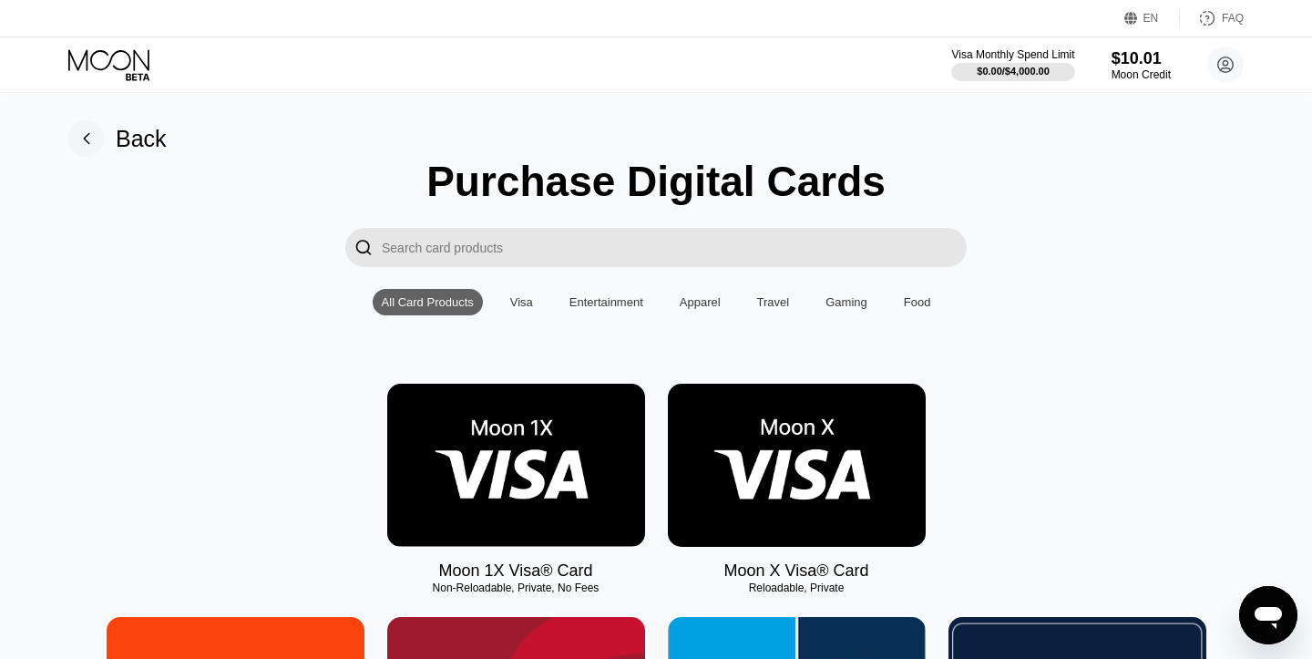
click at [715, 456] on img at bounding box center [797, 465] width 258 height 163
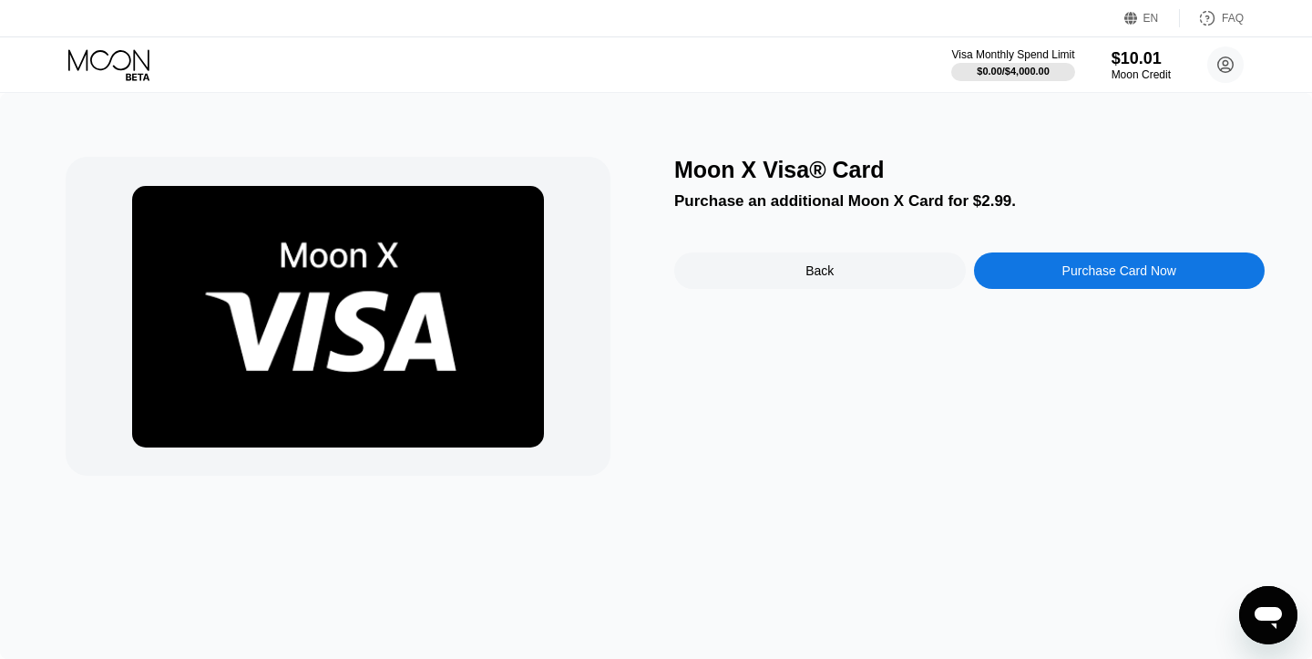
click at [762, 246] on div "Moon X Visa® Card Purchase an additional Moon X Card for $2.99. Back Purchase C…" at bounding box center [969, 316] width 590 height 319
click at [737, 286] on div "Back" at bounding box center [820, 270] width 292 height 36
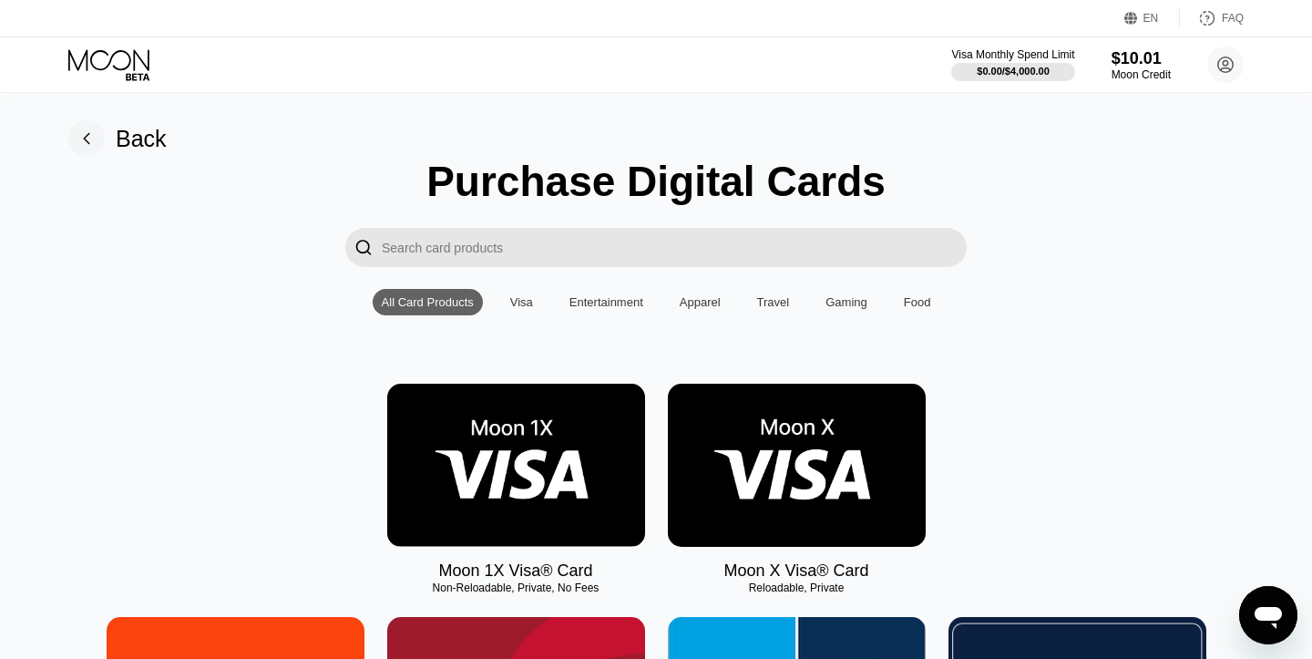
click at [397, 468] on img at bounding box center [516, 465] width 258 height 163
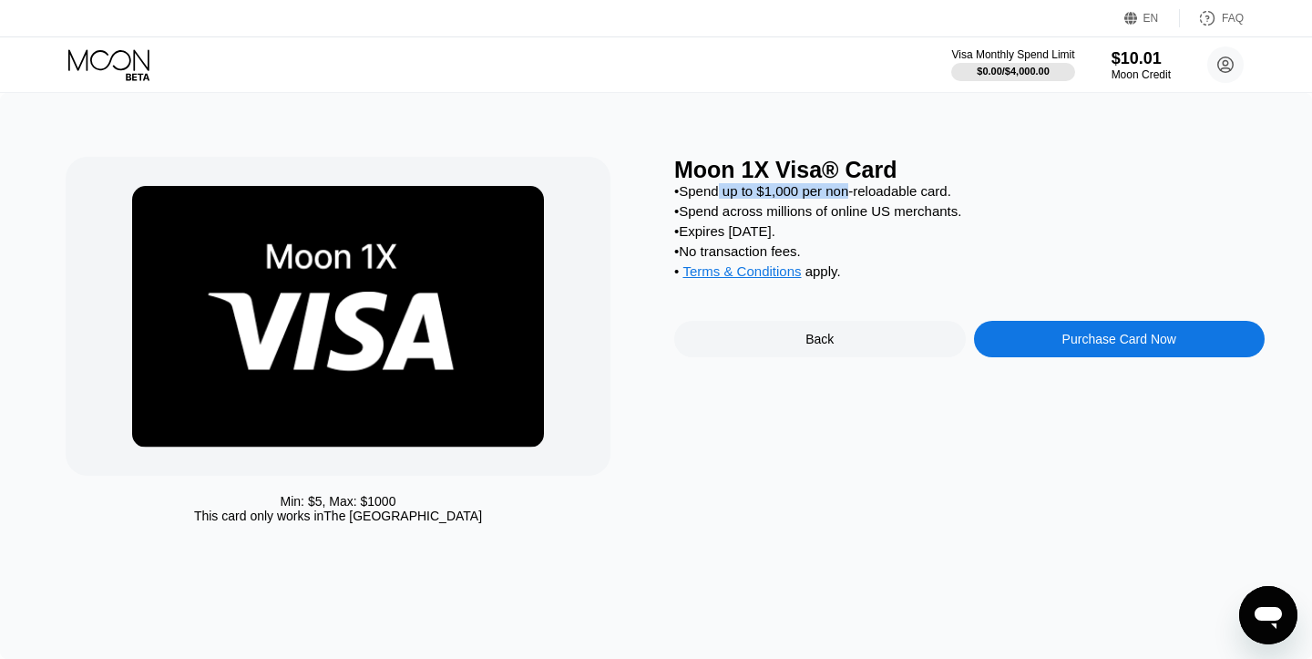
drag, startPoint x: 723, startPoint y: 194, endPoint x: 867, endPoint y: 196, distance: 144.0
click at [863, 196] on div "• Spend up to $1,000 per non-reloadable card." at bounding box center [969, 190] width 590 height 15
click at [867, 196] on div "• Spend up to $1,000 per non-reloadable card." at bounding box center [969, 190] width 590 height 15
click at [805, 369] on div "Moon 1X Visa® Card • Spend up to $1,000 per non-reloadable card. • Spend across…" at bounding box center [969, 344] width 590 height 375
click at [804, 343] on div "Back" at bounding box center [820, 339] width 292 height 36
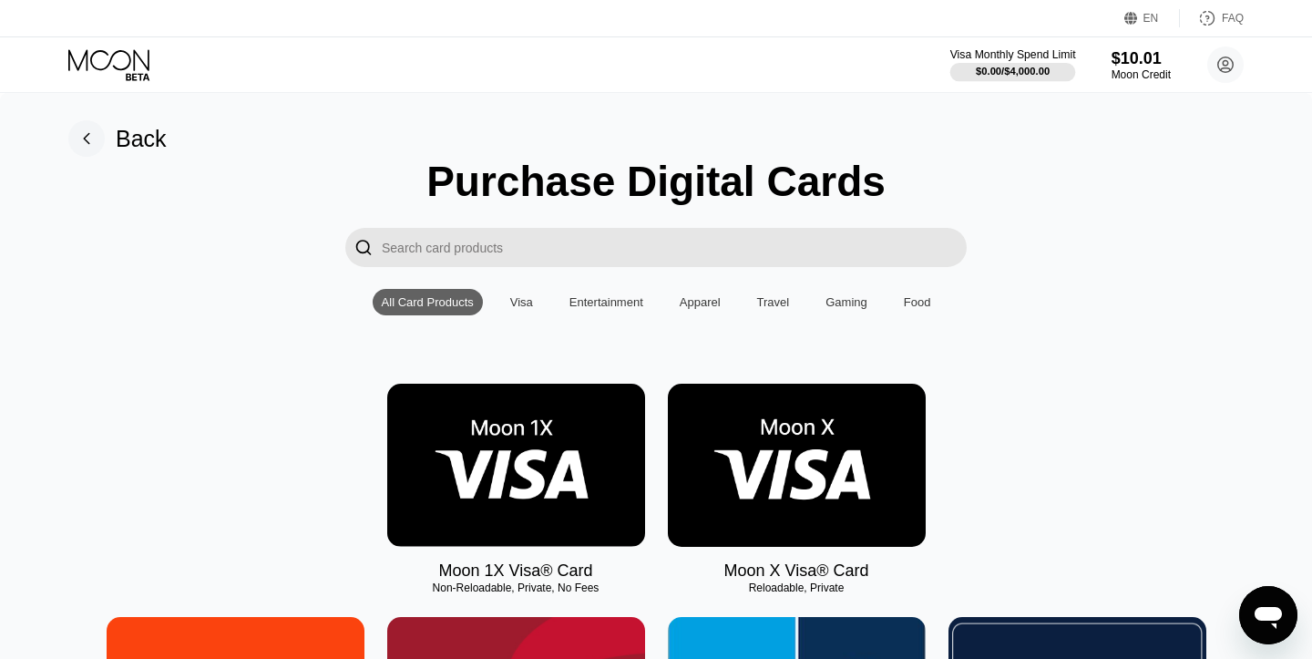
click at [1012, 75] on div "$0.00 / $4,000.00" at bounding box center [1013, 71] width 74 height 11
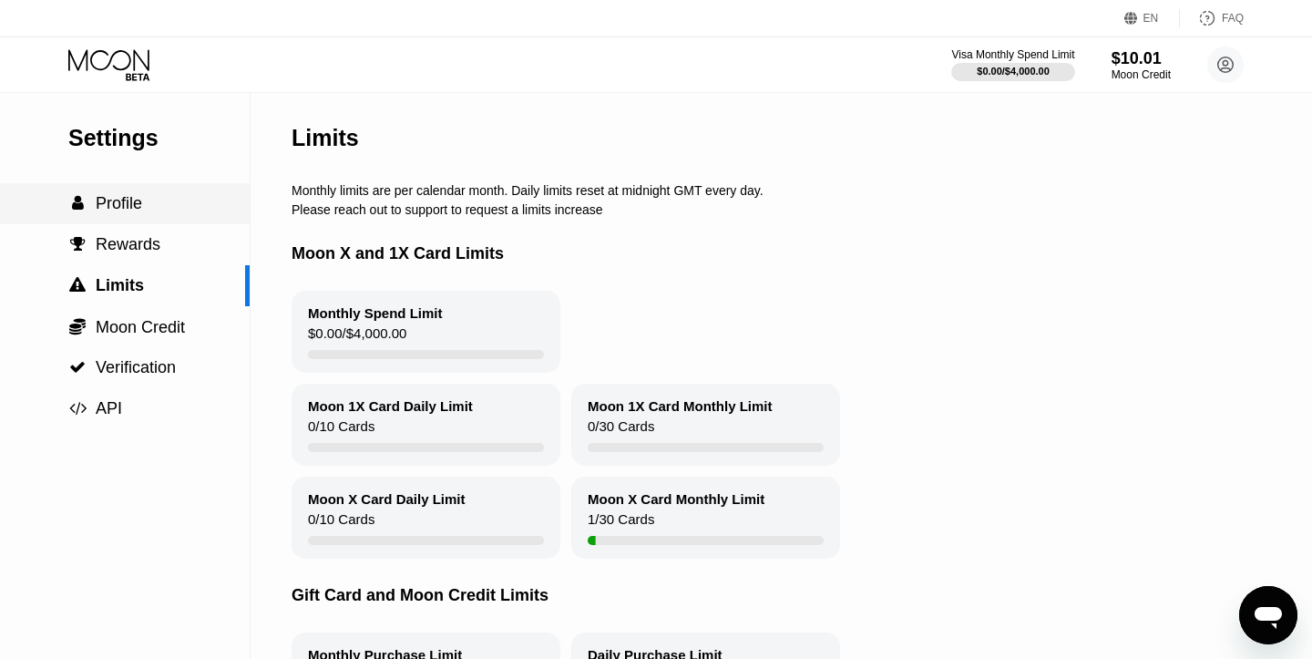
click at [116, 187] on div " Profile" at bounding box center [125, 203] width 250 height 41
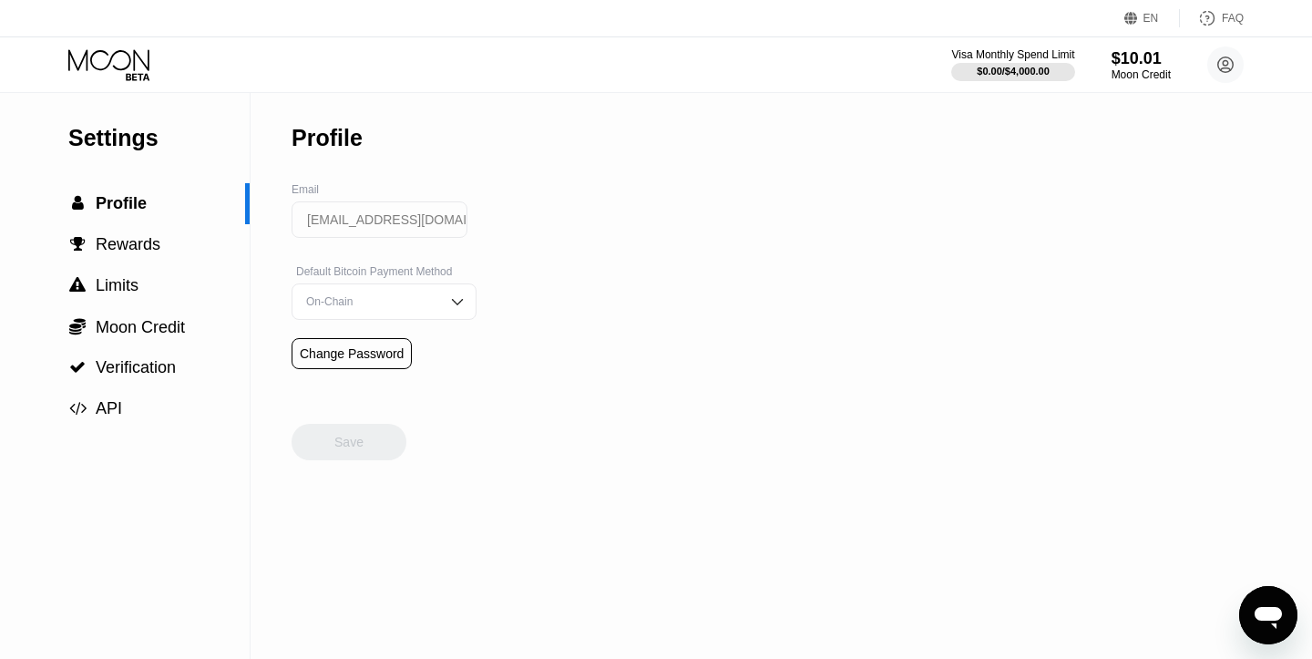
click at [121, 63] on icon at bounding box center [110, 65] width 85 height 32
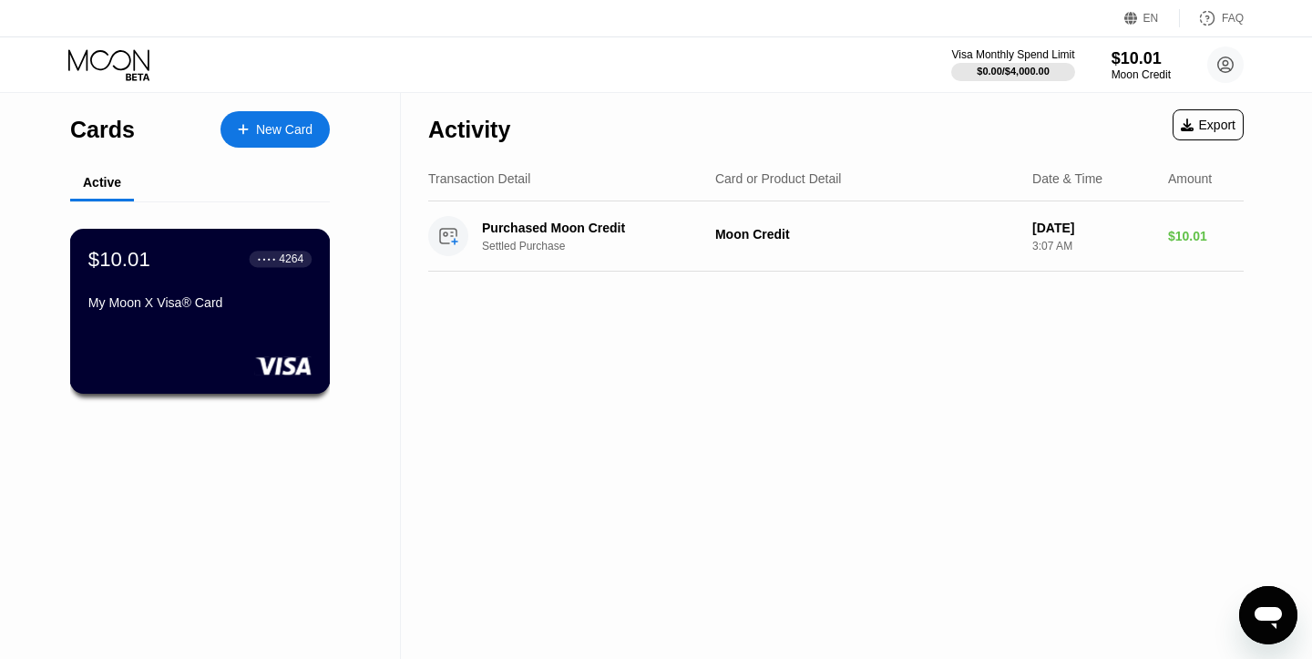
click at [163, 338] on div "$10.01 ● ● ● ● 4264 My Moon X Visa® Card" at bounding box center [200, 311] width 261 height 165
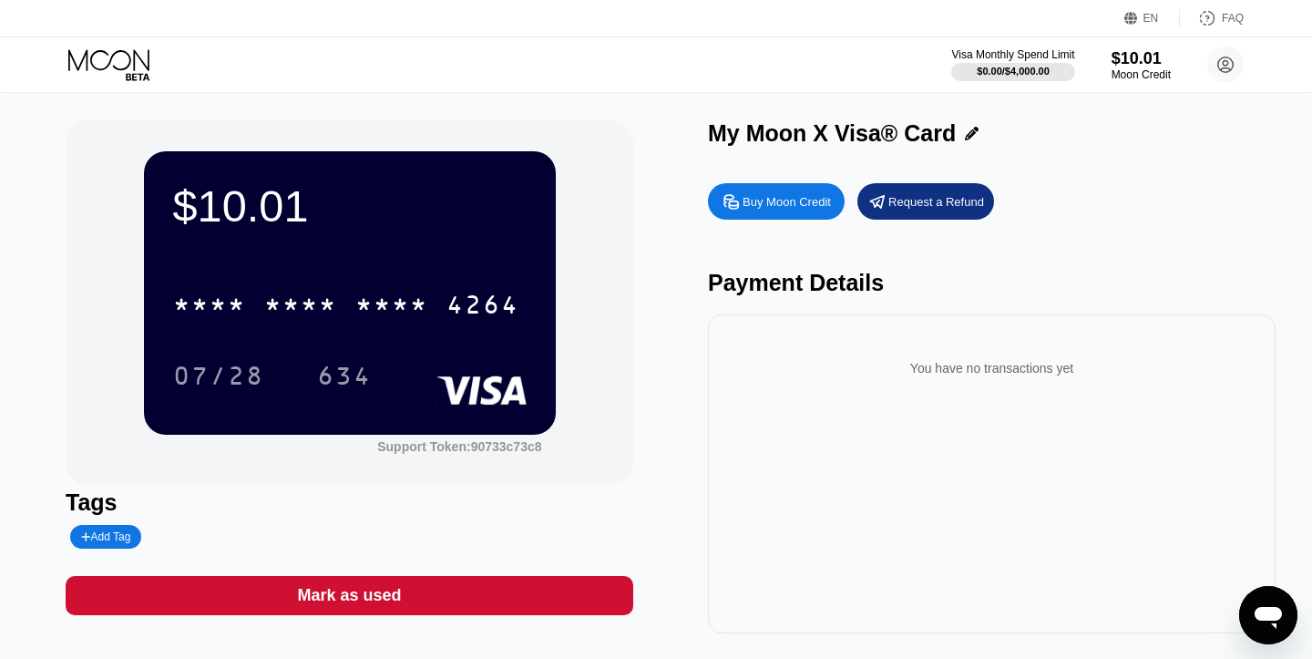
scroll to position [1, 0]
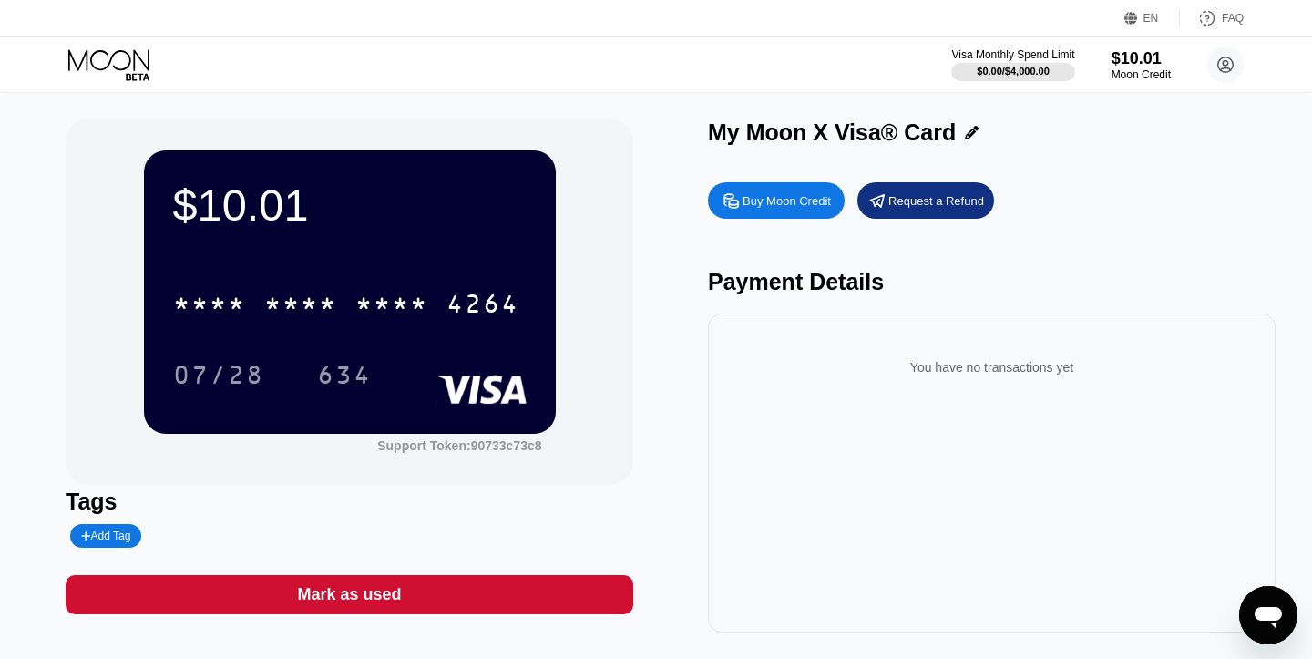
click at [969, 132] on div "My Moon X Visa® Card" at bounding box center [992, 132] width 568 height 26
click at [965, 131] on icon at bounding box center [972, 133] width 14 height 14
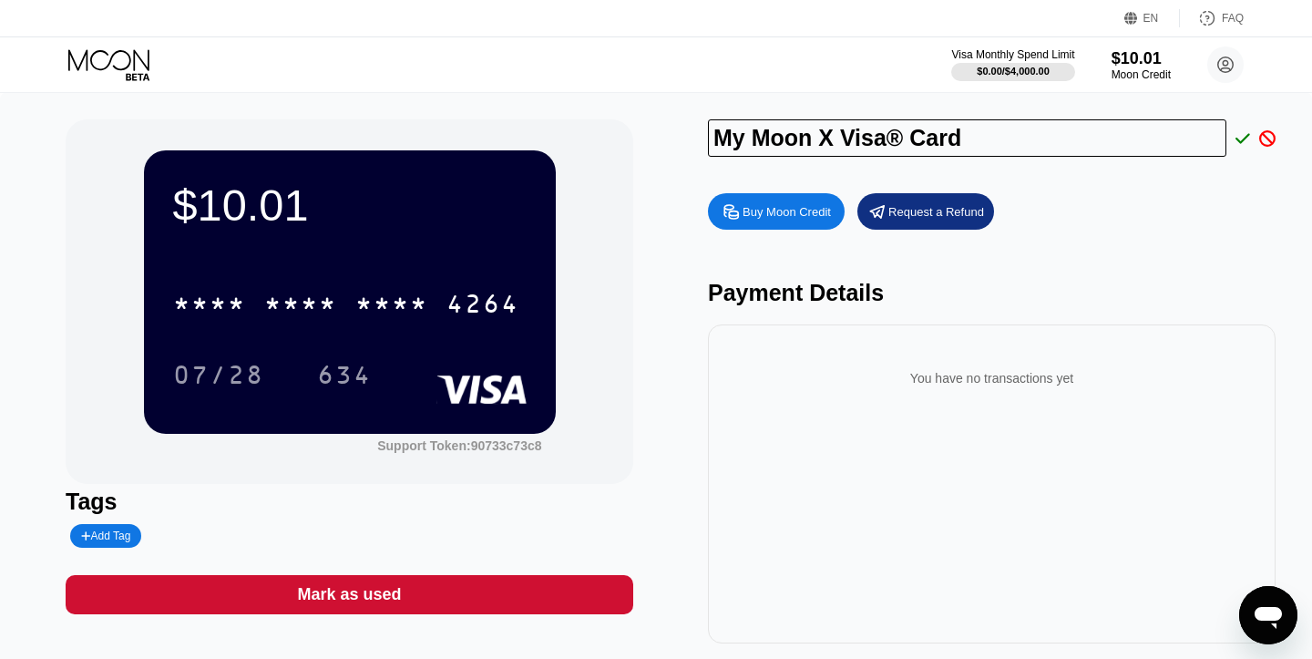
click at [1198, 206] on div "Buy Moon Credit Request a Refund" at bounding box center [992, 211] width 568 height 36
click at [1238, 147] on div "My Moon X Visa® Card" at bounding box center [992, 137] width 568 height 37
click at [1237, 141] on icon at bounding box center [1242, 138] width 15 height 16
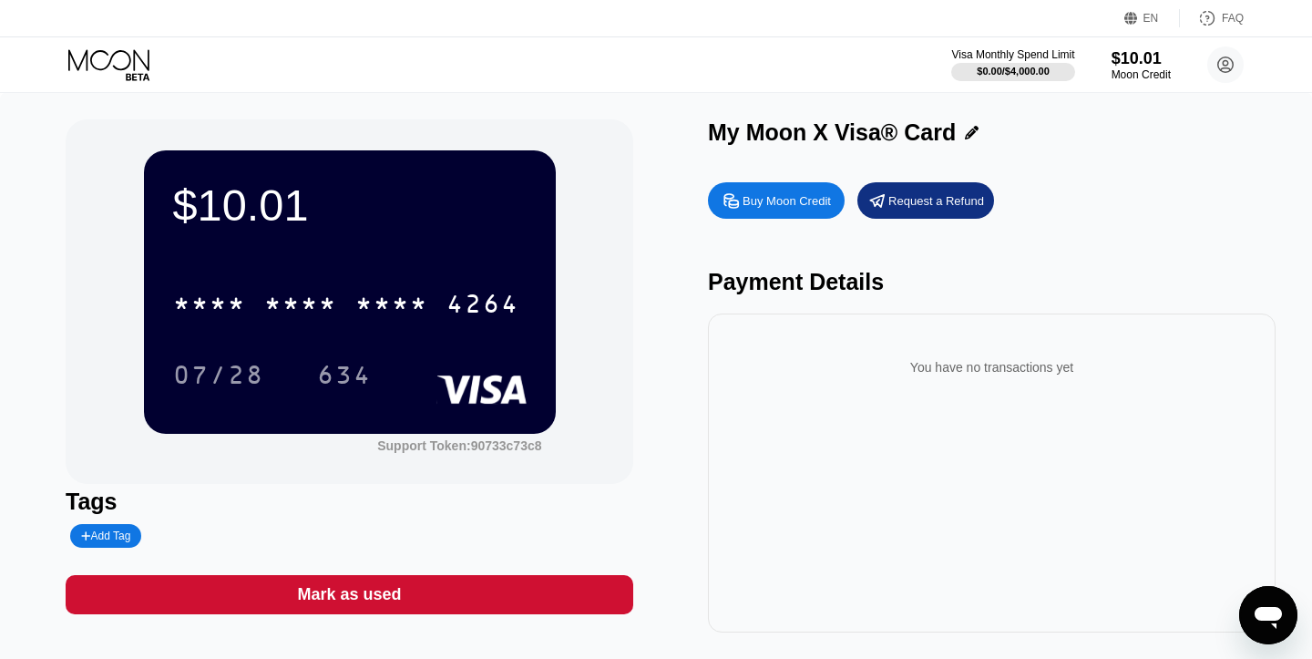
click at [917, 213] on div "Request a Refund" at bounding box center [925, 200] width 137 height 36
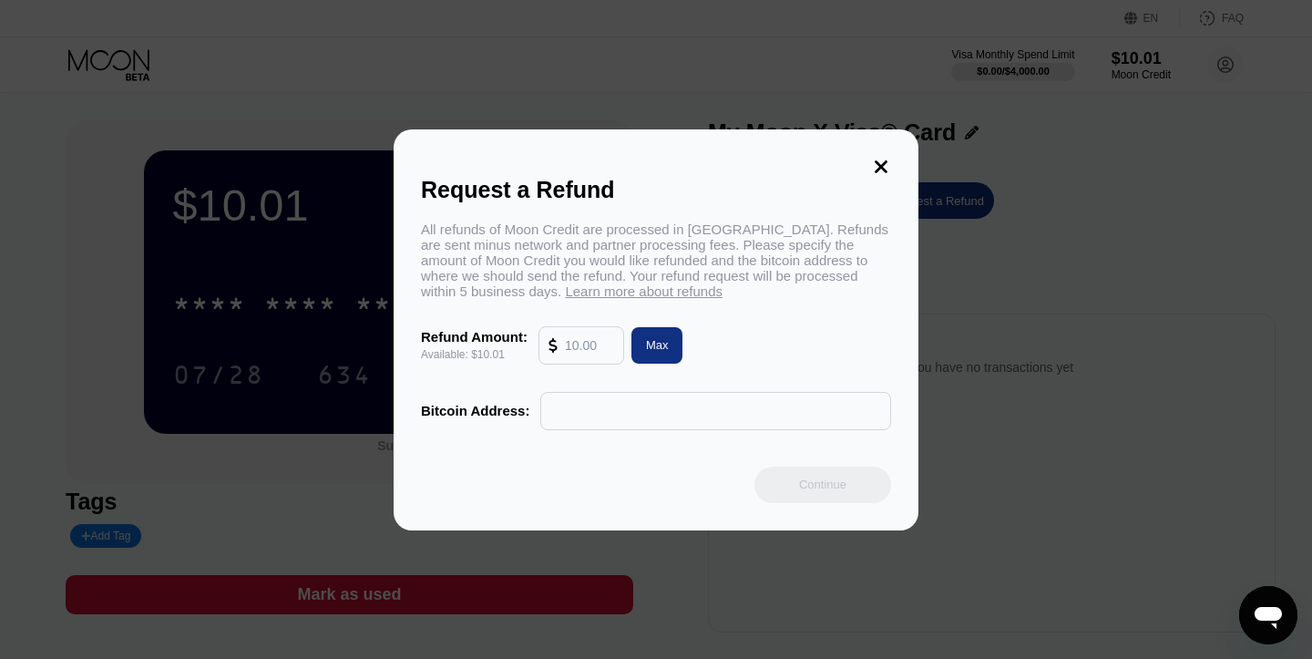
click at [591, 292] on span "Learn more about refunds" at bounding box center [644, 290] width 158 height 15
click at [883, 171] on icon at bounding box center [881, 167] width 20 height 20
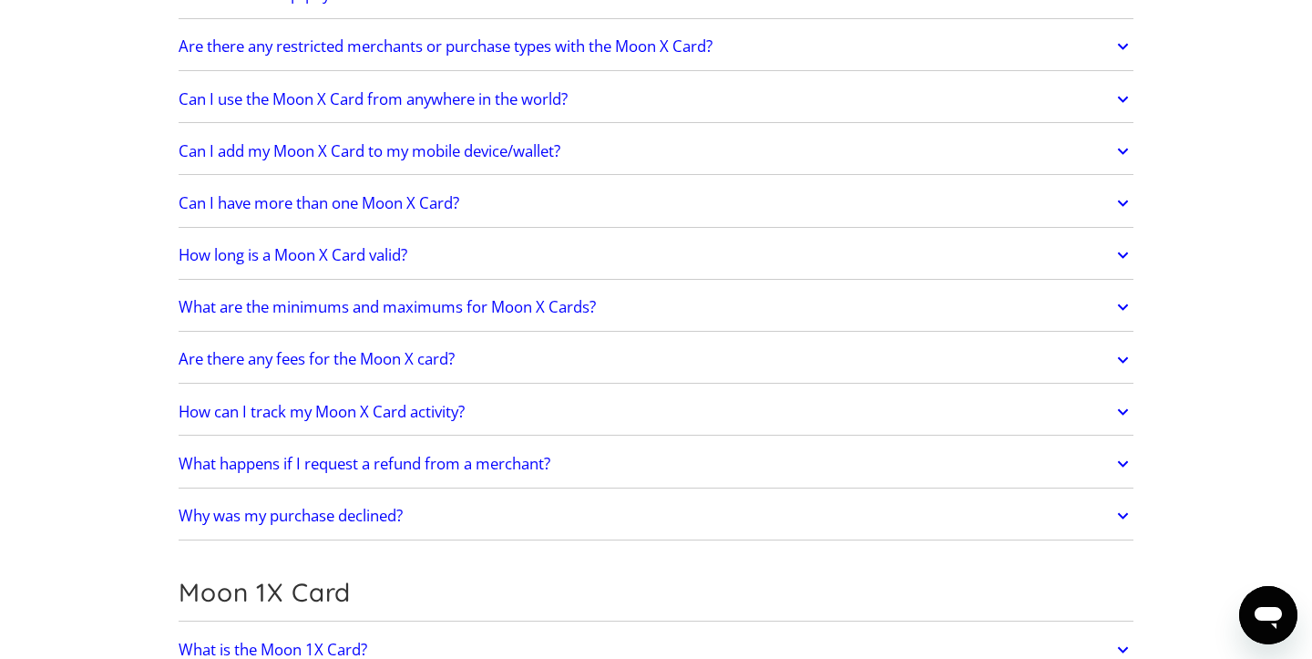
scroll to position [1602, 0]
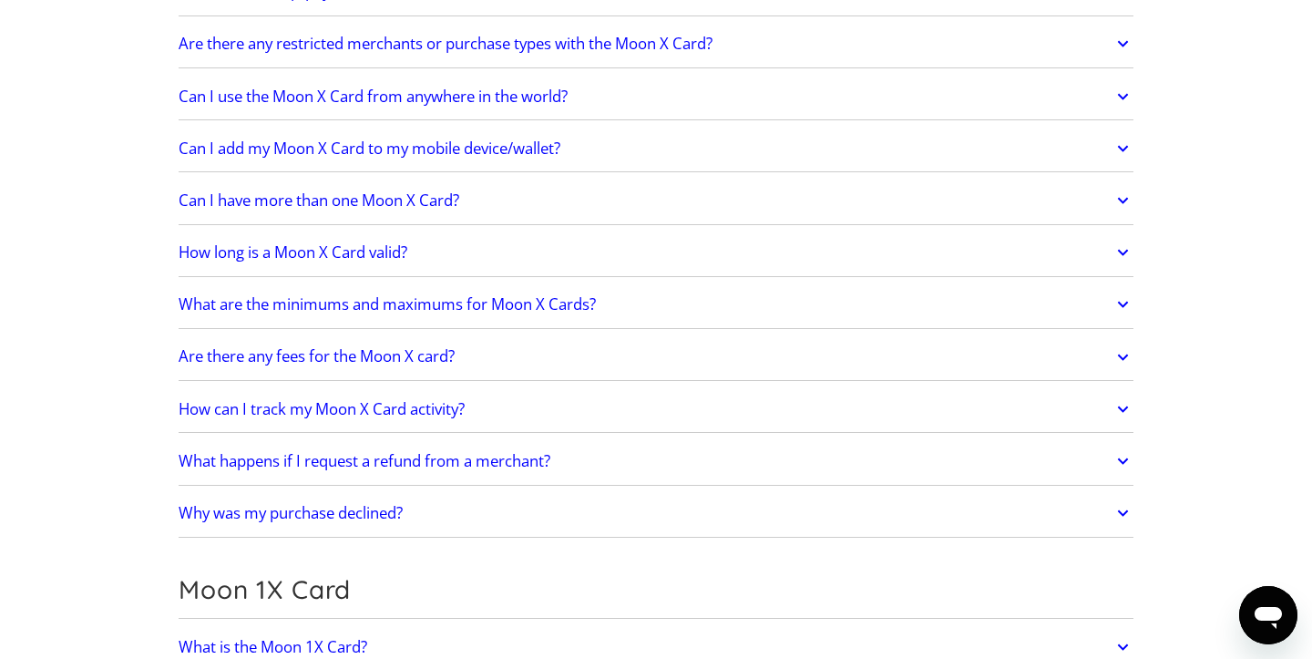
click at [436, 456] on h2 "What happens if I request a refund from a merchant?" at bounding box center [365, 461] width 372 height 18
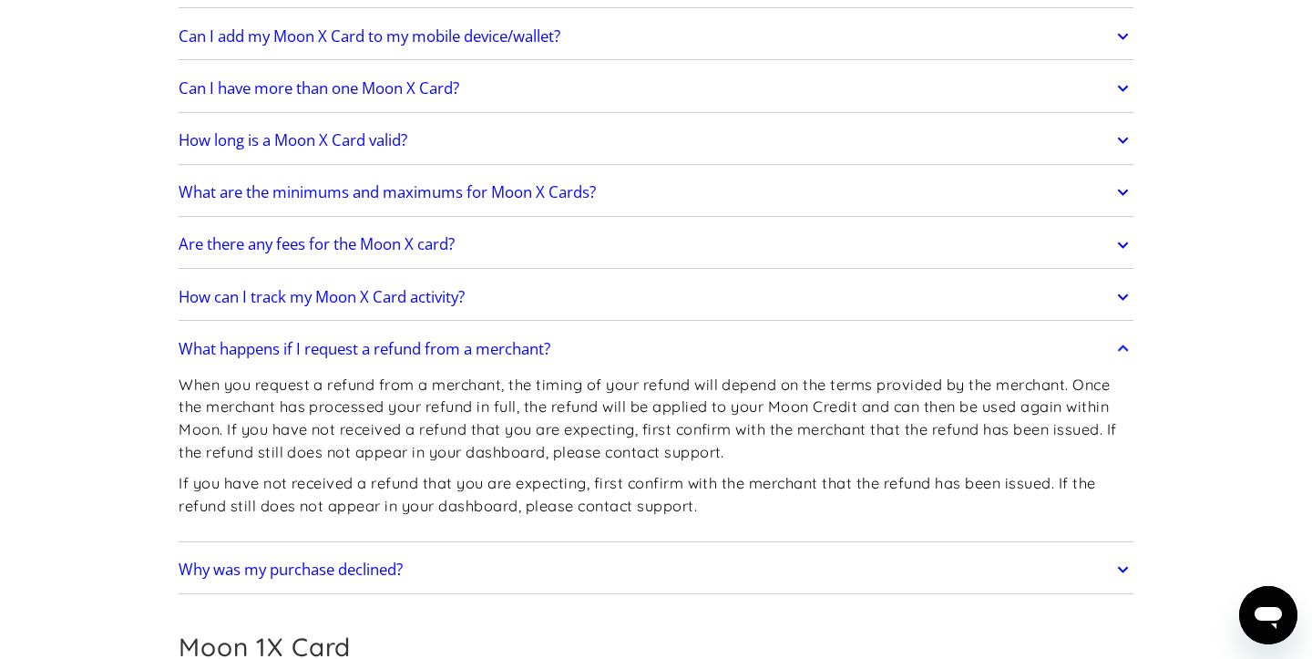
scroll to position [1720, 0]
